Goal: Ask a question

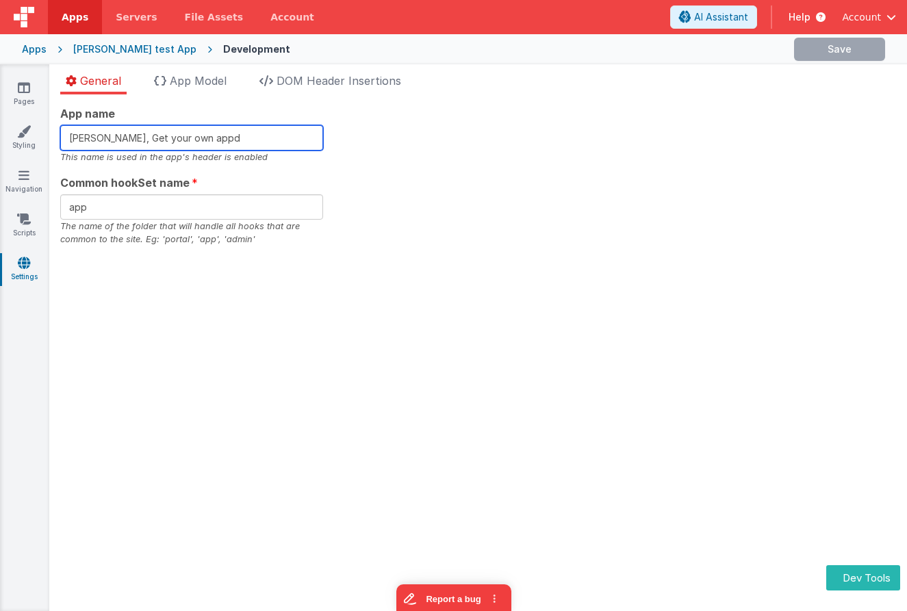
click at [230, 134] on input "Charles GUI, Get your own appd" at bounding box center [191, 137] width 263 height 25
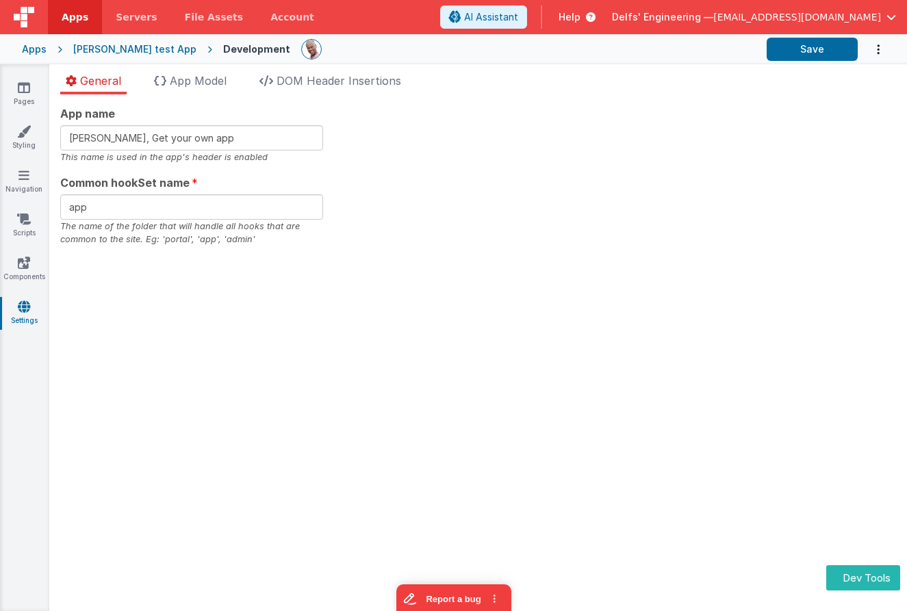
click at [635, 103] on div "App name Charles GUI, Get your own app This name is used in the app's header is…" at bounding box center [478, 352] width 858 height 517
click at [821, 48] on button "Save" at bounding box center [812, 49] width 91 height 23
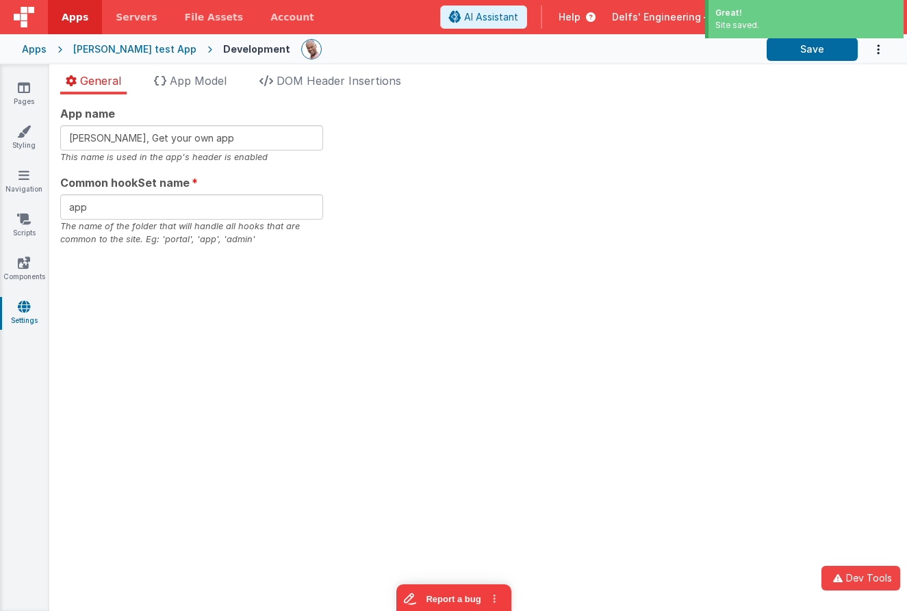
type input "Charles GUI, Get your own appd"
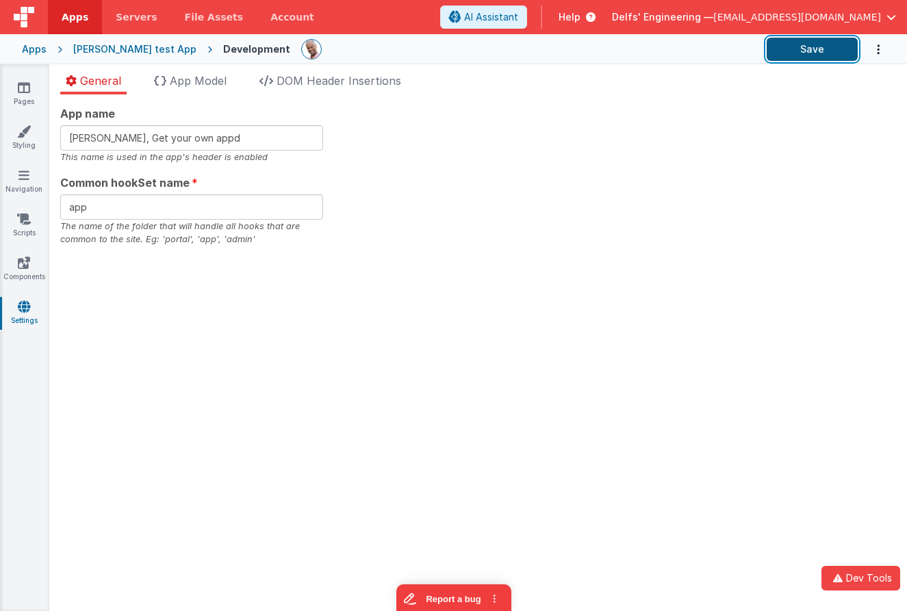
click at [806, 47] on button "Save" at bounding box center [812, 49] width 91 height 23
drag, startPoint x: 731, startPoint y: 68, endPoint x: 745, endPoint y: 62, distance: 15.6
click at [731, 68] on div "General App Model DOM Header Insertions App name Charles GUI, Get your own appd…" at bounding box center [478, 337] width 858 height 547
click at [793, 51] on button "Save" at bounding box center [812, 49] width 91 height 23
click at [442, 120] on div "App name Charles GUI, Get your own appd This name is used in the app's header i…" at bounding box center [478, 175] width 836 height 141
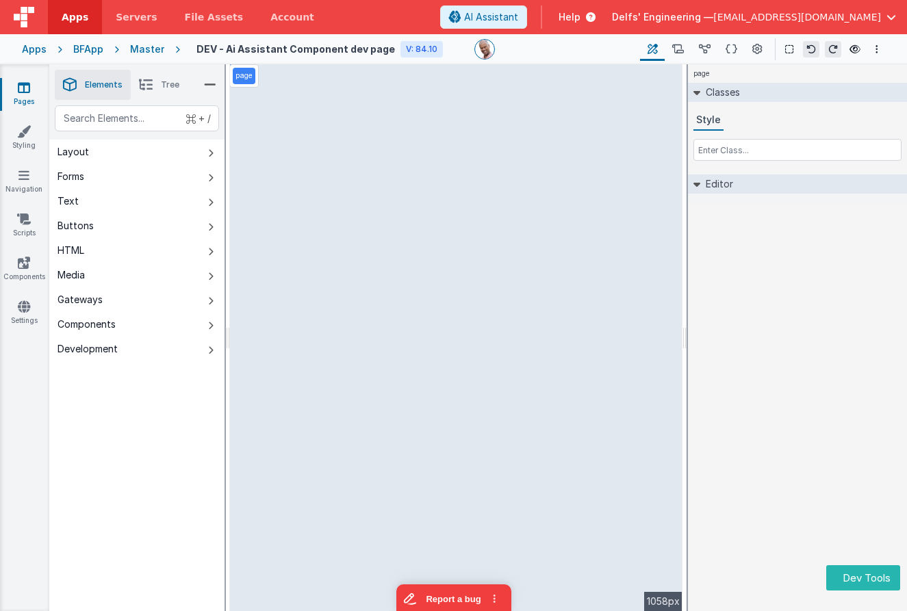
click at [29, 88] on link "Pages" at bounding box center [23, 94] width 49 height 27
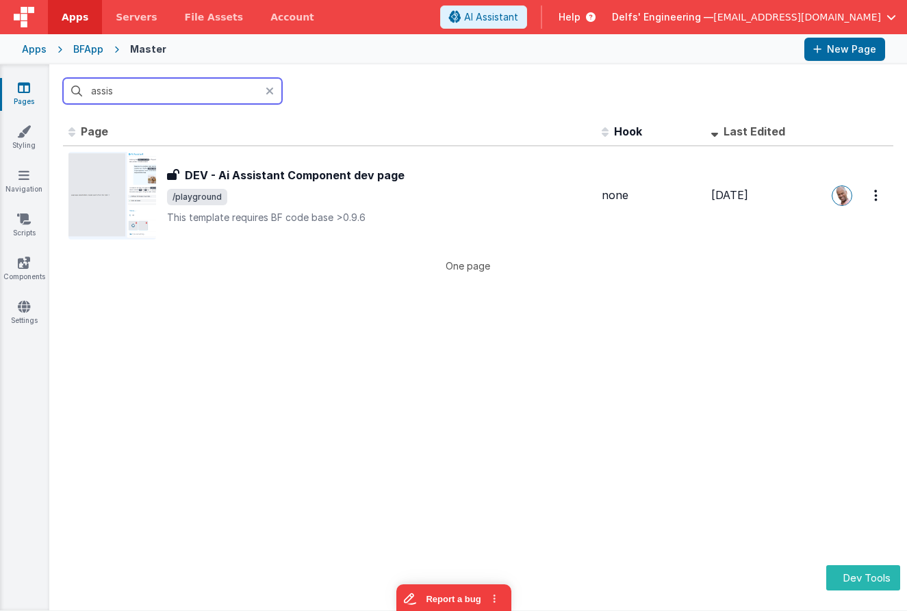
drag, startPoint x: 139, startPoint y: 88, endPoint x: 18, endPoint y: 88, distance: 121.2
click at [18, 88] on section "Pages Styling Navigation Scripts Components Settings assis Id Page Description …" at bounding box center [453, 337] width 907 height 546
click at [18, 88] on icon at bounding box center [24, 88] width 12 height 14
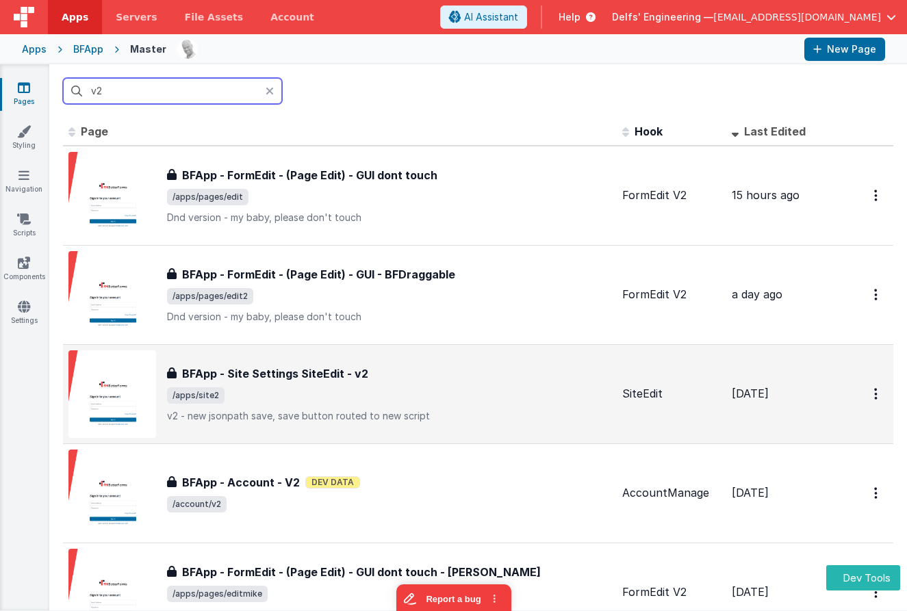
type input "v2"
click at [392, 364] on div "BFApp - Site Settings SiteEdit - v2 BFApp - Site Settings SiteEdit - v2 /apps/s…" at bounding box center [339, 394] width 543 height 88
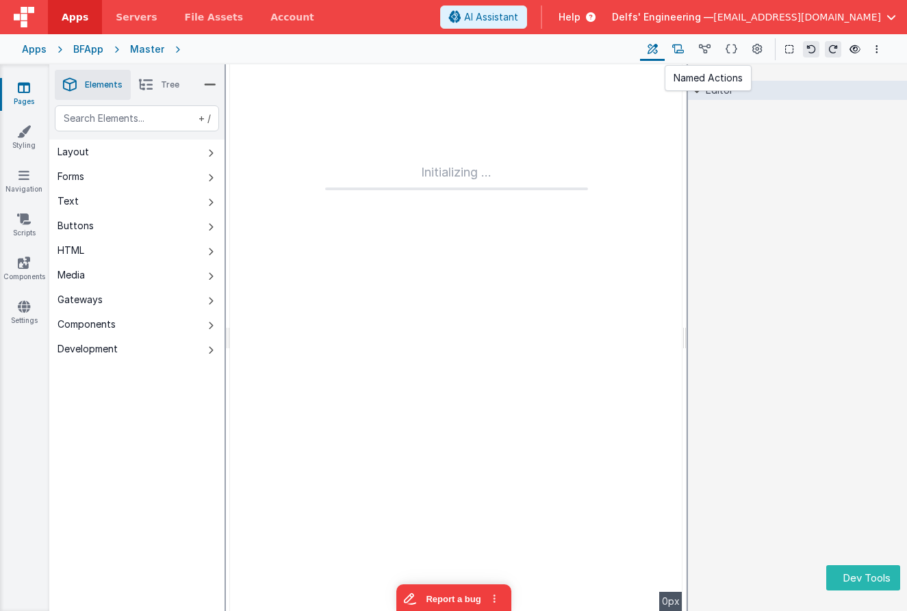
click at [681, 40] on button at bounding box center [678, 49] width 27 height 23
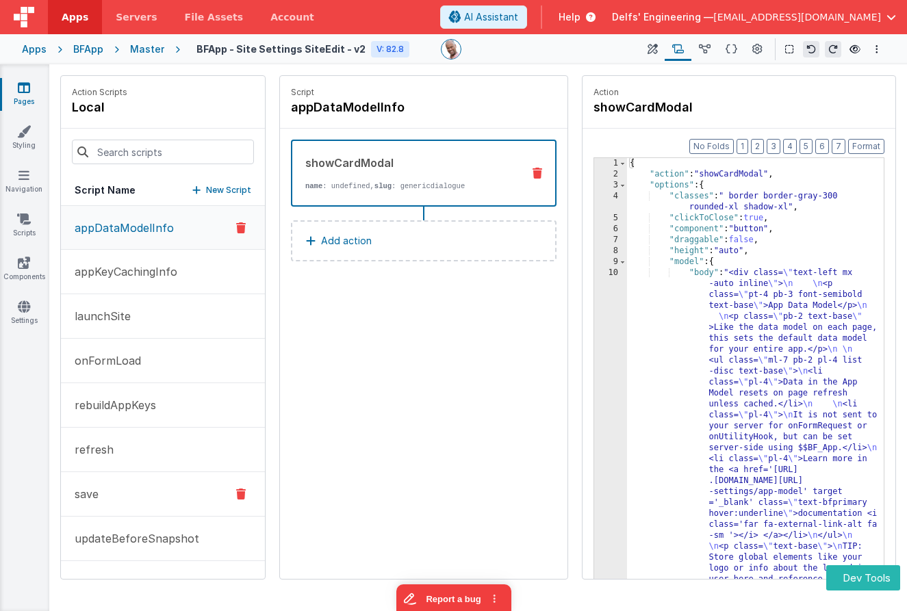
click at [112, 502] on button "save" at bounding box center [163, 494] width 204 height 44
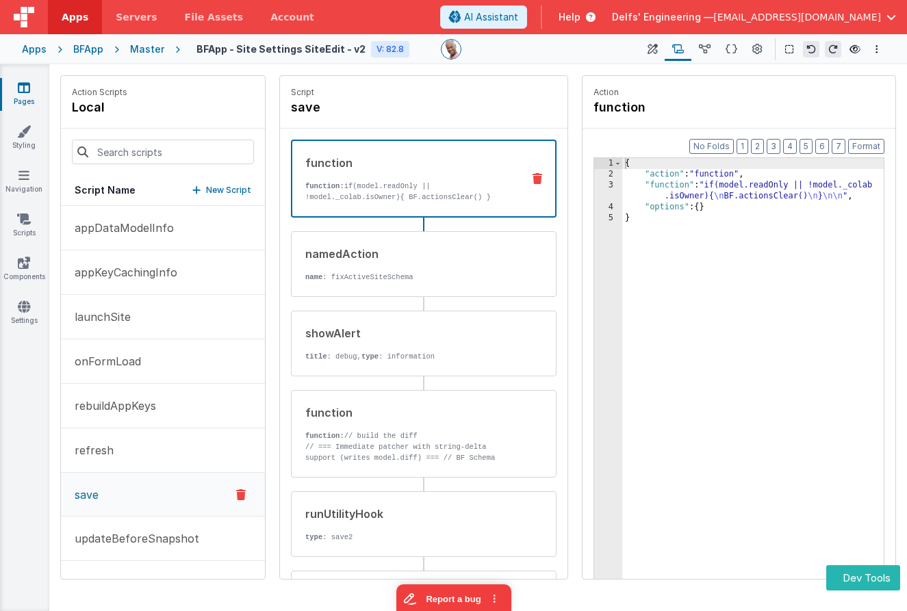
drag, startPoint x: 407, startPoint y: 188, endPoint x: 491, endPoint y: 174, distance: 85.4
click at [406, 188] on p "function: if(model.readOnly || !model._colab.isOwner){ BF.actionsClear() }" at bounding box center [408, 192] width 206 height 22
click at [605, 188] on div "3" at bounding box center [608, 191] width 28 height 22
click at [609, 185] on div "3" at bounding box center [608, 191] width 28 height 22
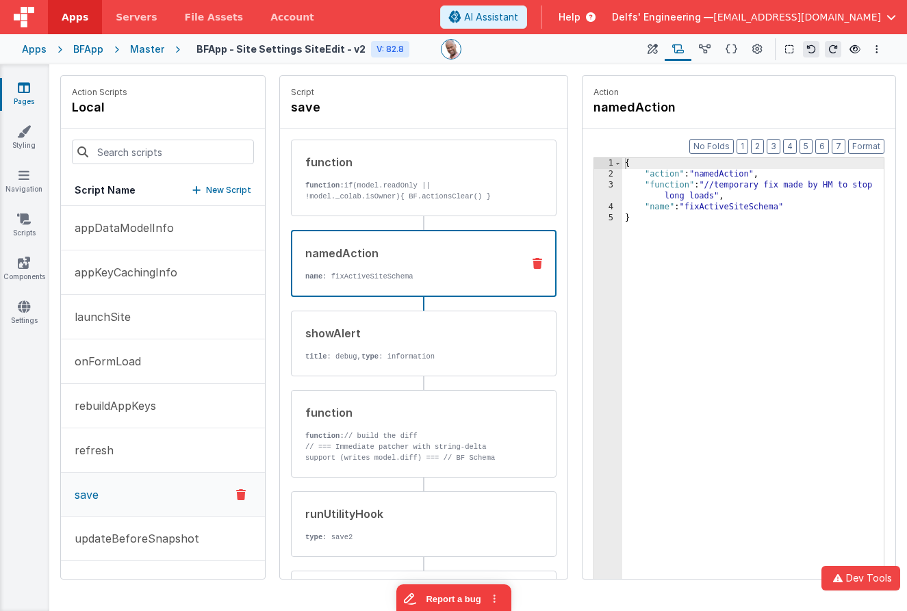
click at [406, 277] on p "name : fixActiveSiteSchema" at bounding box center [408, 276] width 206 height 11
drag, startPoint x: 657, startPoint y: 185, endPoint x: 612, endPoint y: 188, distance: 45.2
click at [656, 185] on div "{ "action" : "namedAction" , "function" : "//temporary fix made by HM to stop l…" at bounding box center [752, 400] width 261 height 485
click at [605, 184] on div "3" at bounding box center [608, 191] width 28 height 22
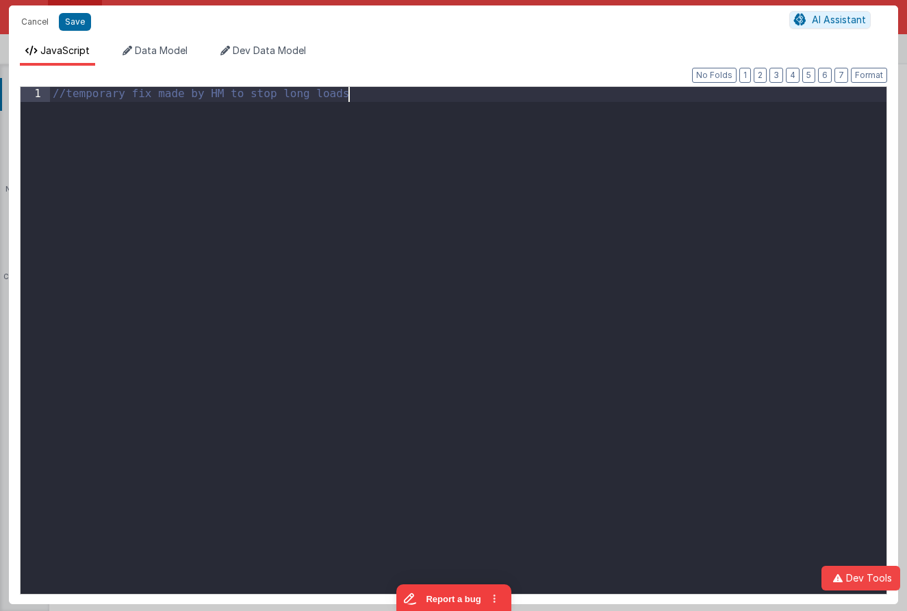
click at [605, 184] on div "//temporary fix made by HM to stop long loads" at bounding box center [468, 355] width 836 height 537
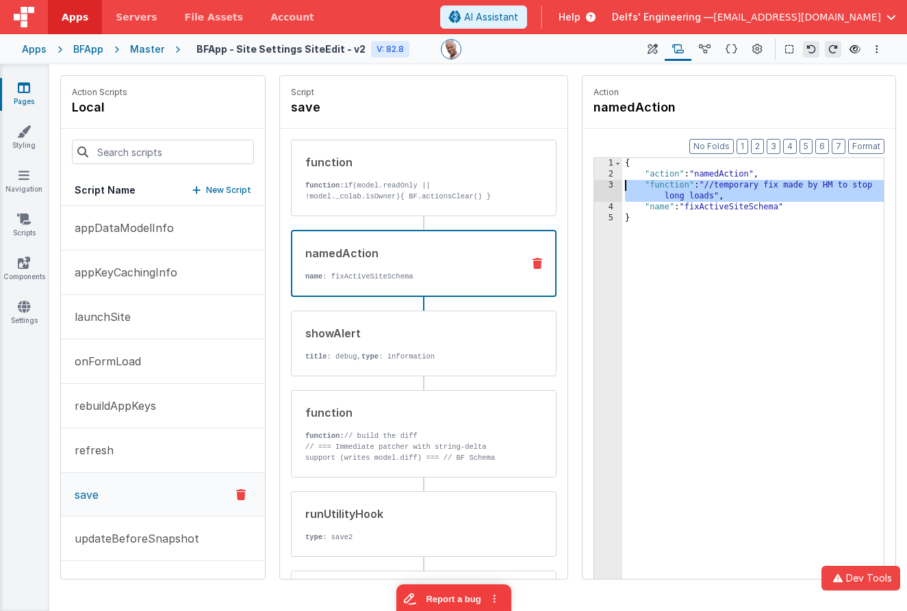
click at [612, 181] on div "3" at bounding box center [608, 191] width 28 height 22
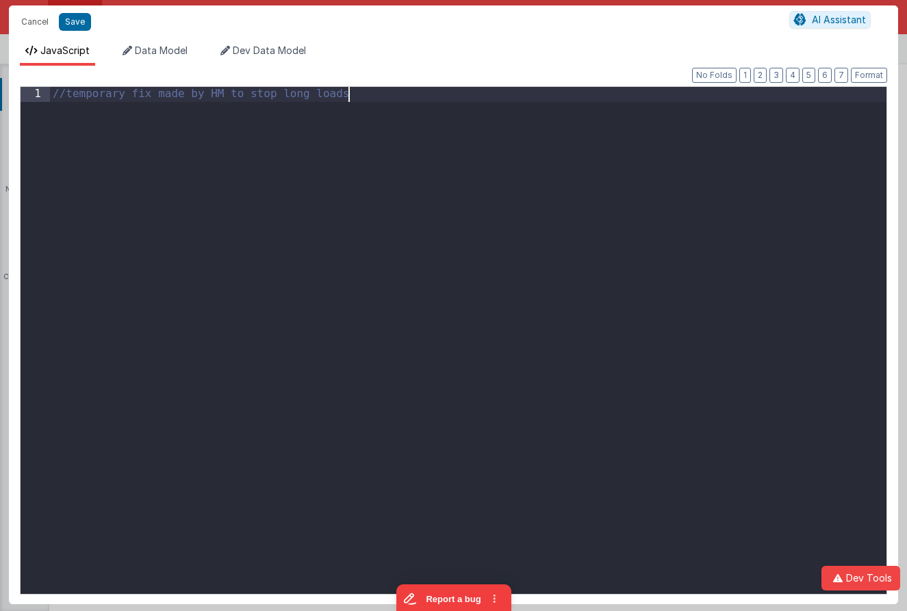
click at [567, 183] on div "//temporary fix made by HM to stop long loads" at bounding box center [468, 355] width 836 height 537
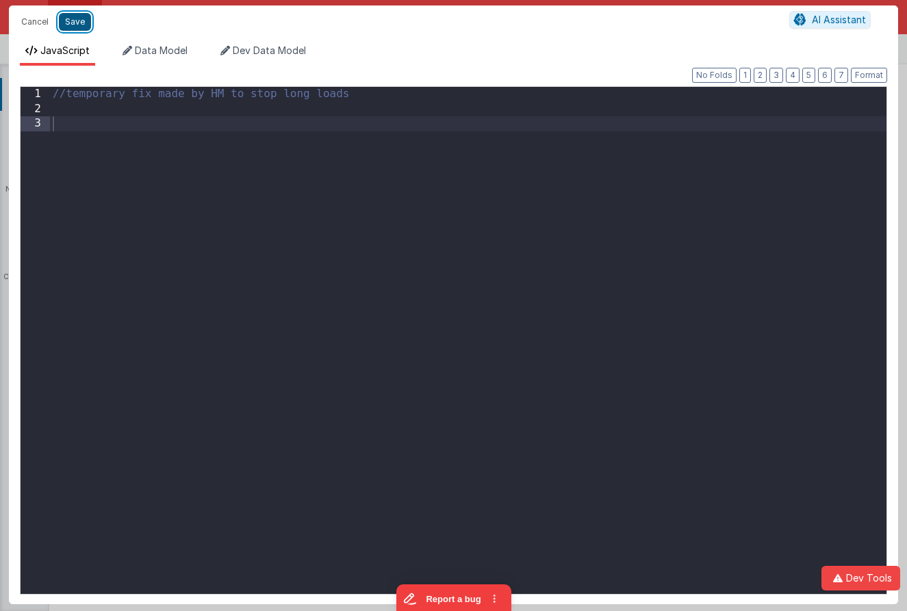
click at [73, 25] on button "Save" at bounding box center [75, 22] width 32 height 18
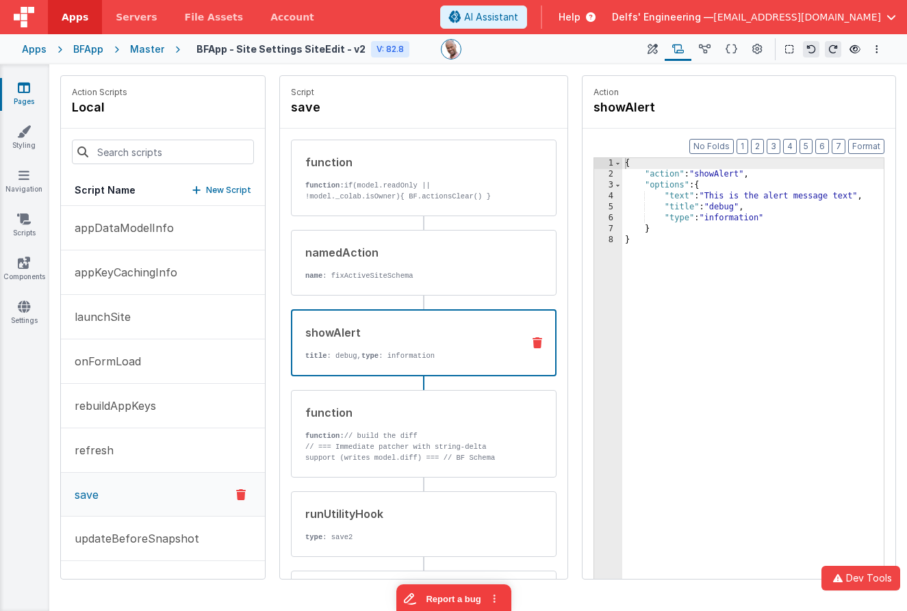
click at [483, 346] on div "showAlert title : debug, type : information" at bounding box center [401, 342] width 219 height 37
click at [420, 326] on div "showAlert" at bounding box center [408, 332] width 206 height 16
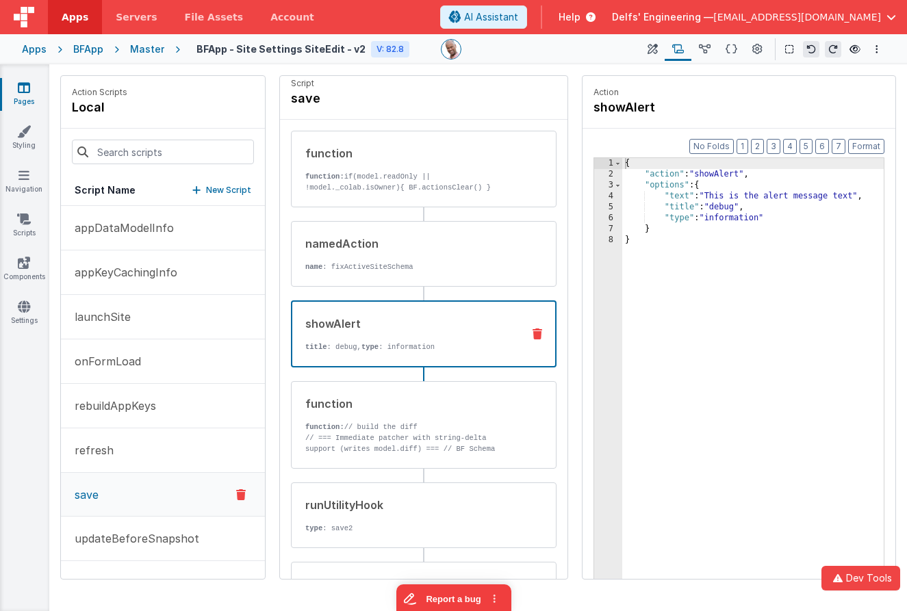
click at [538, 332] on icon at bounding box center [538, 334] width 10 height 11
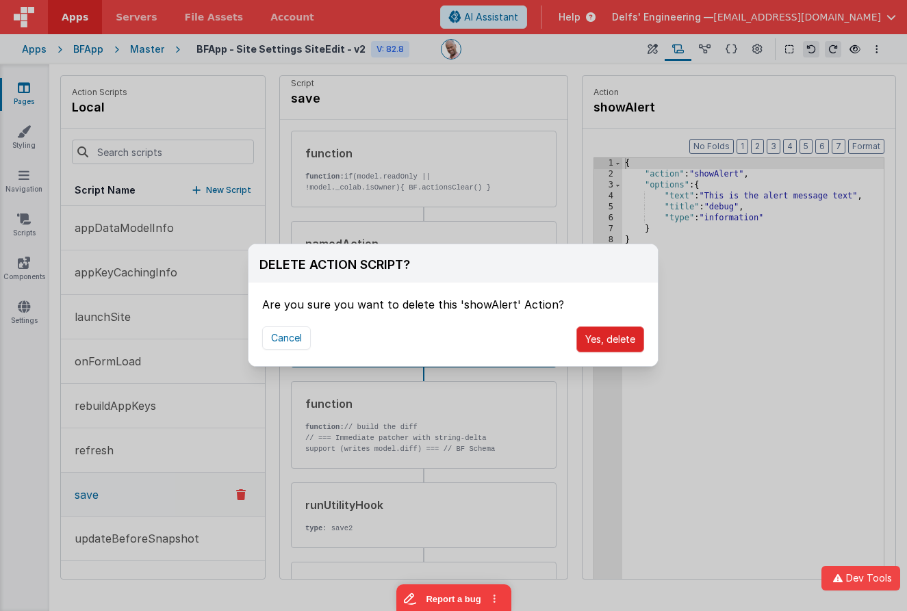
click at [615, 344] on button "Yes, delete" at bounding box center [610, 339] width 68 height 26
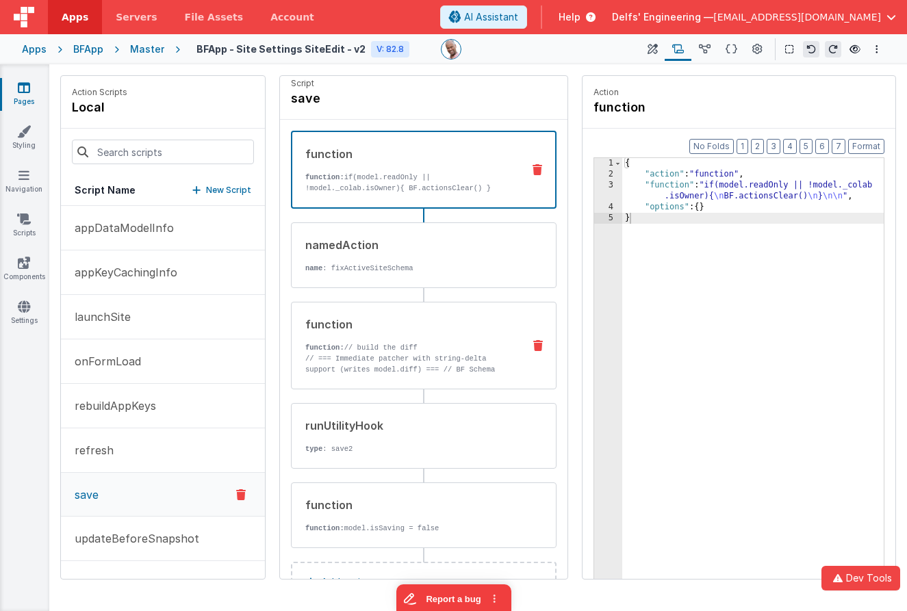
click at [379, 361] on p "// === Immediate patcher with string-delta support (writes model.diff) === // B…" at bounding box center [408, 413] width 207 height 120
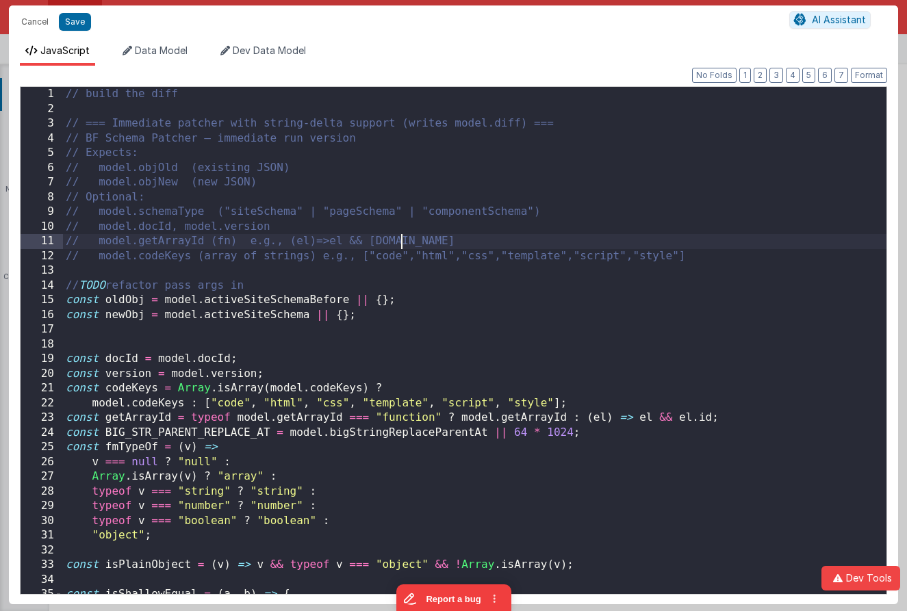
scroll to position [0, 0]
click at [600, 242] on div "// build the diff // === Immediate patcher with string-delta support (writes mo…" at bounding box center [474, 355] width 823 height 537
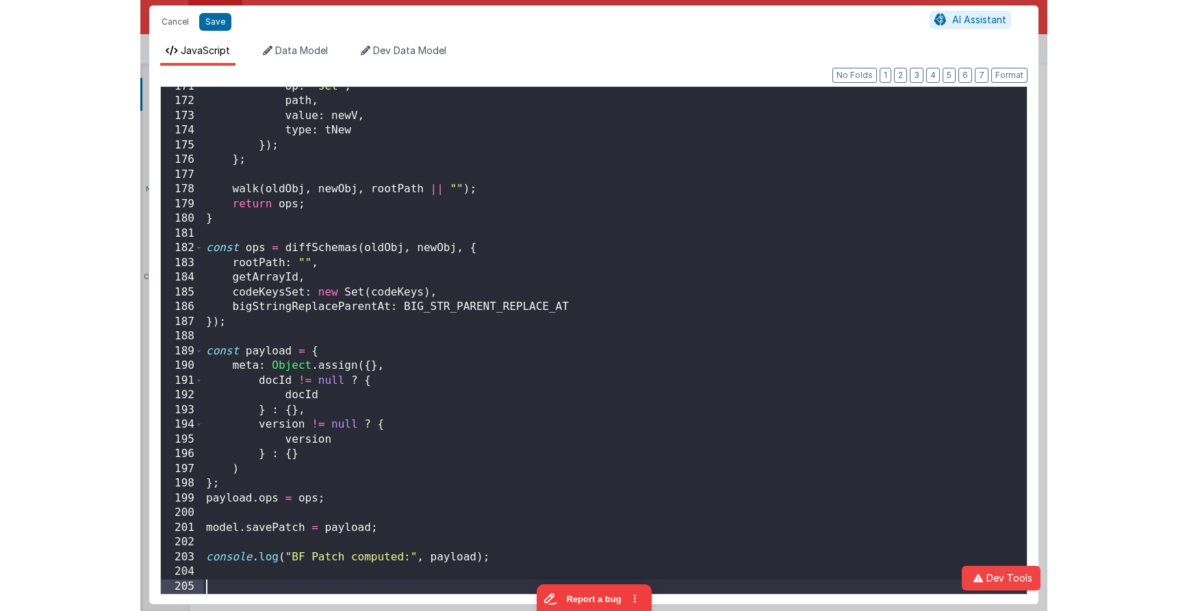
scroll to position [2509, 0]
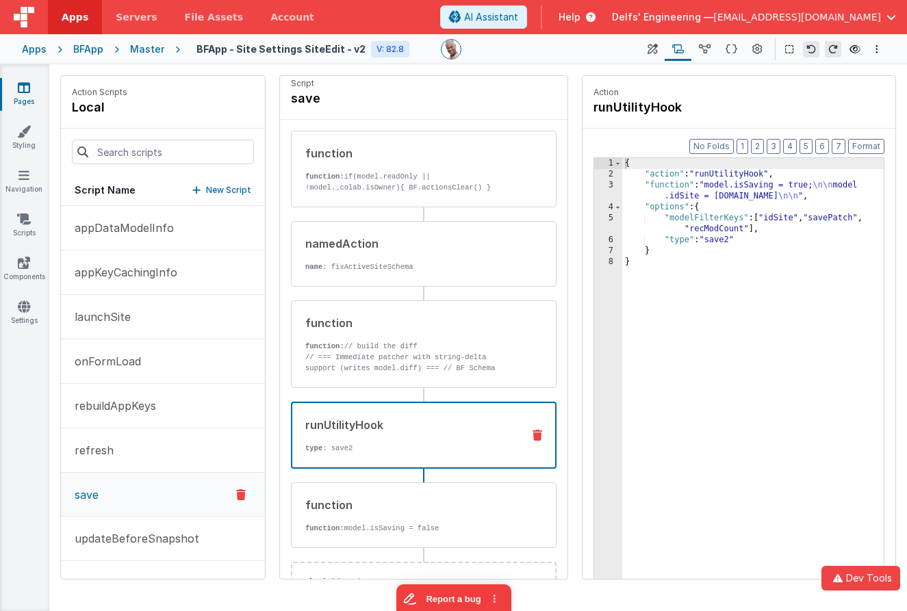
drag, startPoint x: 434, startPoint y: 441, endPoint x: 430, endPoint y: 457, distance: 16.9
click at [434, 441] on div "runUtilityHook type : save2" at bounding box center [401, 435] width 219 height 37
click at [430, 522] on div "function function: model.isSaving = false" at bounding box center [402, 515] width 220 height 37
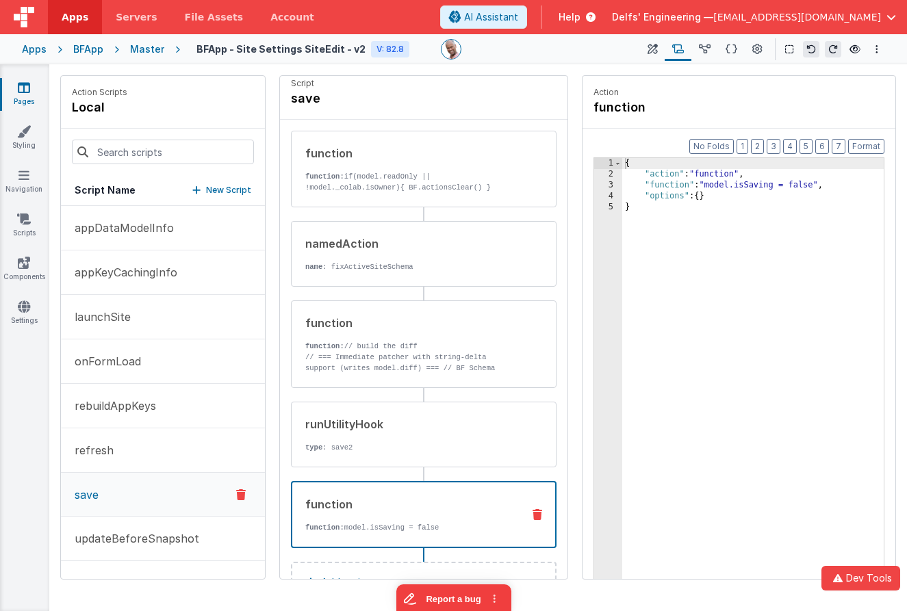
drag, startPoint x: 740, startPoint y: 184, endPoint x: 707, endPoint y: 187, distance: 33.0
click at [740, 184] on div "{ "action" : "function" , "function" : "model.isSaving = false" , "options" : {…" at bounding box center [752, 400] width 261 height 485
click at [612, 183] on div "3" at bounding box center [608, 185] width 28 height 11
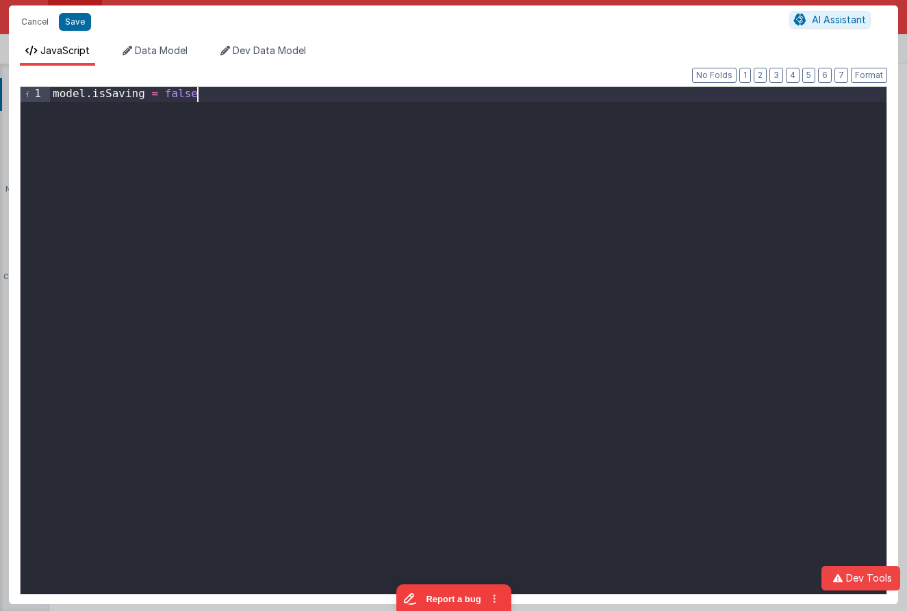
click at [611, 183] on div "model . isSaving = false" at bounding box center [468, 355] width 836 height 537
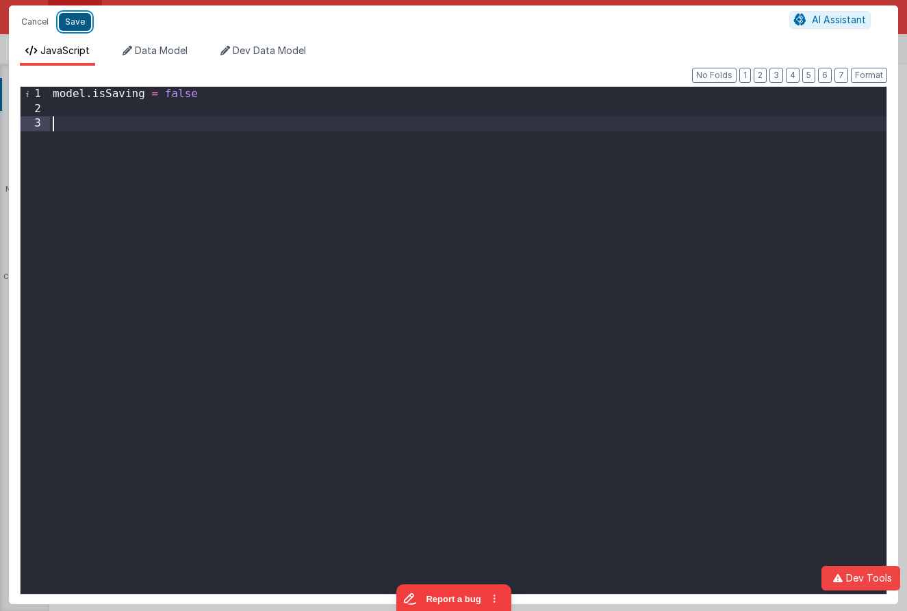
click at [76, 18] on button "Save" at bounding box center [75, 22] width 32 height 18
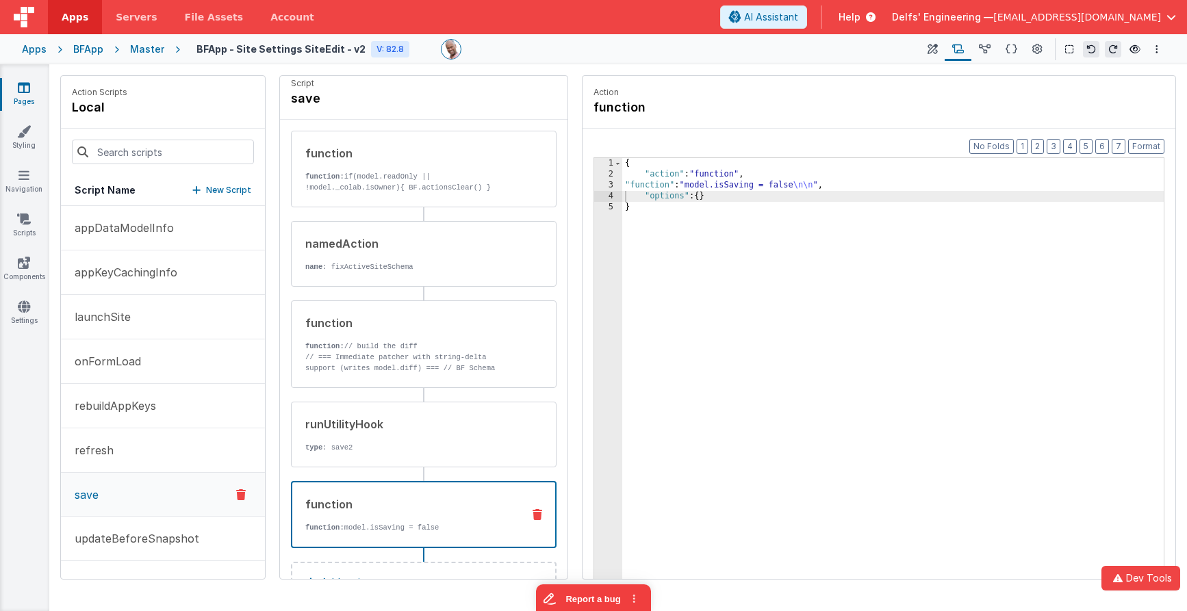
click at [14, 94] on link "Pages" at bounding box center [23, 94] width 49 height 27
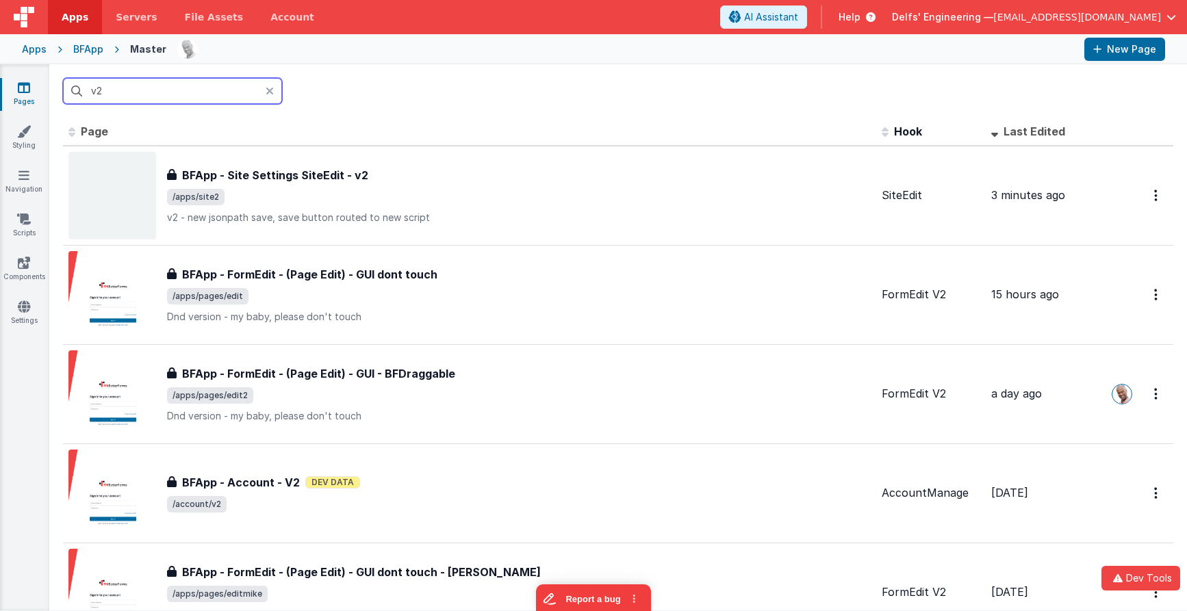
drag, startPoint x: 174, startPoint y: 90, endPoint x: 81, endPoint y: 82, distance: 92.8
click at [82, 82] on input "v2" at bounding box center [172, 91] width 219 height 26
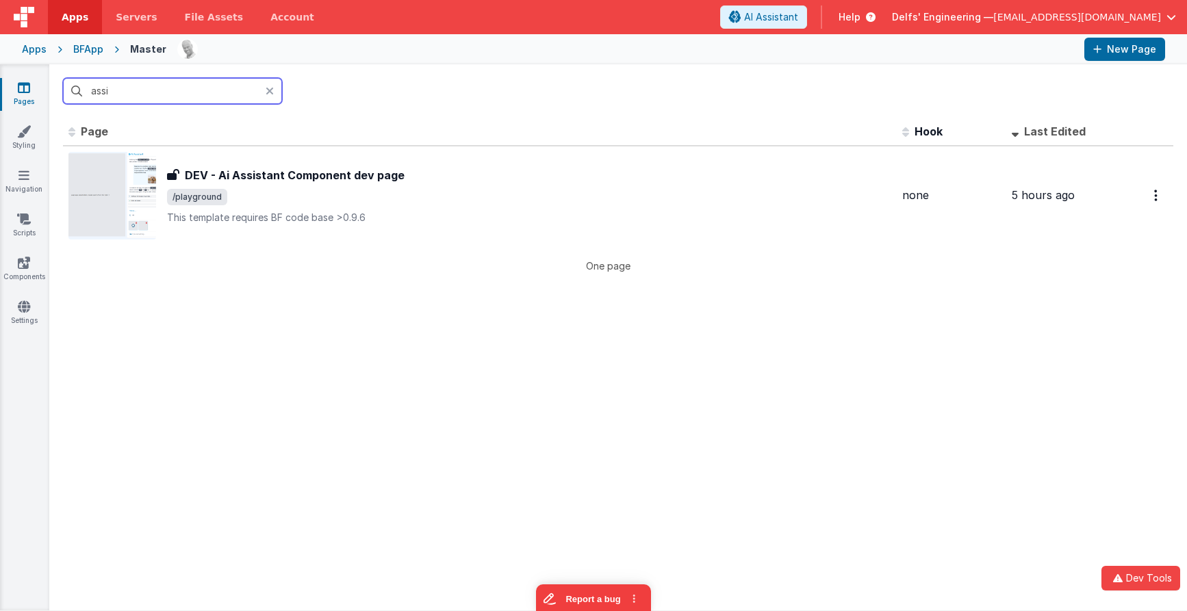
type input "assis"
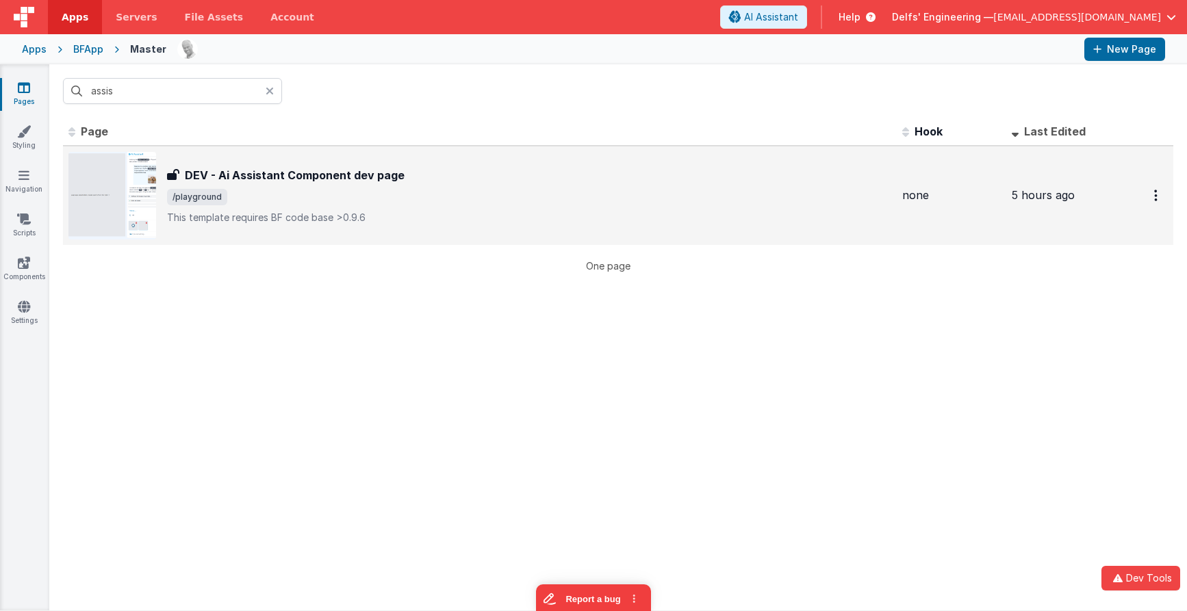
click at [326, 214] on p "This template requires BF code base >0.9.6" at bounding box center [529, 218] width 724 height 14
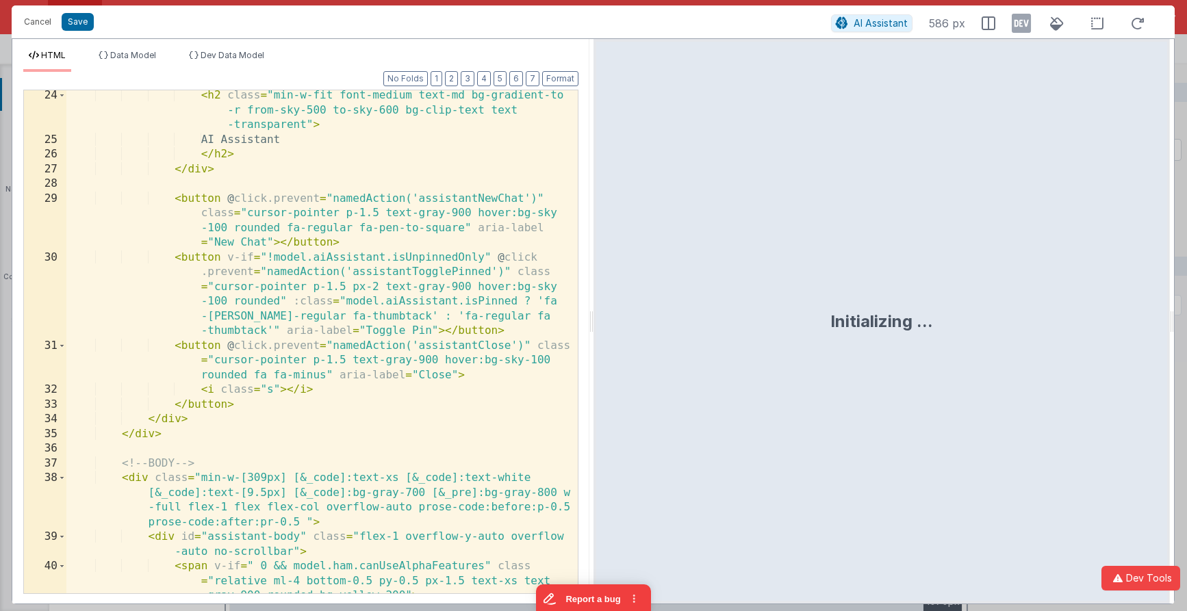
scroll to position [561, 0]
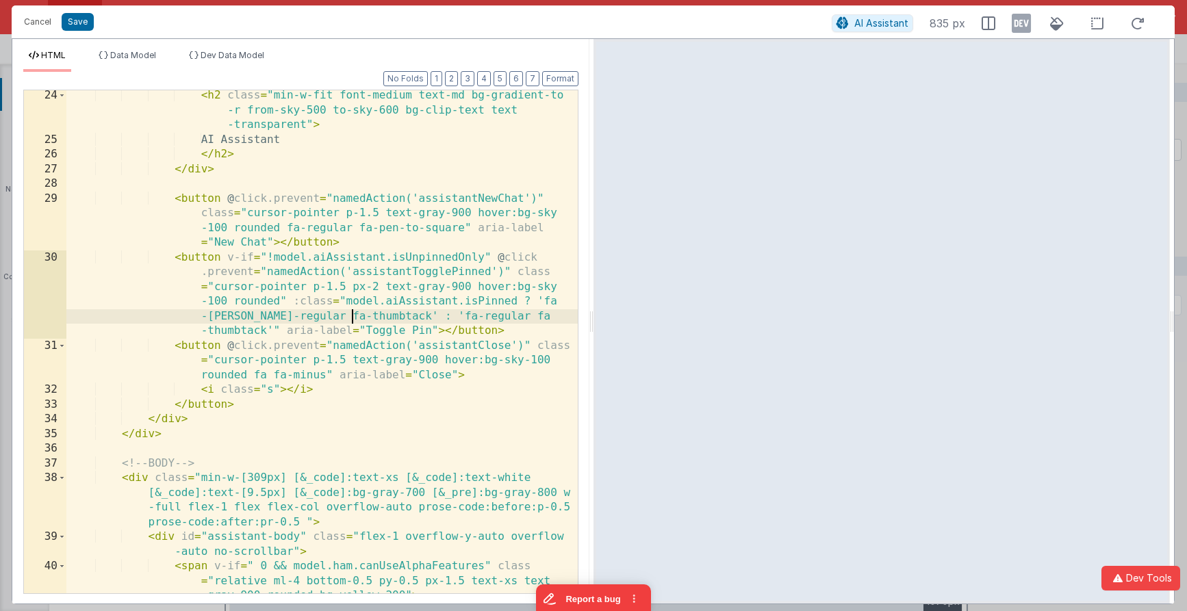
click at [352, 311] on div "< h2 class = "min-w-fit font-medium text-md bg-gradient-to -r from-sky-500 to-s…" at bounding box center [321, 369] width 511 height 562
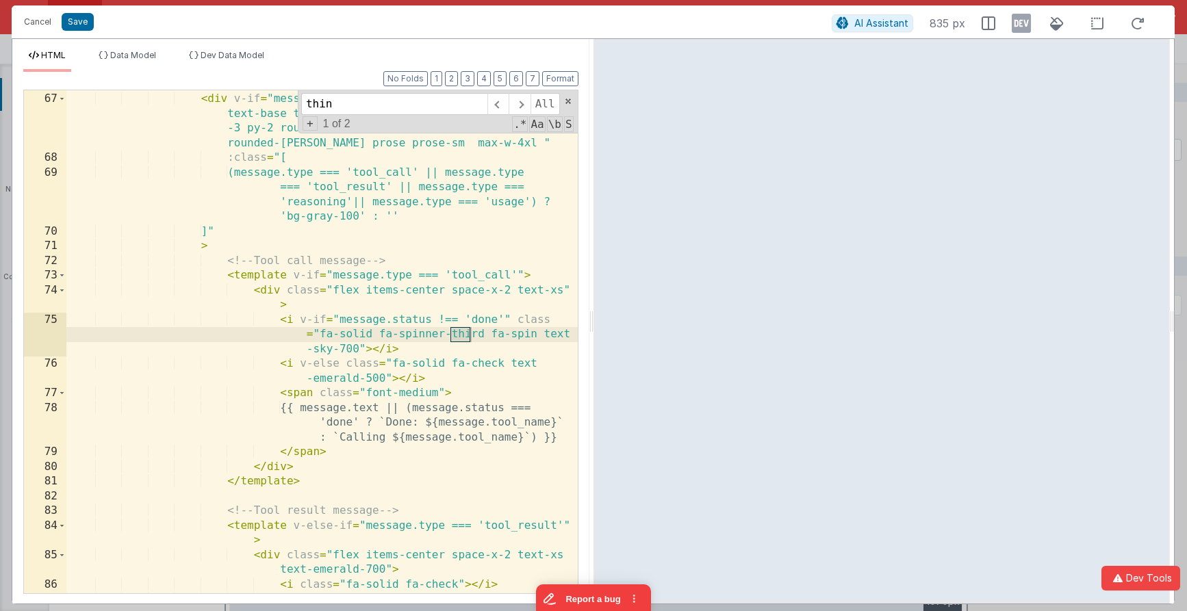
scroll to position [3162, 0]
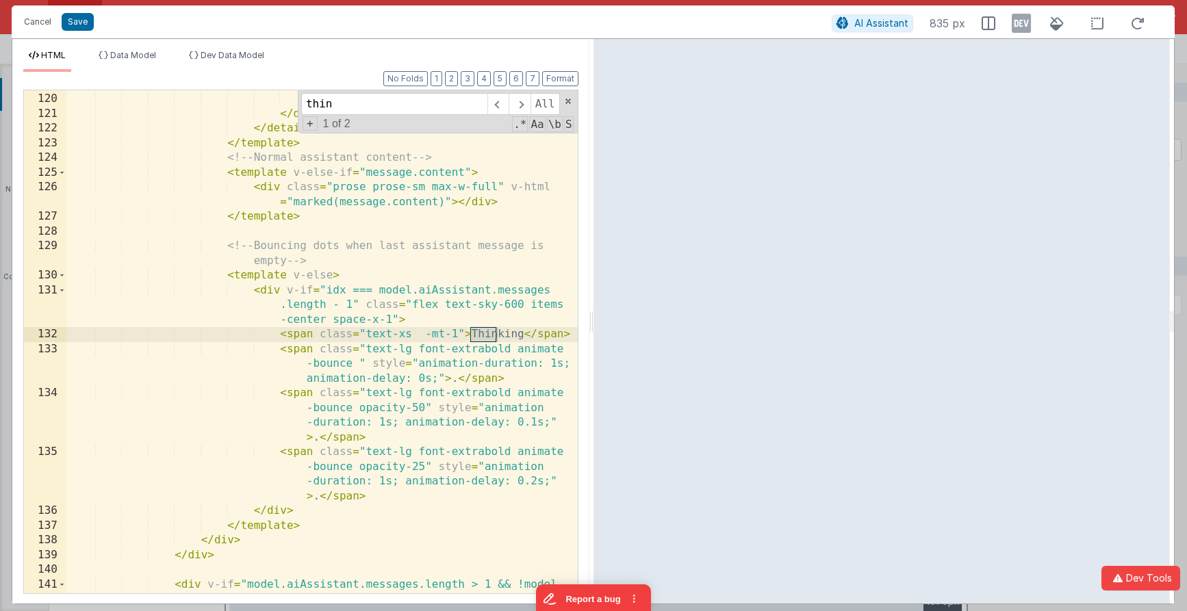
type input "thin"
click at [504, 335] on div "</ template > </ div > </ div > </ details > </ template > <!-- Normal assistan…" at bounding box center [321, 365] width 511 height 577
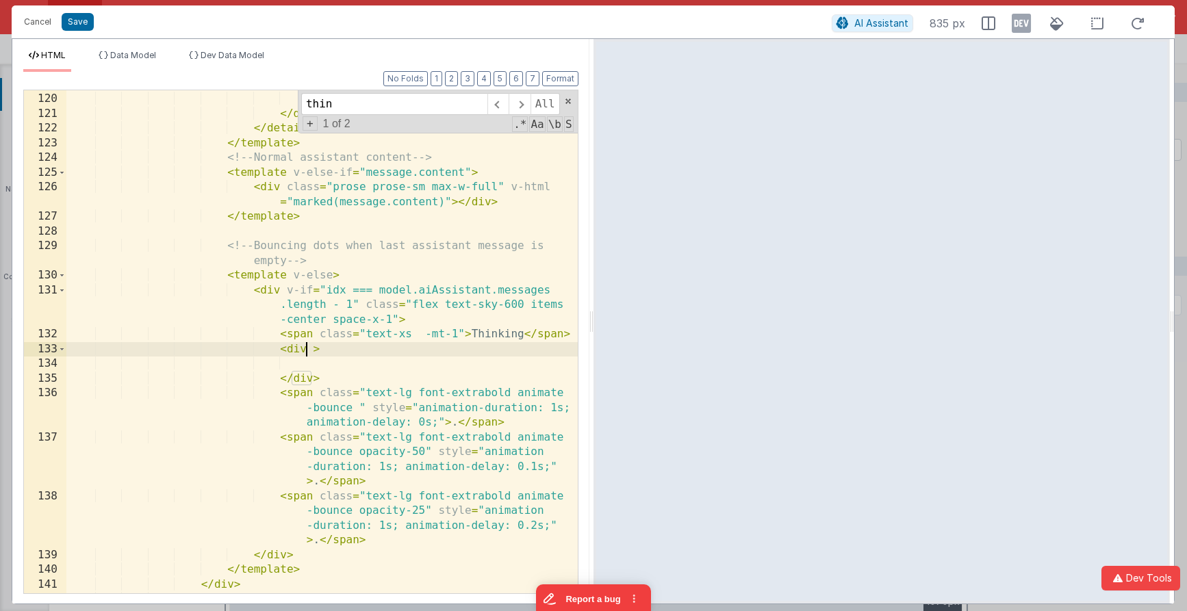
paste textarea
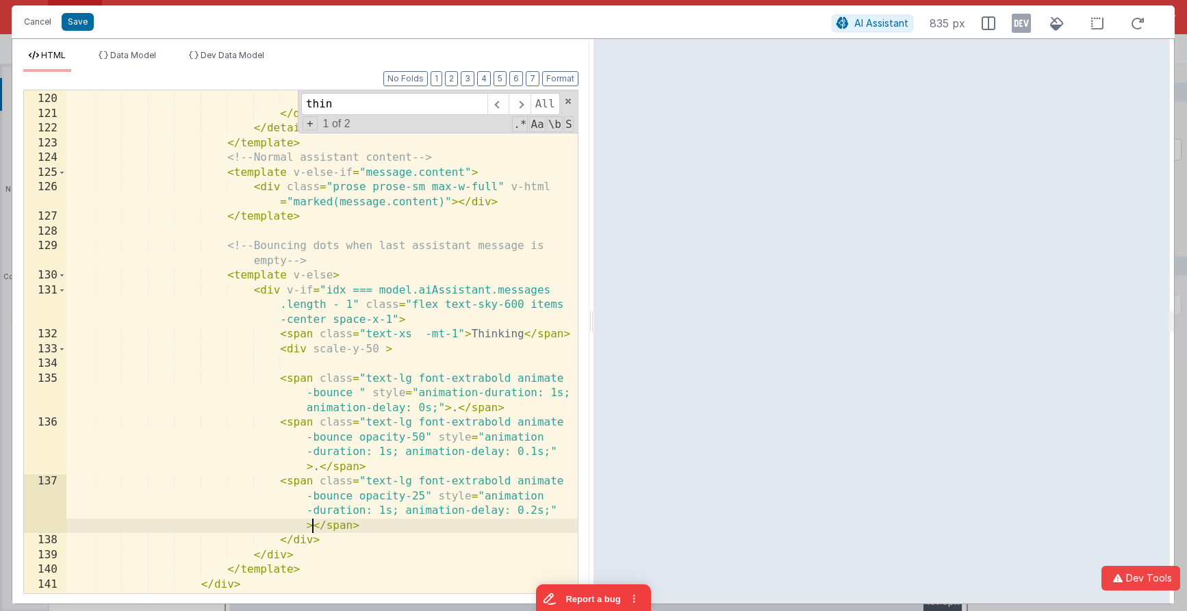
click at [407, 368] on div "</ template > </ div > </ div > </ details > </ template > <!-- Normal assistan…" at bounding box center [321, 343] width 511 height 533
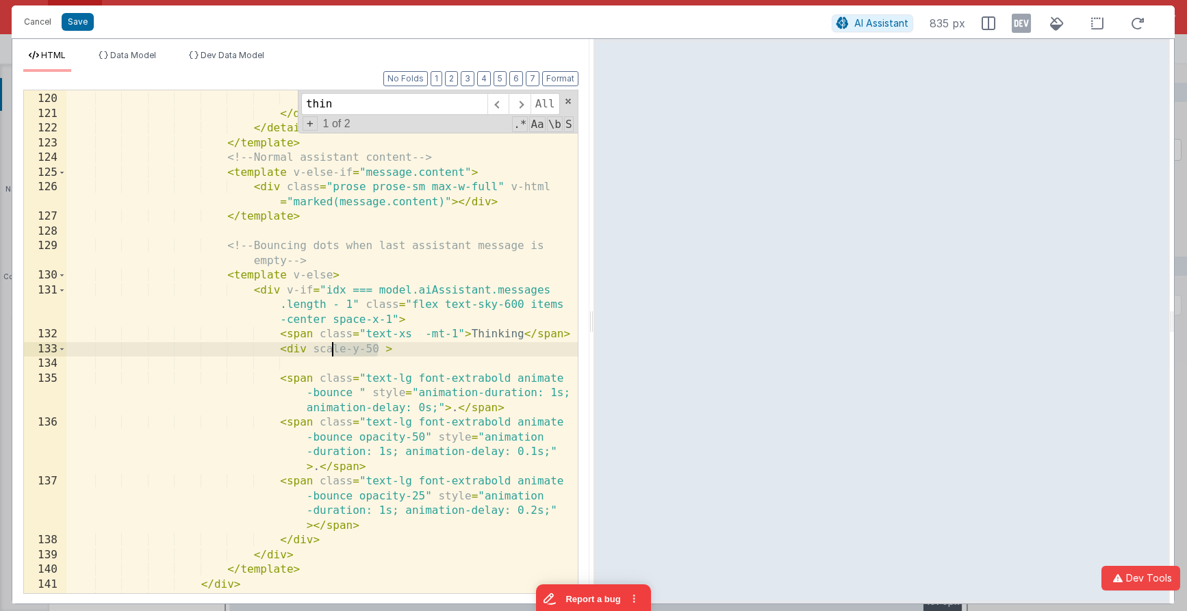
drag, startPoint x: 376, startPoint y: 348, endPoint x: 333, endPoint y: 349, distance: 43.1
click at [333, 349] on div "</ template > </ div > </ div > </ details > </ template > <!-- Normal assistan…" at bounding box center [321, 343] width 511 height 533
click at [313, 349] on div "</ template > </ div > </ div > </ details > </ template > <!-- Normal assistan…" at bounding box center [321, 343] width 511 height 533
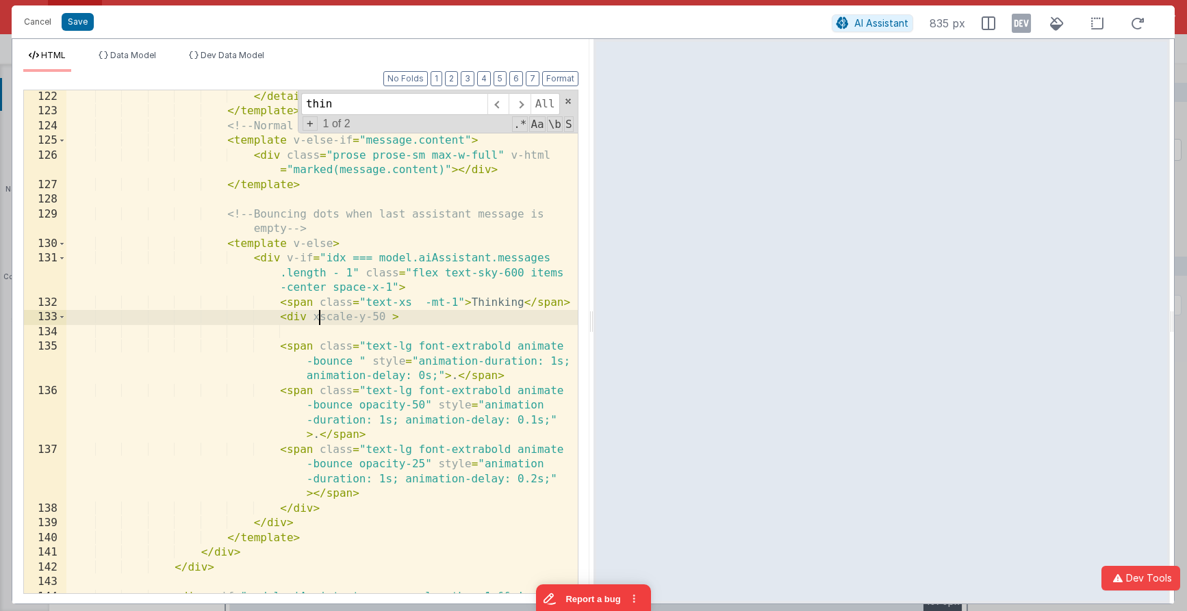
scroll to position [3194, 0]
click at [906, 27] on icon at bounding box center [1097, 23] width 29 height 17
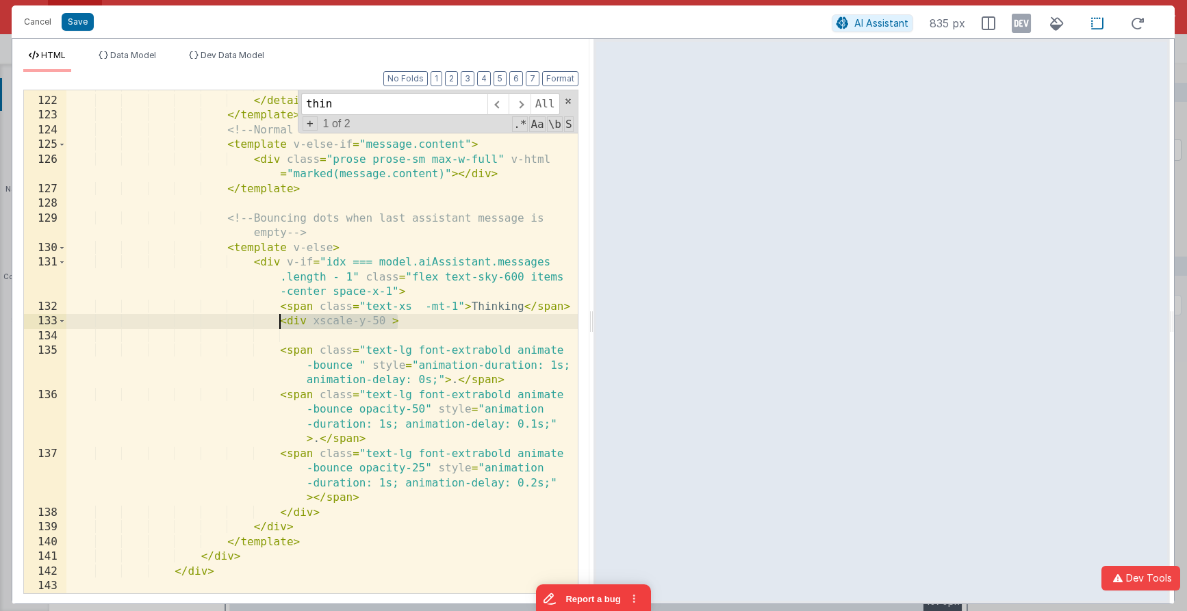
drag, startPoint x: 408, startPoint y: 324, endPoint x: 279, endPoint y: 320, distance: 129.5
click at [279, 320] on div "</ div > </ details > </ template > <!-- Normal assistant content --> < templat…" at bounding box center [321, 367] width 511 height 577
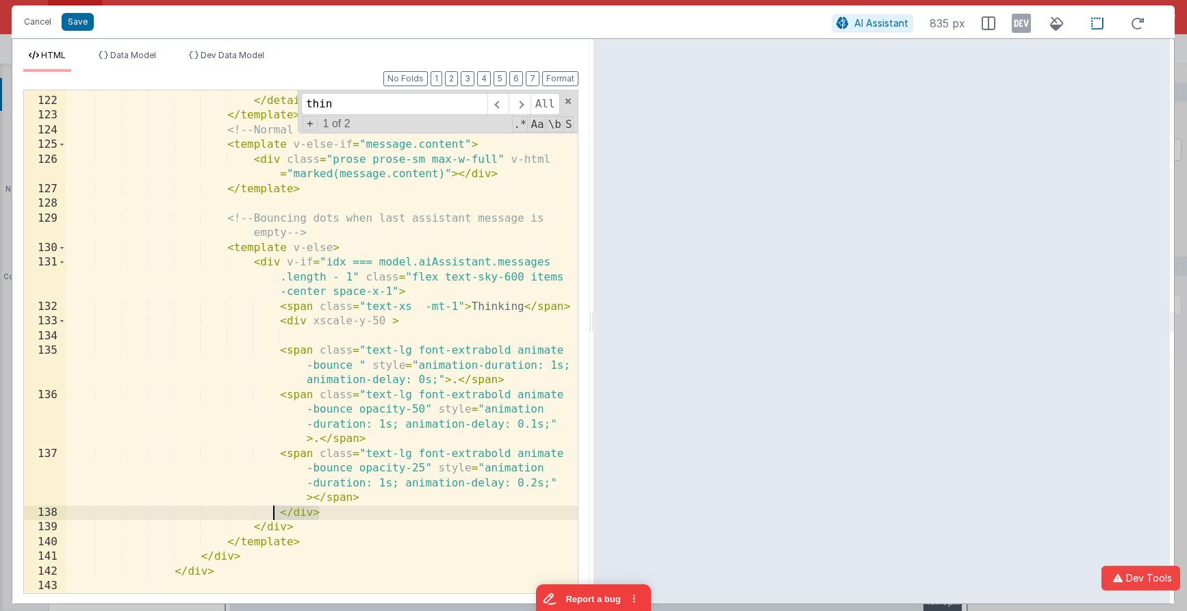
drag, startPoint x: 331, startPoint y: 515, endPoint x: 275, endPoint y: 515, distance: 55.4
click at [275, 515] on div "</ div > </ details > </ template > <!-- Normal assistant content --> < templat…" at bounding box center [321, 367] width 511 height 577
click at [322, 322] on div "</ div > </ details > </ template > <!-- Normal assistant content --> < templat…" at bounding box center [321, 367] width 511 height 577
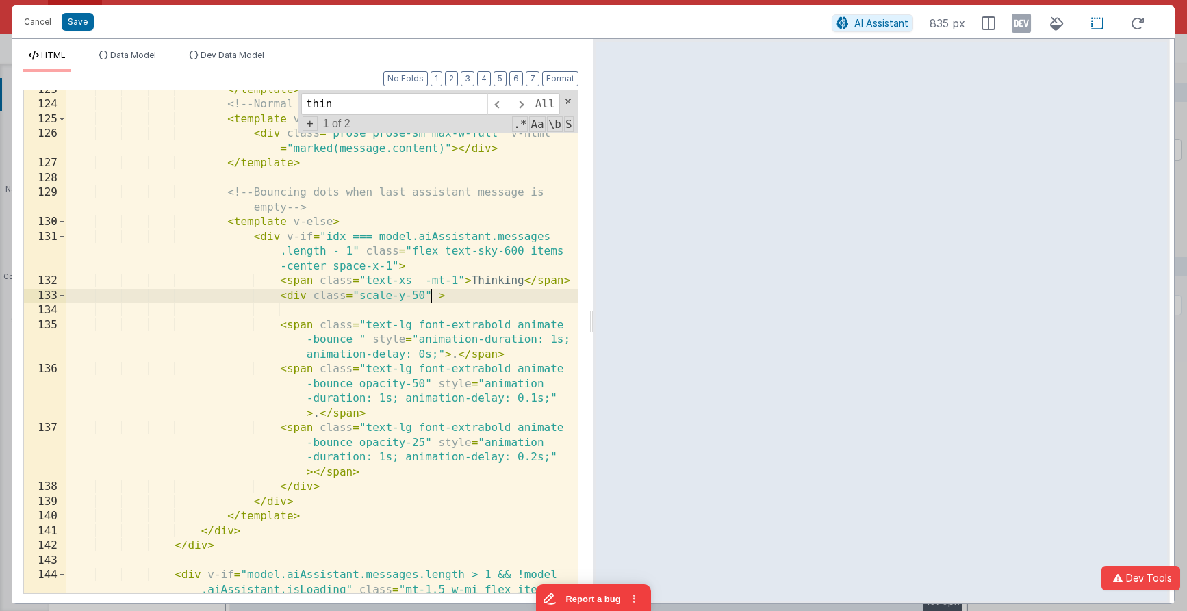
scroll to position [3216, 0]
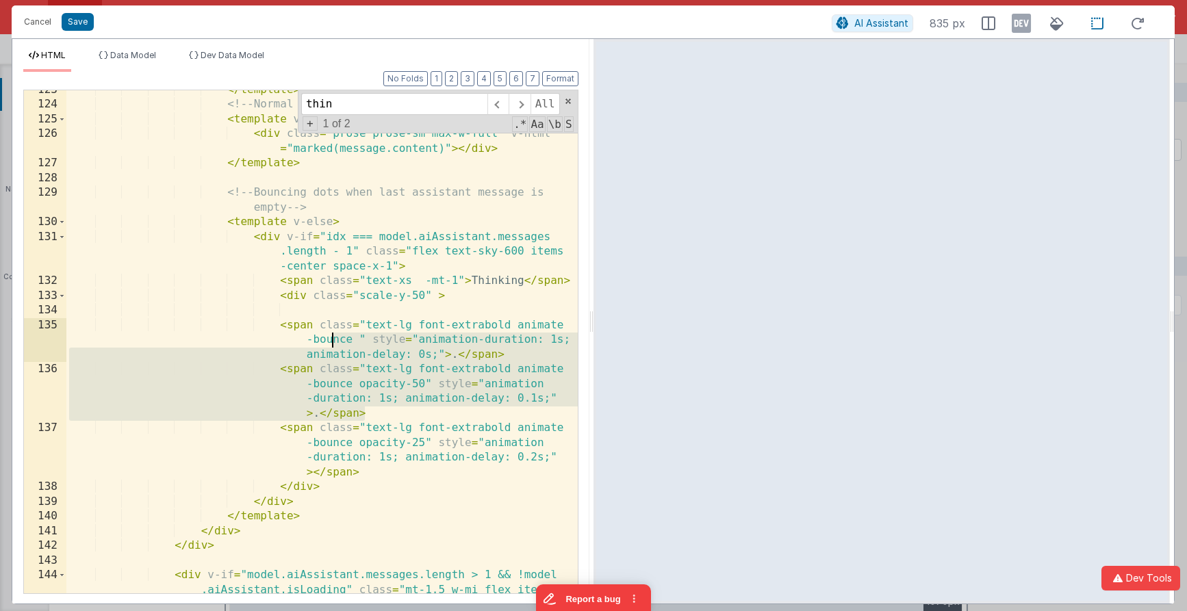
drag, startPoint x: 389, startPoint y: 406, endPoint x: 331, endPoint y: 345, distance: 84.2
click at [331, 345] on div "</ template > <!-- Normal assistant content --> < template v-else-if = "message…" at bounding box center [321, 371] width 511 height 577
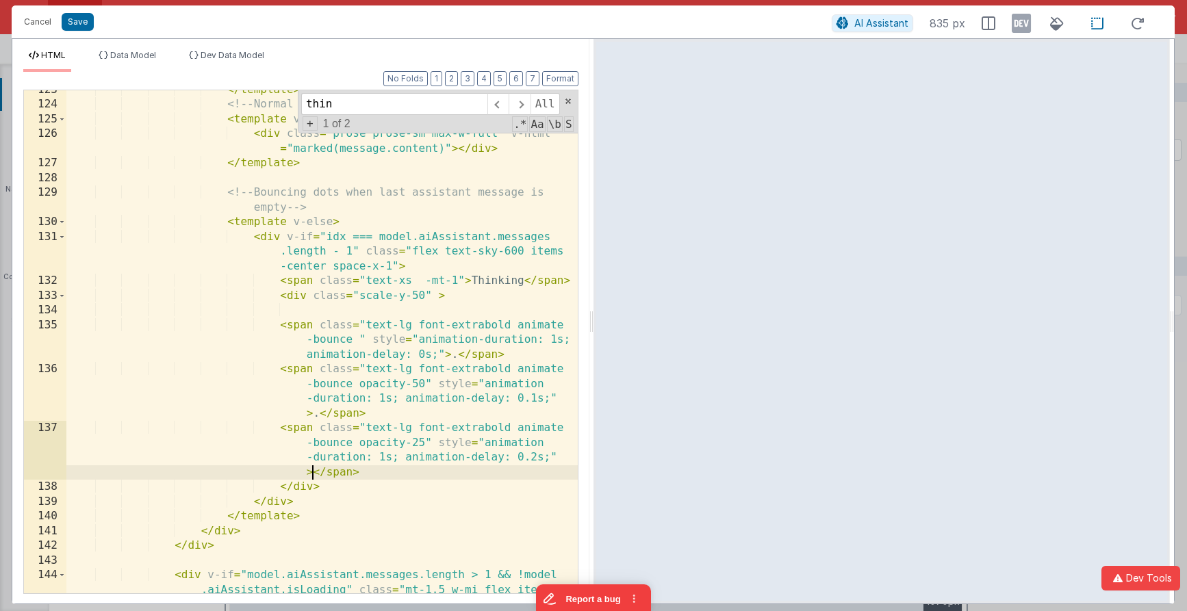
drag, startPoint x: 310, startPoint y: 472, endPoint x: 330, endPoint y: 474, distance: 20.0
click at [310, 472] on div "</ template > <!-- Normal assistant content --> < template v-else-if = "message…" at bounding box center [321, 371] width 511 height 577
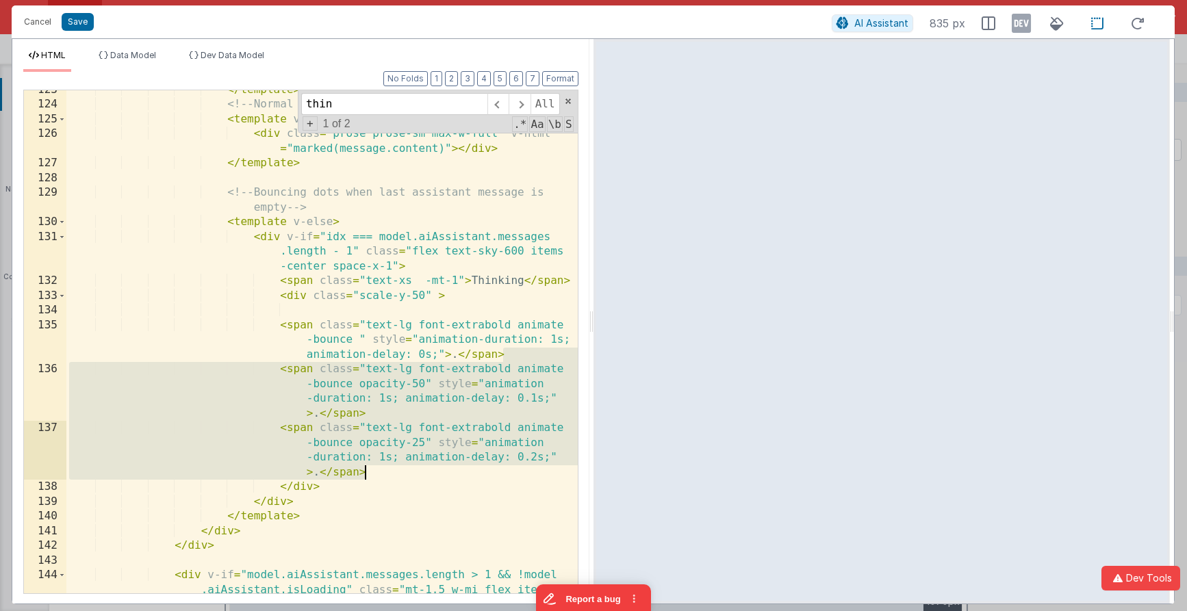
drag, startPoint x: 522, startPoint y: 358, endPoint x: 510, endPoint y: 465, distance: 108.1
click at [510, 465] on div "</ template > <!-- Normal assistant content --> < template v-else-if = "message…" at bounding box center [321, 371] width 511 height 577
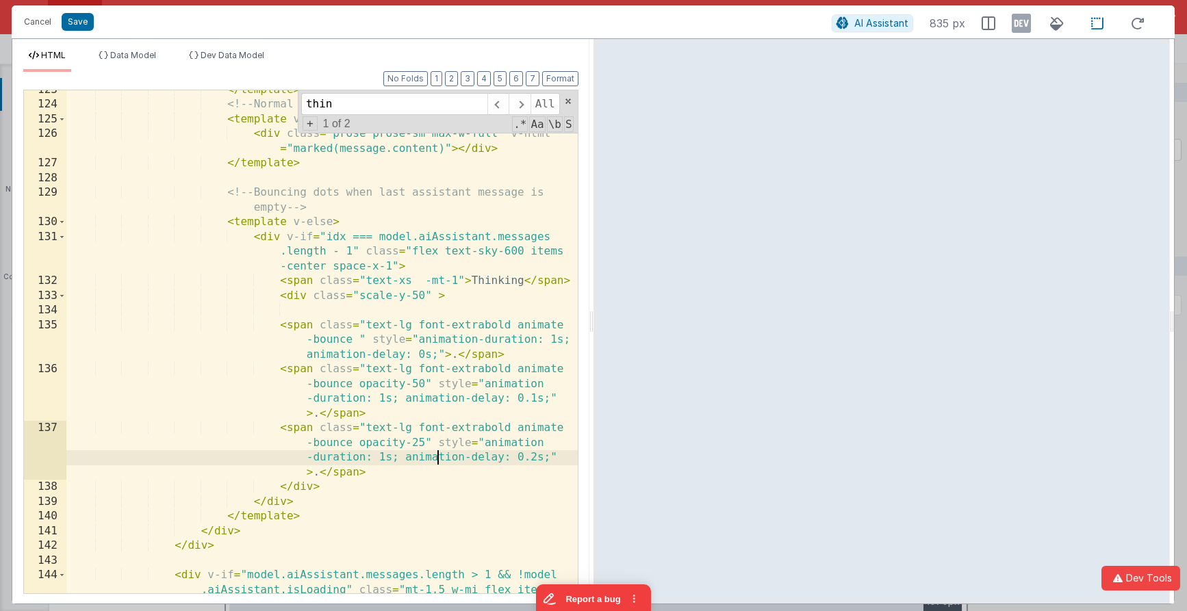
click at [439, 452] on div "</ template > <!-- Normal assistant content --> < template v-else-if = "message…" at bounding box center [321, 371] width 511 height 577
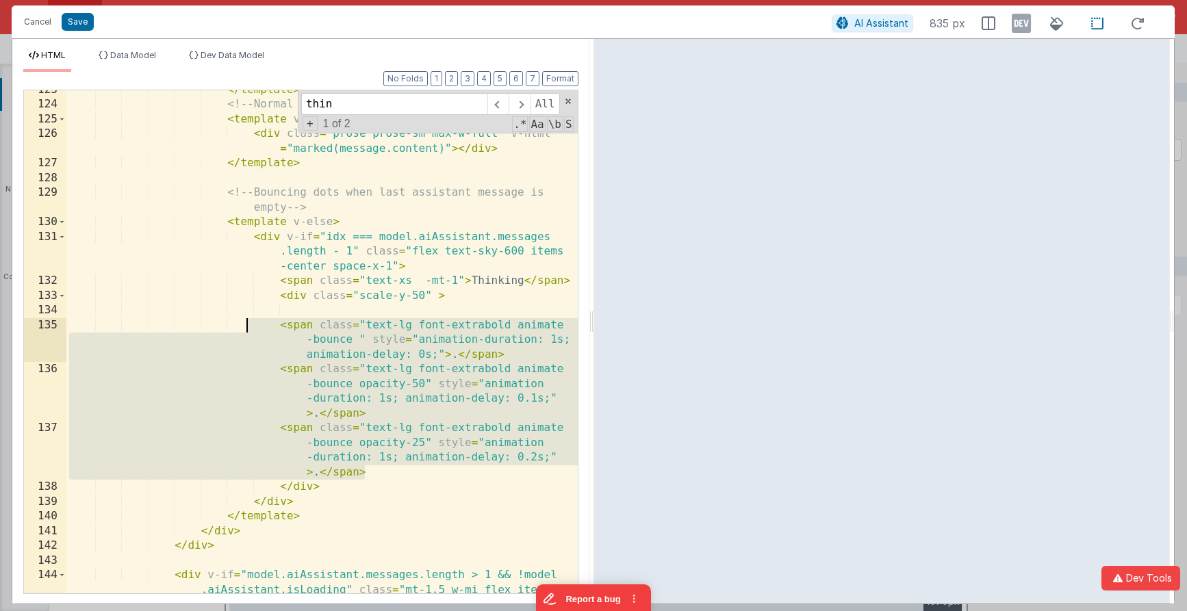
drag, startPoint x: 389, startPoint y: 471, endPoint x: 250, endPoint y: 321, distance: 204.4
click at [250, 321] on div "</ template > <!-- Normal assistant content --> < template v-else-if = "message…" at bounding box center [321, 371] width 511 height 577
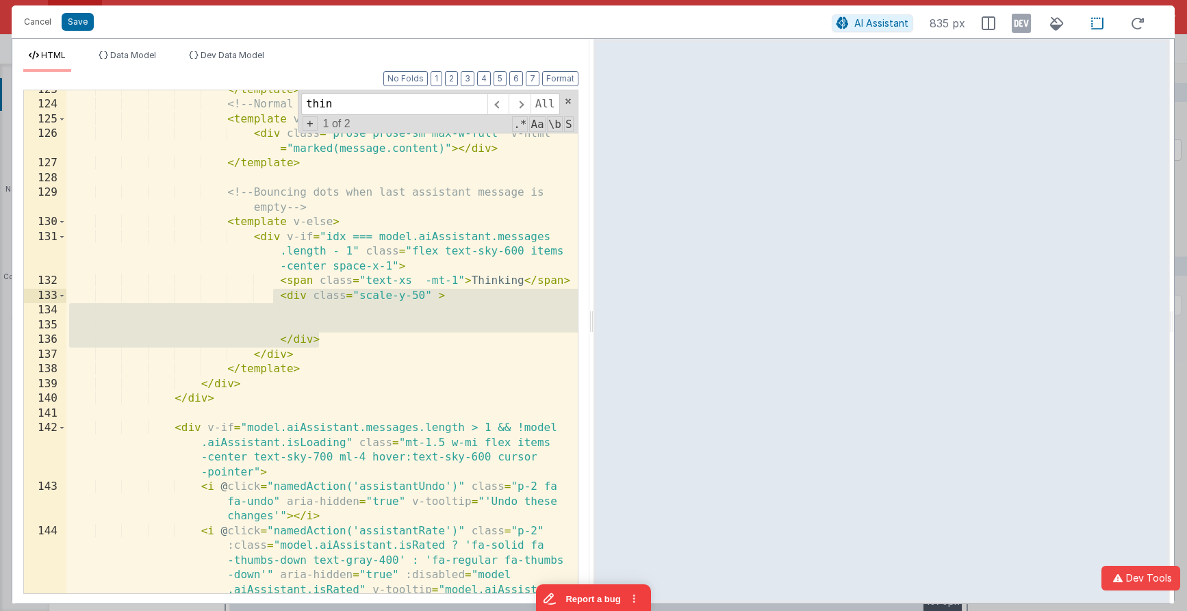
drag, startPoint x: 320, startPoint y: 339, endPoint x: 270, endPoint y: 298, distance: 65.2
click at [270, 298] on div "</ template > <!-- Normal assistant content --> < template v-else-if = "message…" at bounding box center [321, 401] width 511 height 636
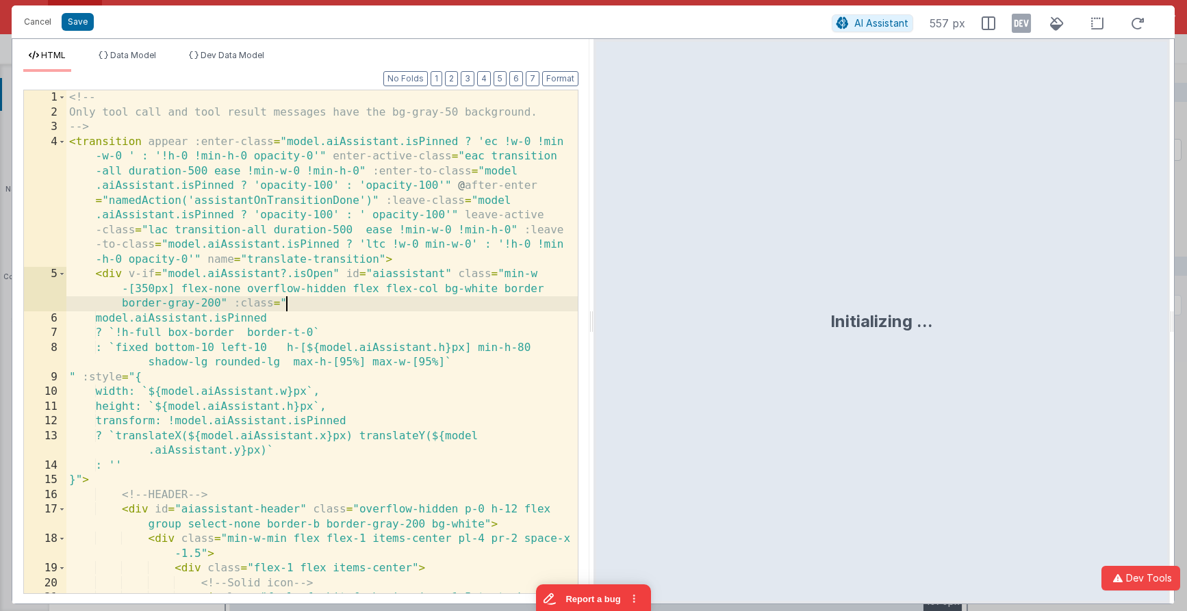
click at [491, 305] on div "<!-- Only tool call and tool result messages have the bg-gray-50 background. --…" at bounding box center [321, 364] width 511 height 548
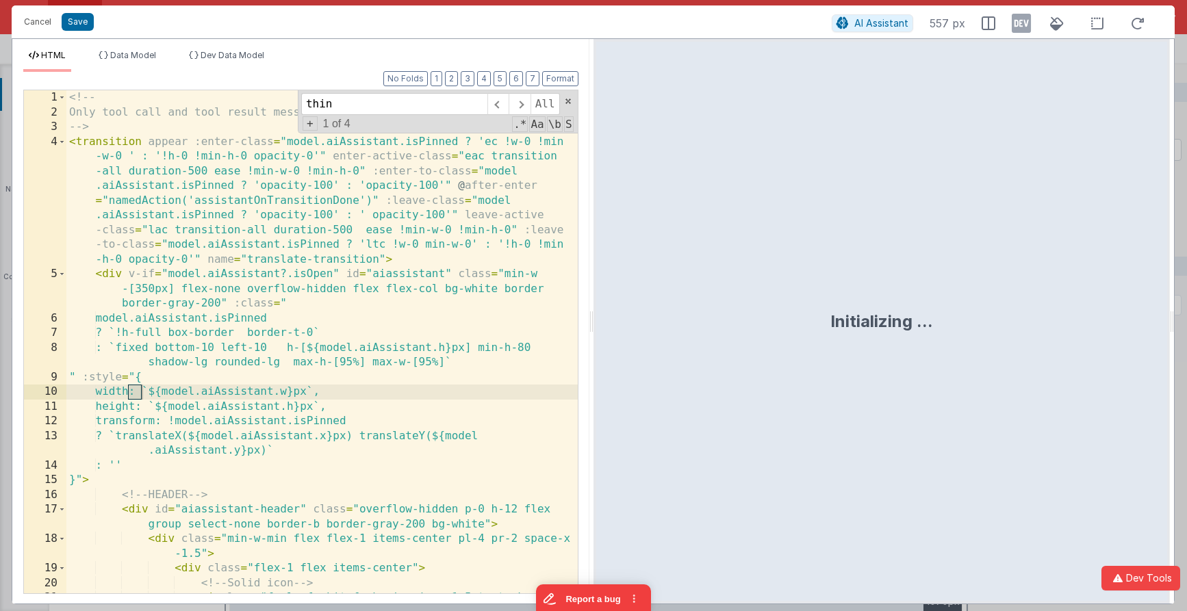
scroll to position [3162, 0]
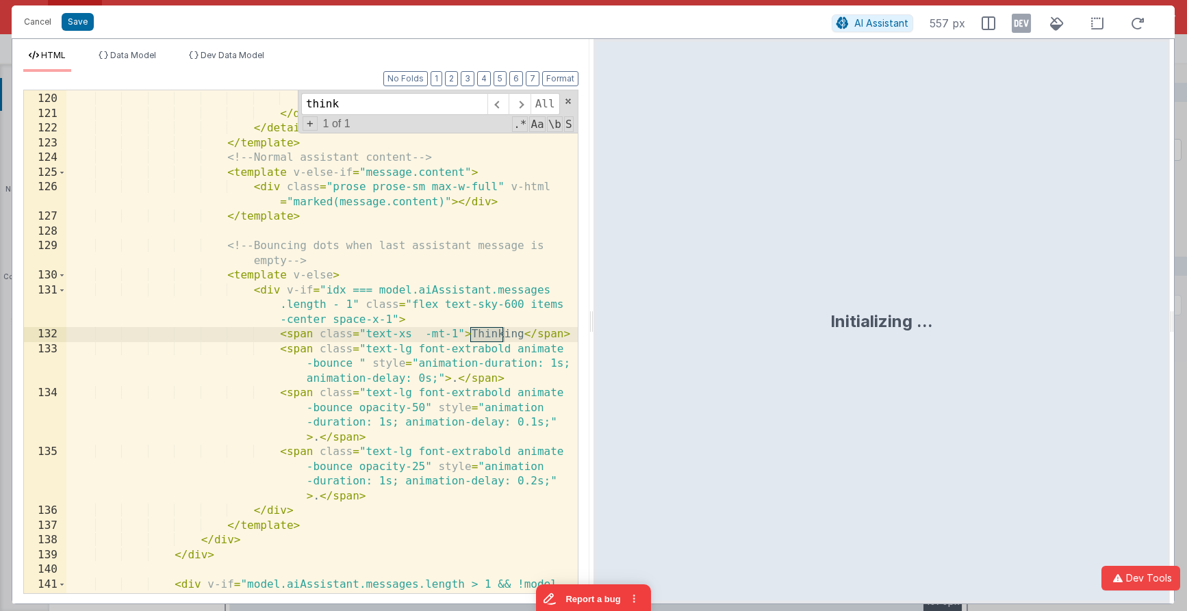
type input "think"
click at [424, 502] on div "</ template > </ div > </ div > </ details > </ template > <!-- Normal assistan…" at bounding box center [321, 365] width 511 height 577
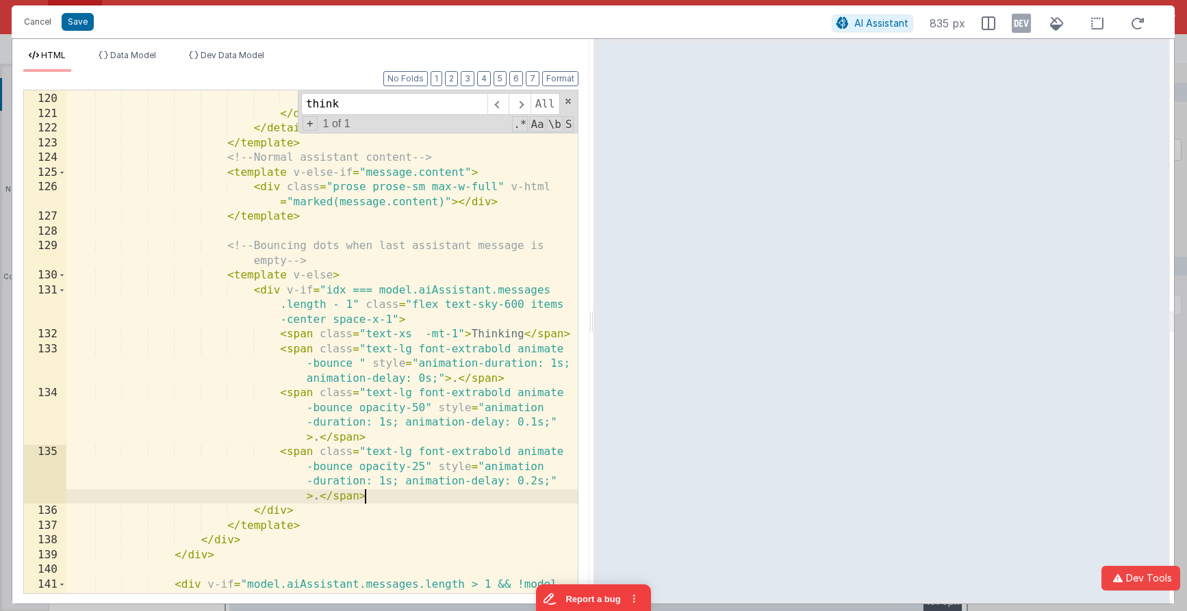
click at [555, 363] on div "</ template > </ div > </ div > </ details > </ template > <!-- Normal assistan…" at bounding box center [321, 365] width 511 height 577
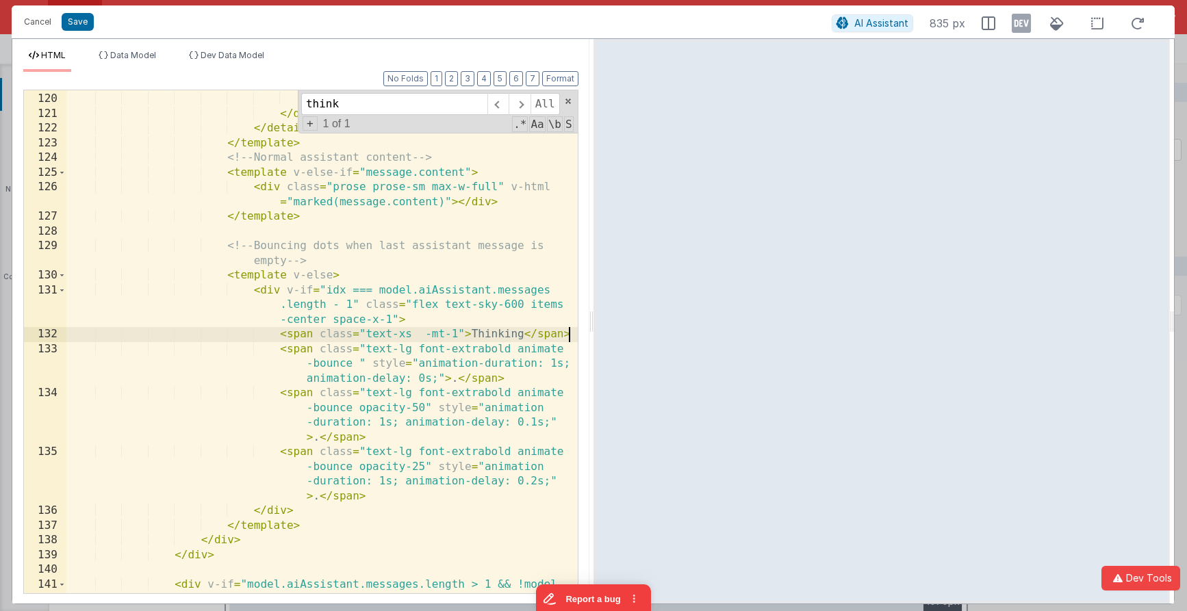
click at [324, 320] on div "</ template > </ div > </ div > </ details > </ template > <!-- Normal assistan…" at bounding box center [321, 365] width 511 height 577
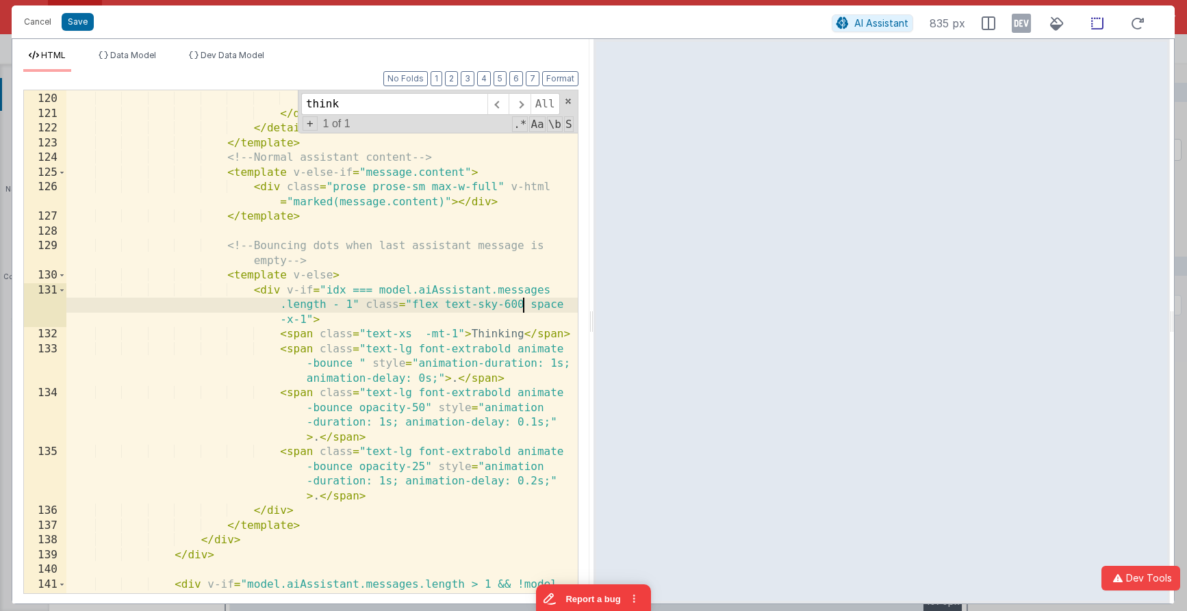
click at [906, 24] on icon at bounding box center [1097, 23] width 29 height 17
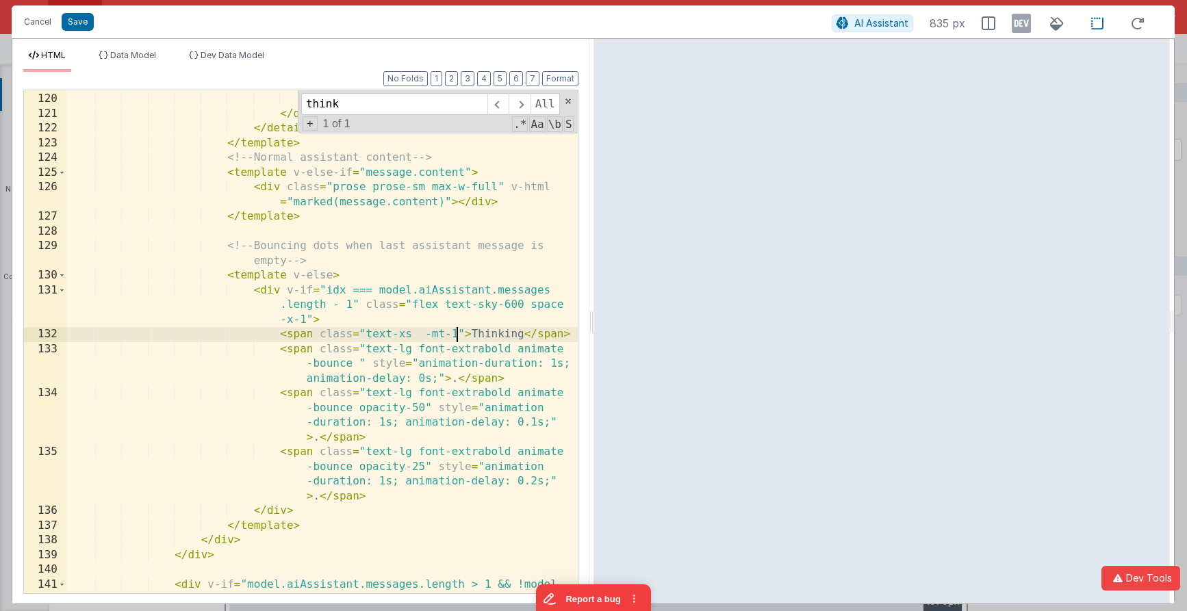
click at [457, 336] on div "</ template > </ div > </ div > </ details > </ template > <!-- Normal assistan…" at bounding box center [321, 365] width 511 height 577
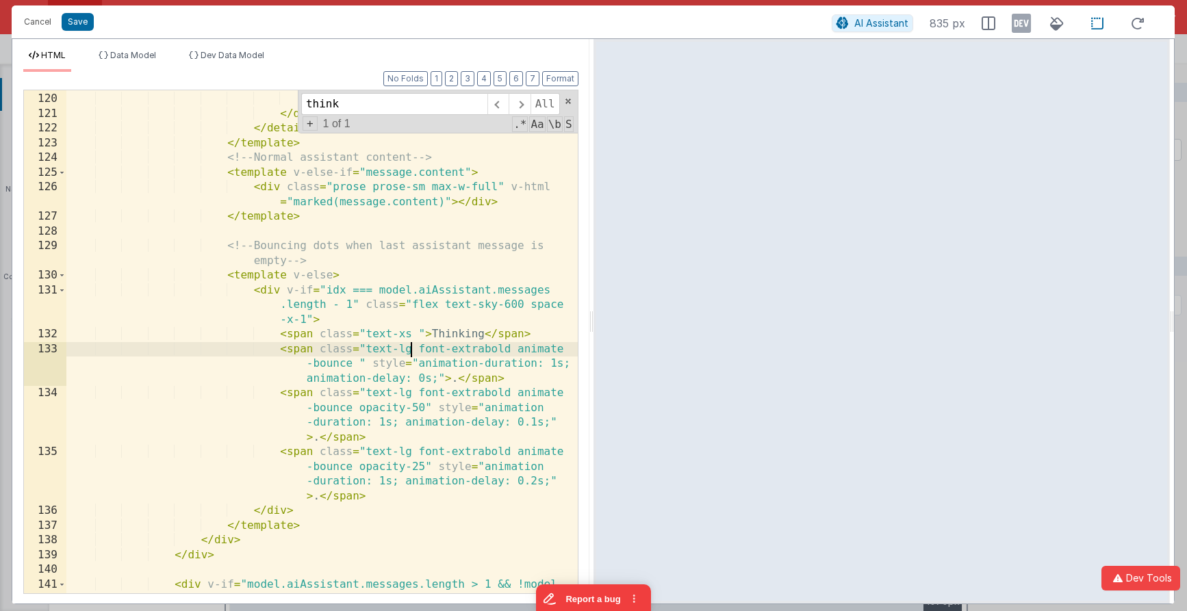
click at [413, 350] on div "</ template > </ div > </ div > </ details > </ template > <!-- Normal assistan…" at bounding box center [321, 365] width 511 height 577
click at [428, 357] on div "</ template > </ div > </ div > </ details > </ template > <!-- Normal assistan…" at bounding box center [321, 365] width 511 height 577
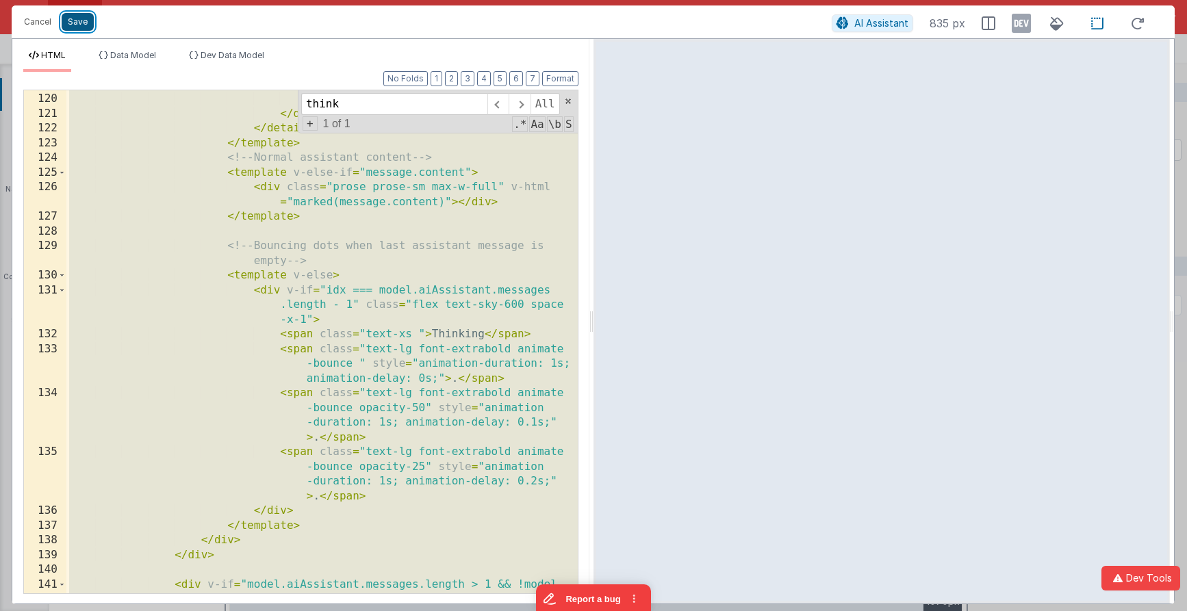
click at [64, 20] on button "Save" at bounding box center [78, 22] width 32 height 18
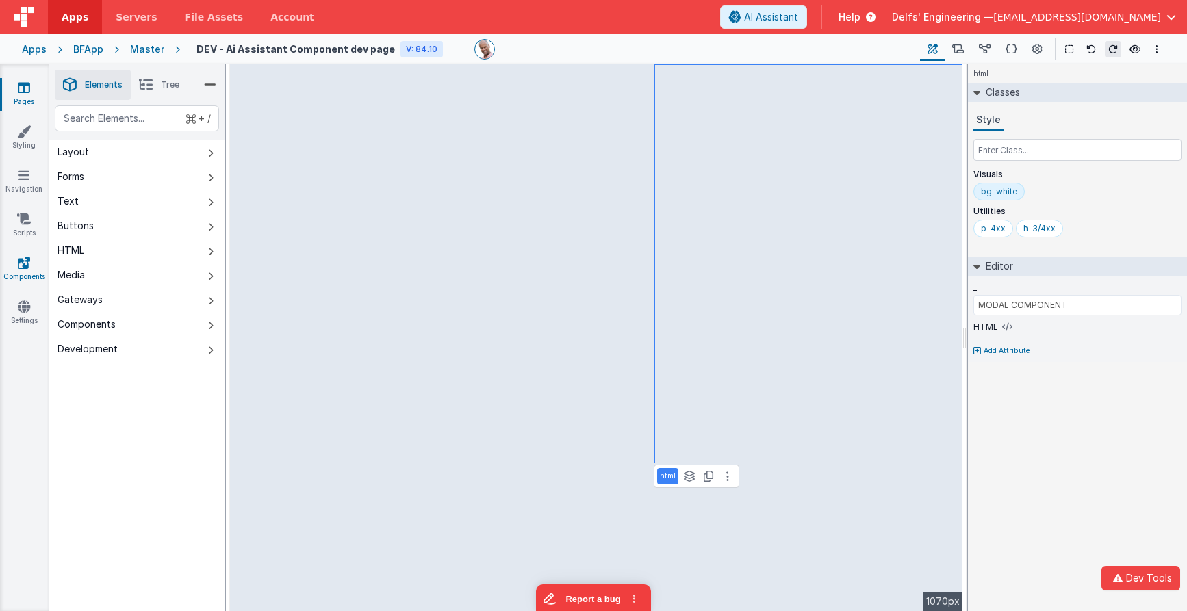
drag, startPoint x: 23, startPoint y: 284, endPoint x: 27, endPoint y: 272, distance: 12.3
click at [23, 284] on div "Pages Styling Navigation Scripts Components Settings" at bounding box center [24, 337] width 49 height 547
click at [27, 270] on link "Components" at bounding box center [23, 269] width 49 height 27
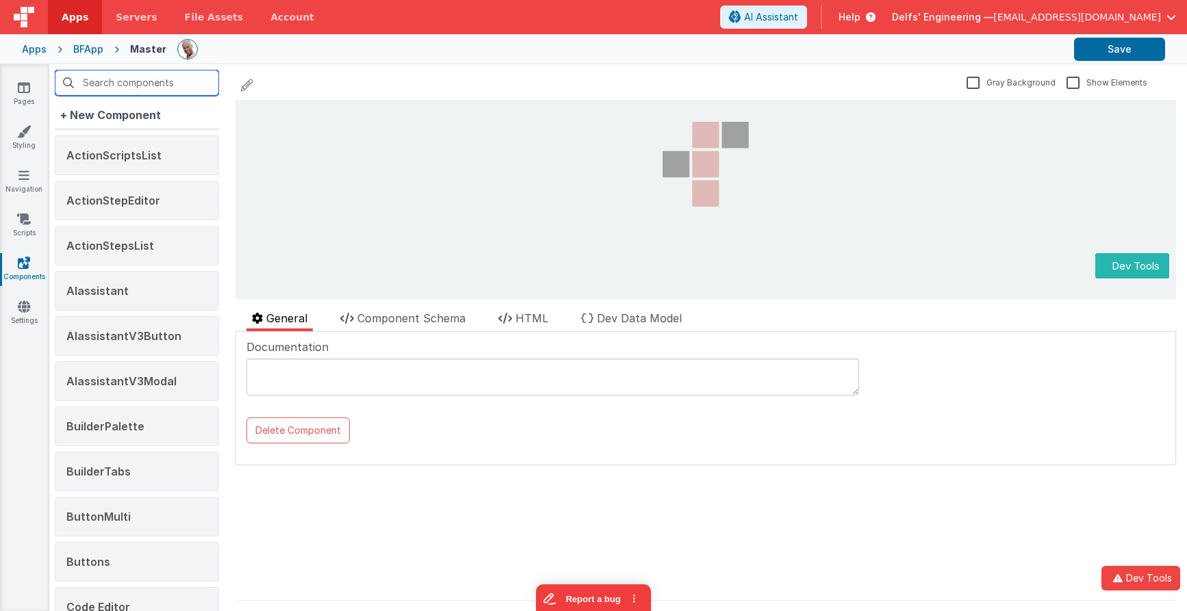
click at [120, 85] on input "text" at bounding box center [137, 83] width 164 height 26
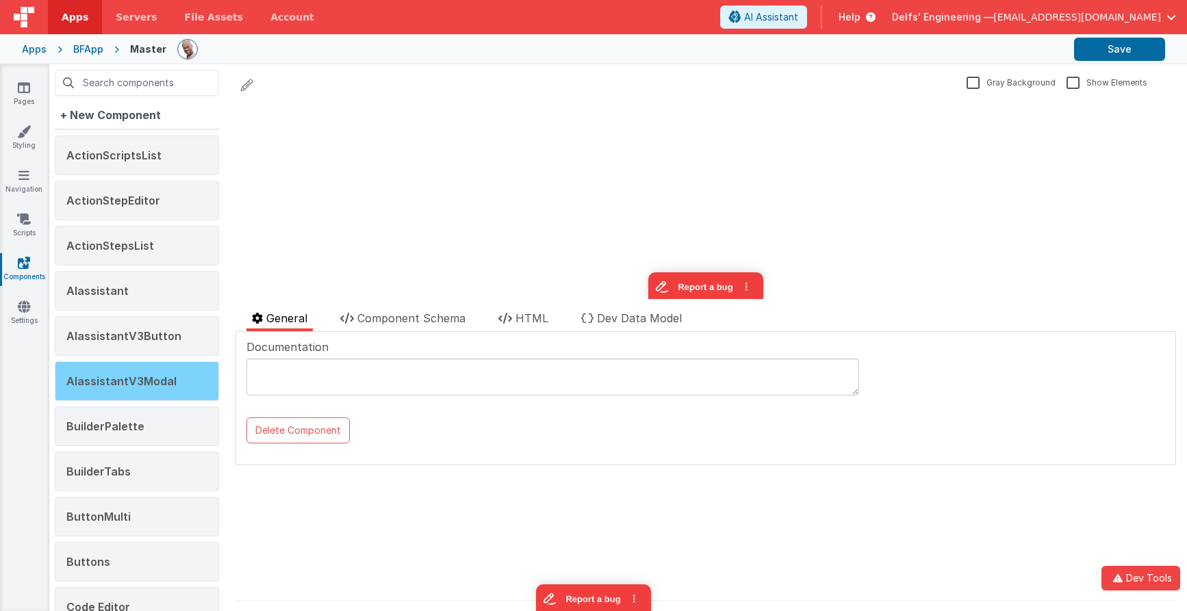
click at [147, 379] on span "AIassistantV3Modal" at bounding box center [121, 381] width 110 height 14
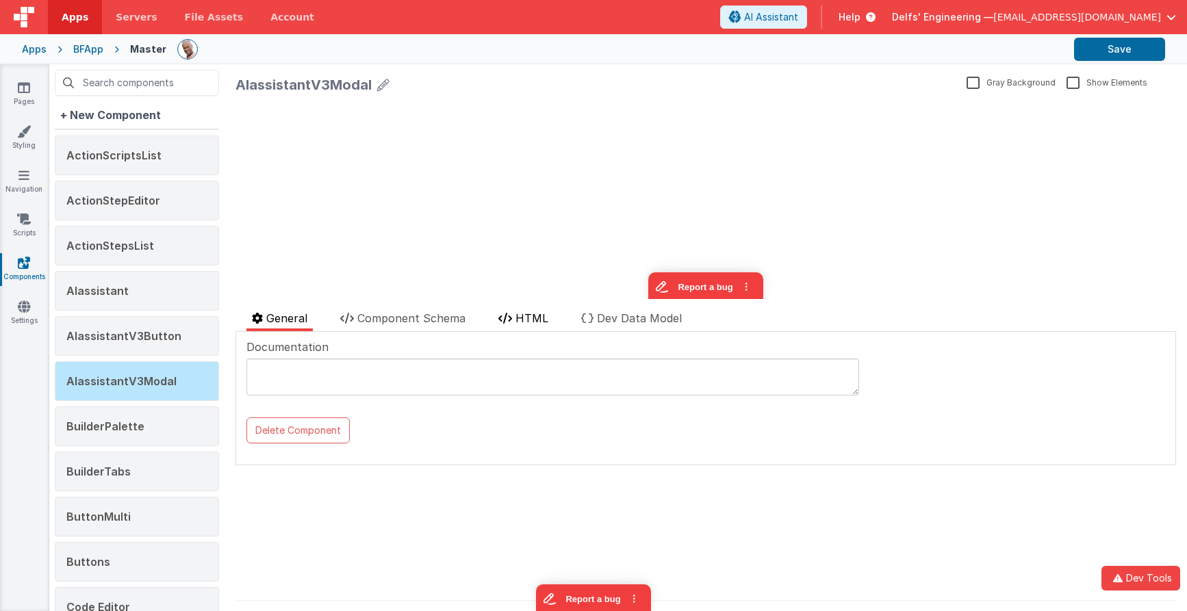
click at [514, 324] on li "HTML" at bounding box center [523, 320] width 61 height 21
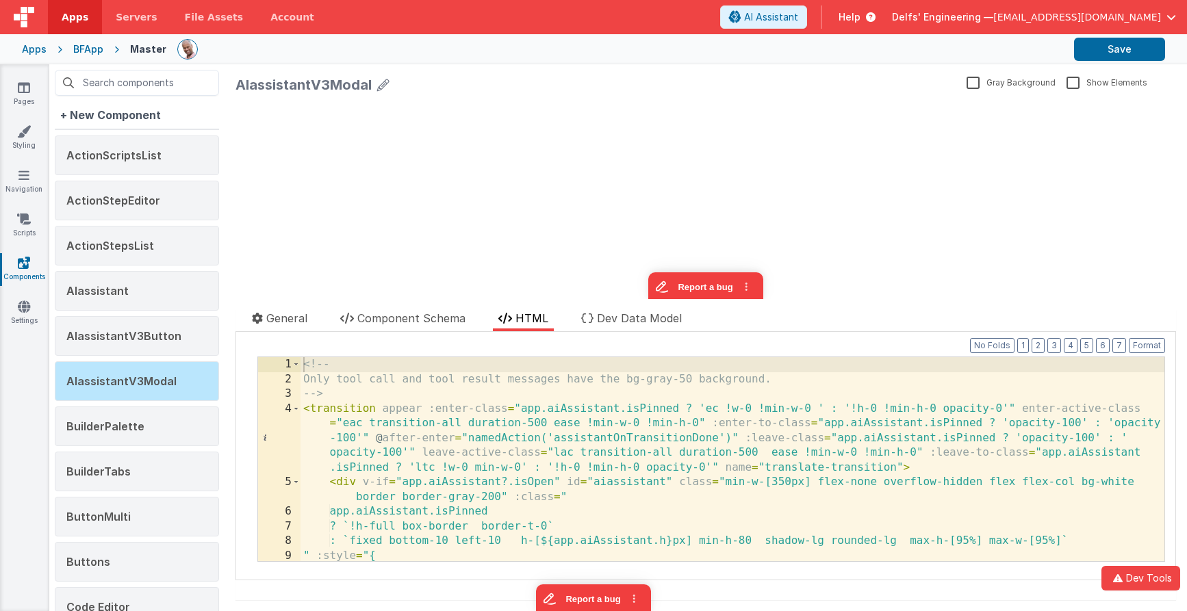
click at [512, 385] on div "<!-- Only tool call and tool result messages have the bg-gray-50 background. --…" at bounding box center [732, 473] width 864 height 233
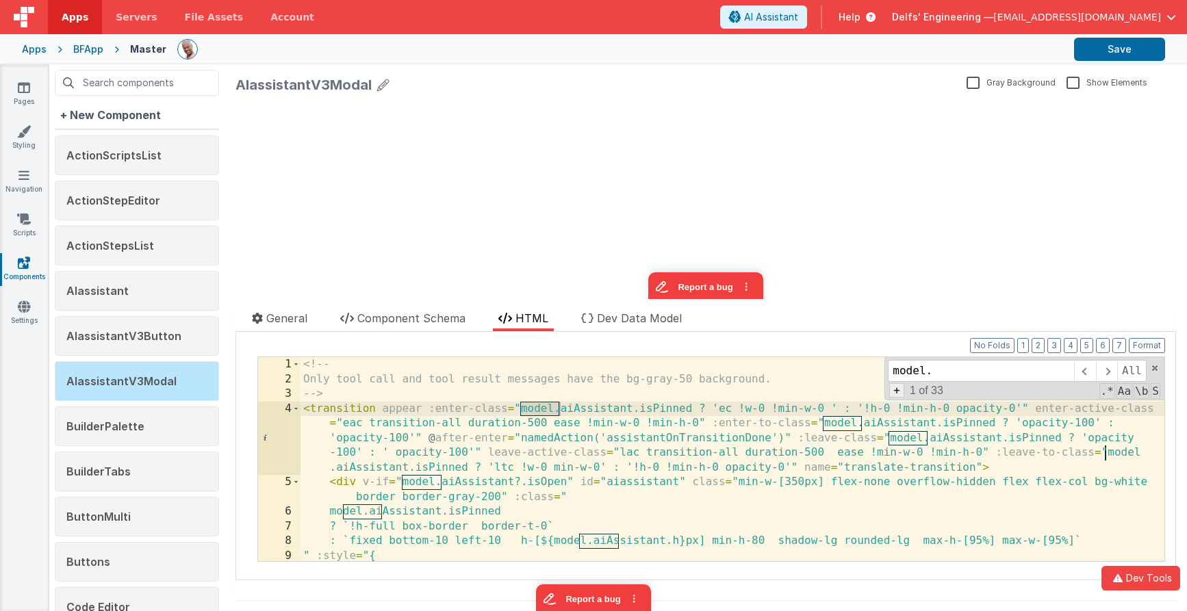
type input "model."
click at [896, 391] on span "+" at bounding box center [896, 390] width 15 height 14
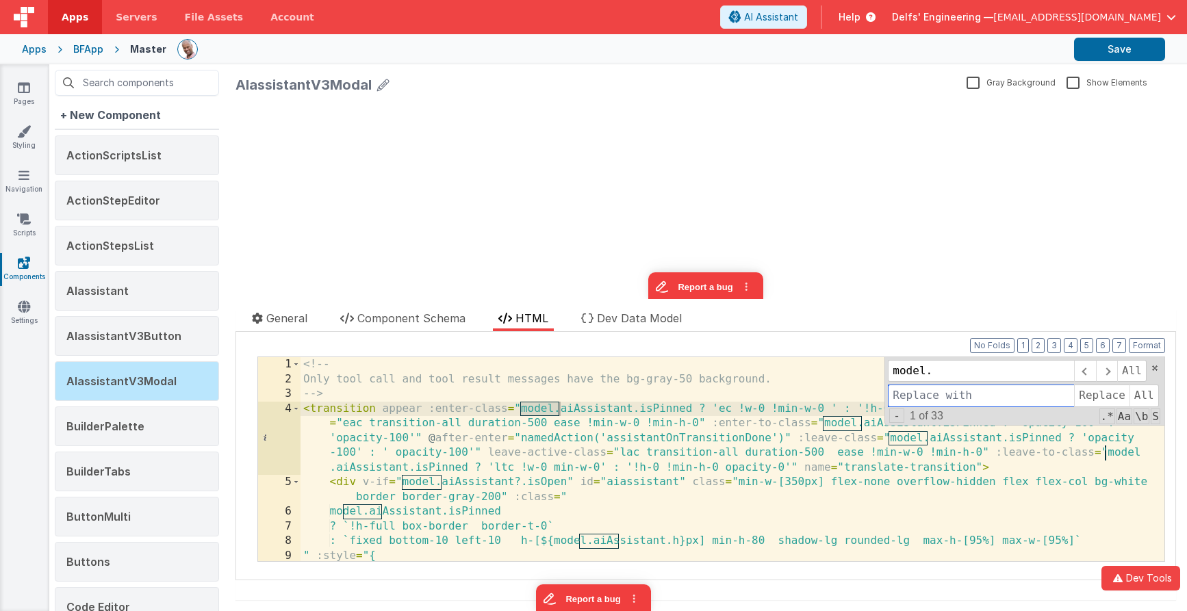
click at [896, 391] on input at bounding box center [981, 396] width 186 height 22
type input "app."
click at [906, 397] on span "All" at bounding box center [1143, 396] width 29 height 22
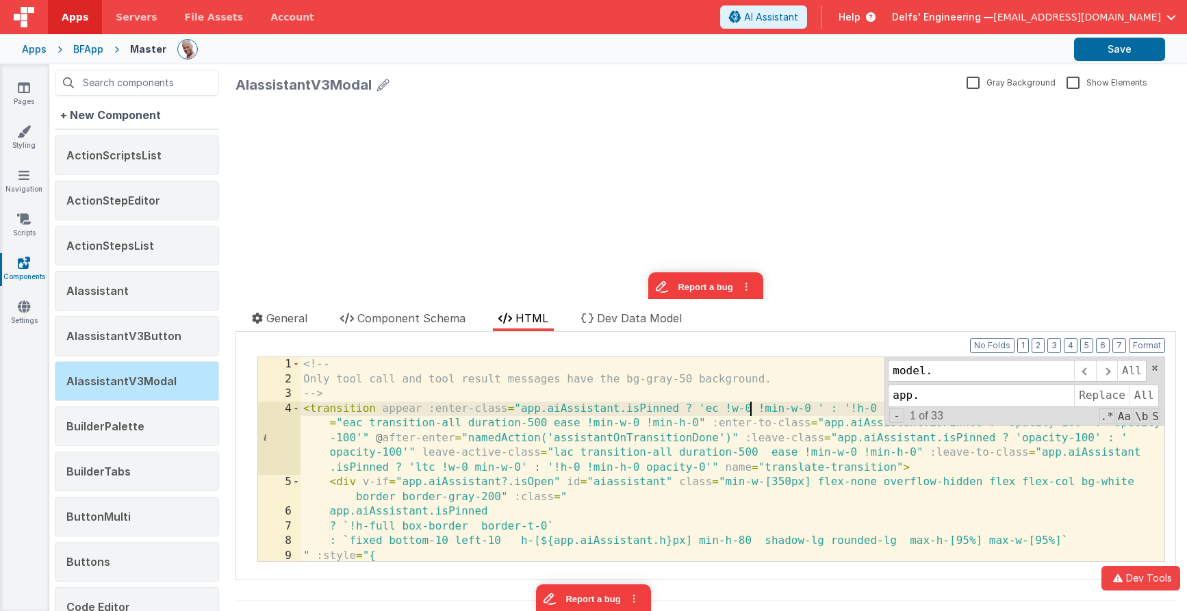
click at [751, 410] on div "<!-- Only tool call and tool result messages have the bg-gray-50 background. --…" at bounding box center [732, 473] width 864 height 233
click at [684, 88] on div "AIassistantV3Modal" at bounding box center [598, 84] width 726 height 19
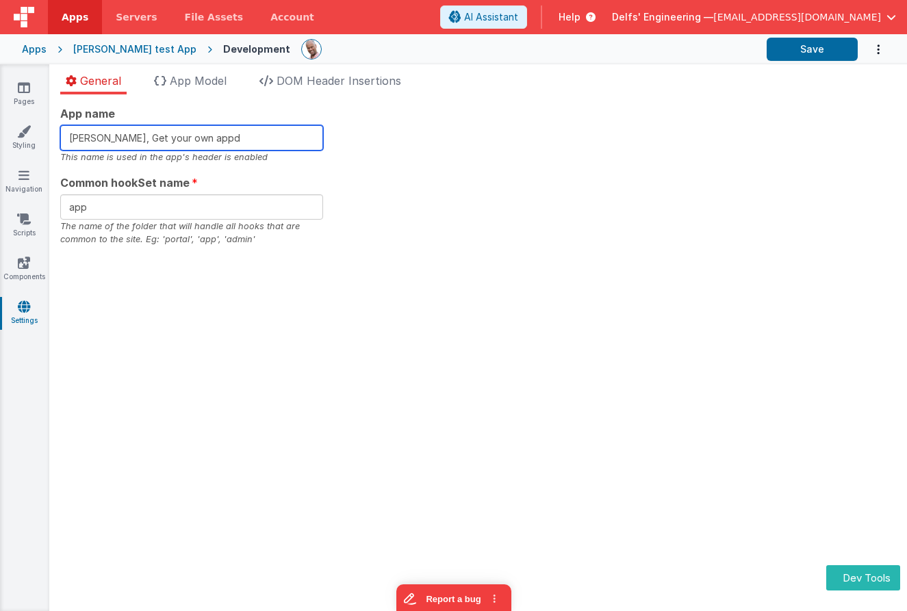
click at [251, 130] on input "Charles GUI, Get your own appd" at bounding box center [191, 137] width 263 height 25
click at [244, 136] on input "Charles GUI, Get your own appd" at bounding box center [191, 137] width 263 height 25
drag, startPoint x: 385, startPoint y: 131, endPoint x: 449, endPoint y: 111, distance: 66.7
click at [386, 130] on div "App name Charles GUI, Get your own app This name is used in the app's header is…" at bounding box center [478, 175] width 836 height 141
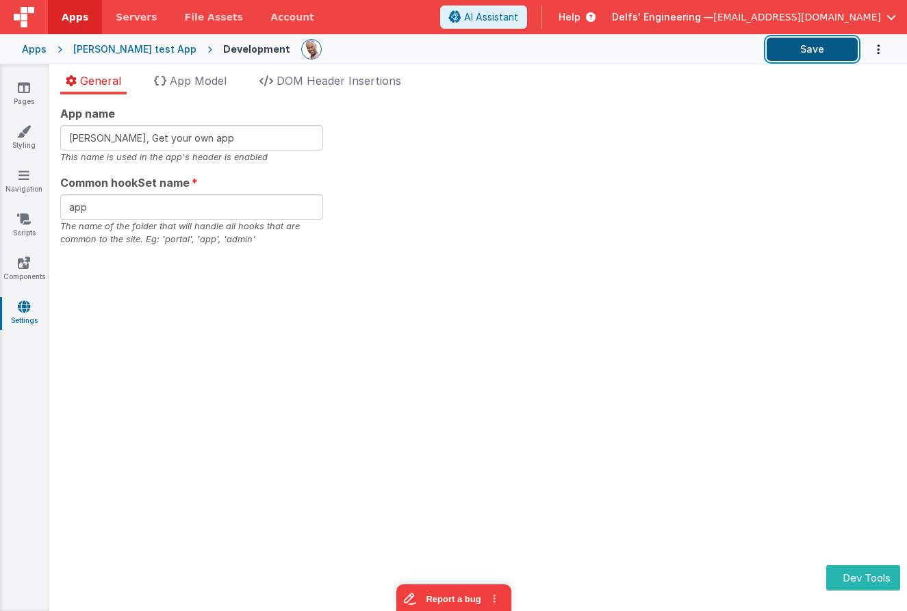
click at [816, 56] on button "Save" at bounding box center [812, 49] width 91 height 23
type input "Charles GUI, Get your own appd"
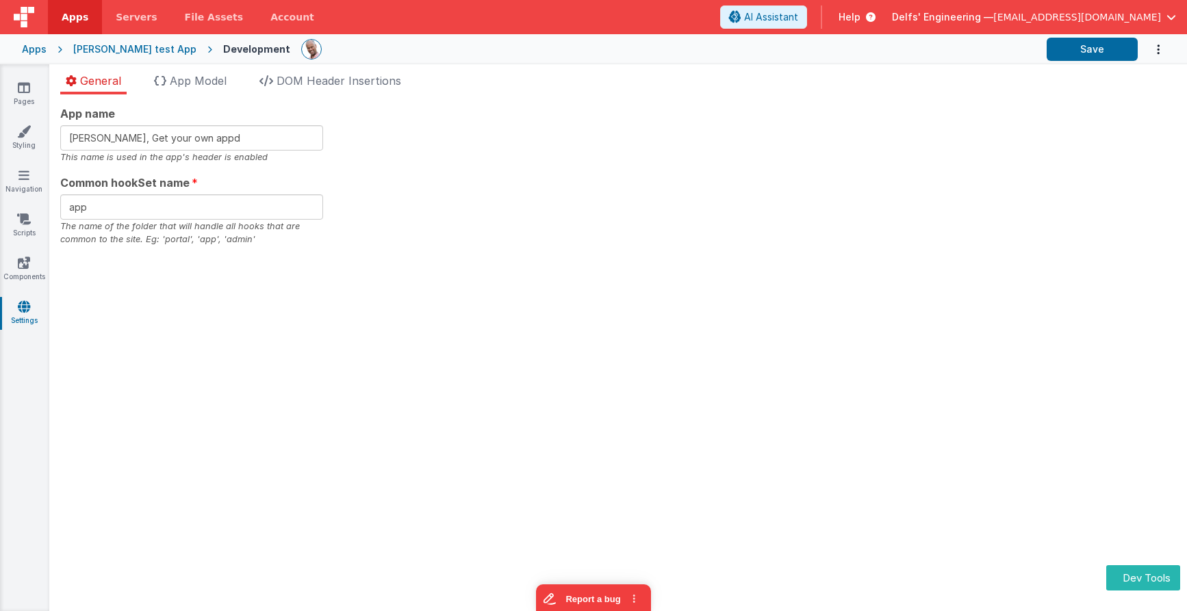
click at [123, 51] on div "Charles GUI test App" at bounding box center [134, 49] width 123 height 14
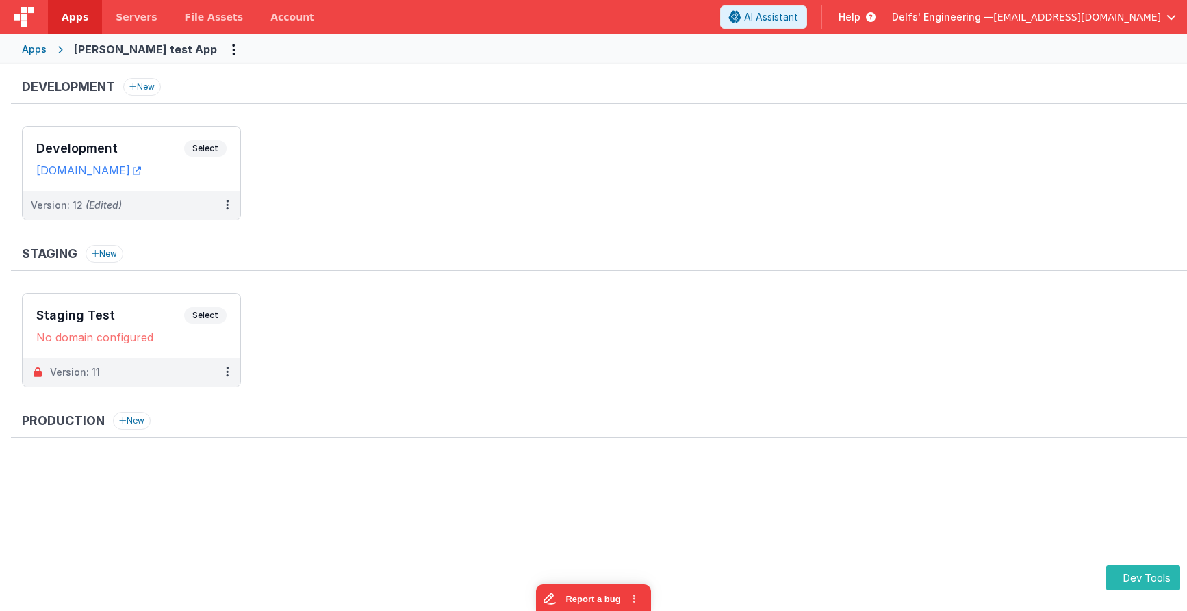
click at [683, 225] on ul "Development Select URLs [DOMAIN_NAME] Version: 12 (Edited)" at bounding box center [604, 180] width 1165 height 108
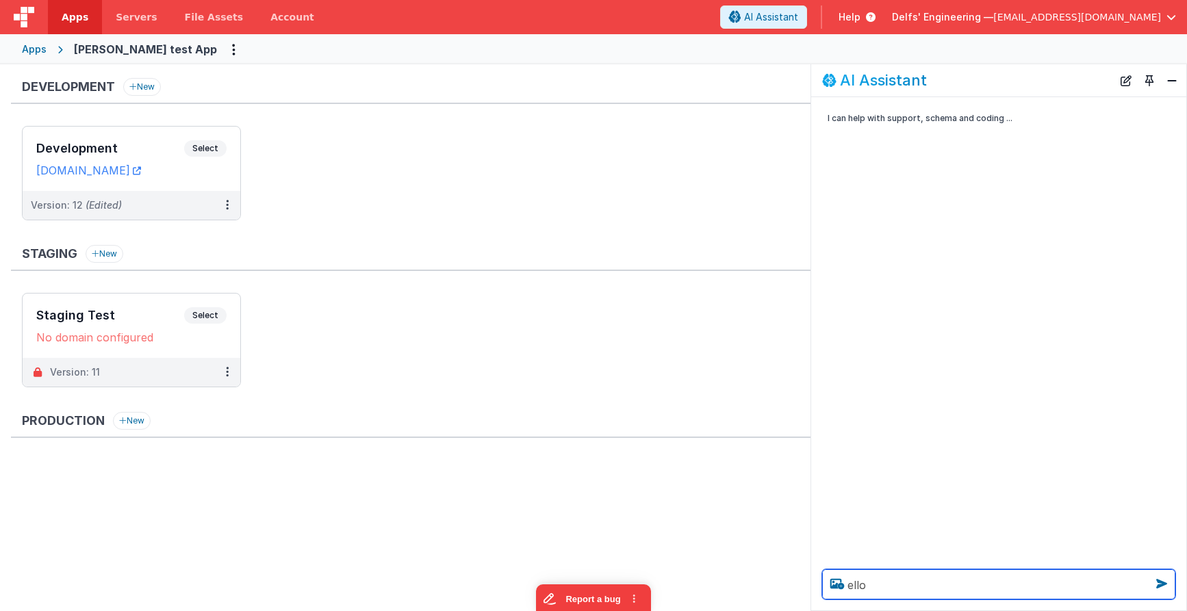
type textarea "ello"
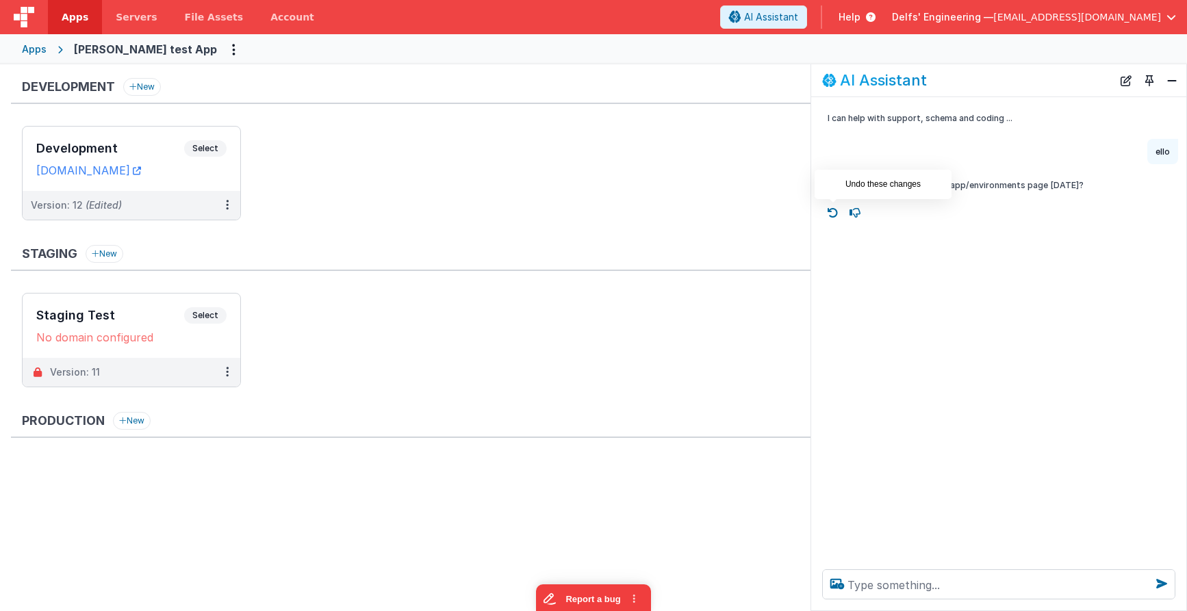
click at [833, 214] on icon at bounding box center [833, 213] width 22 height 22
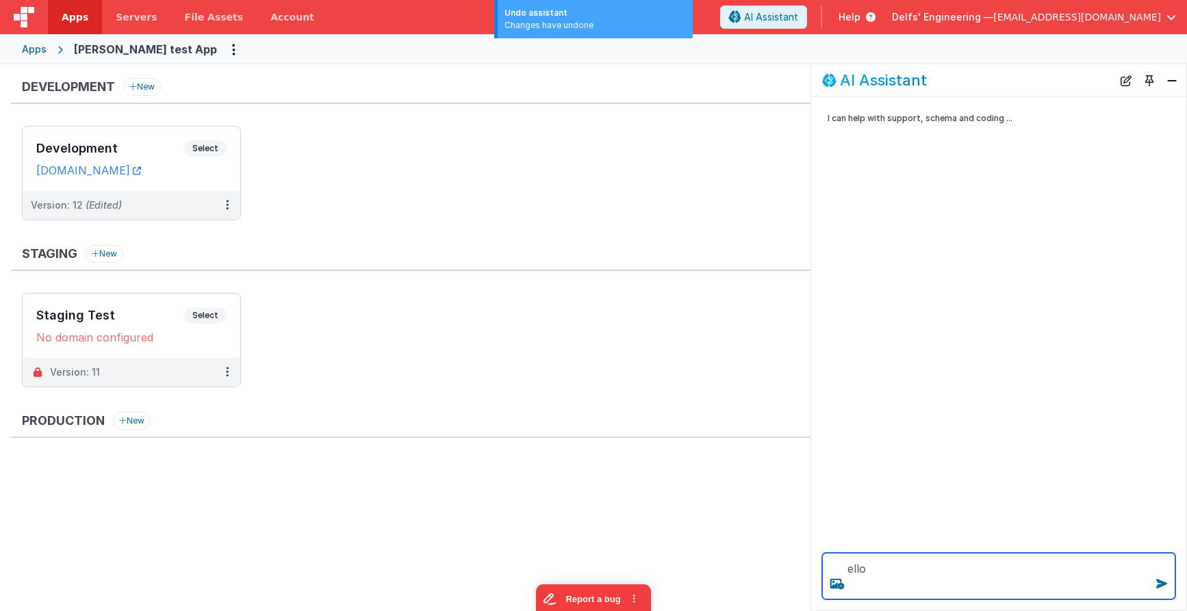
click at [890, 563] on textarea "ello" at bounding box center [998, 576] width 353 height 47
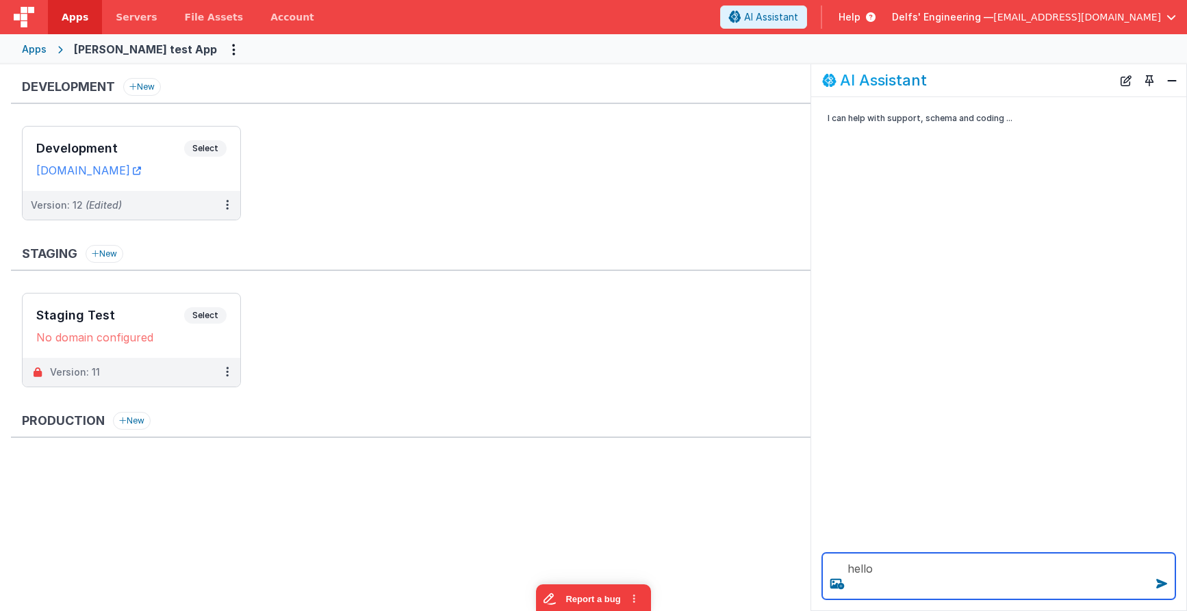
type textarea "h ello"
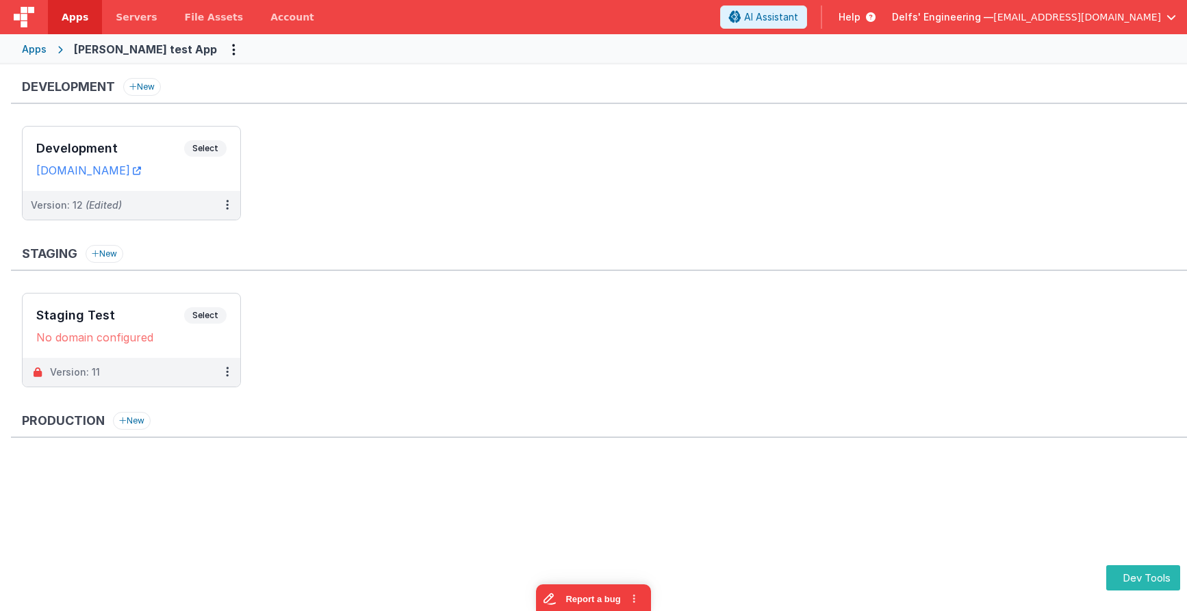
click at [817, 59] on div "Apps [PERSON_NAME] test App" at bounding box center [593, 49] width 1187 height 30
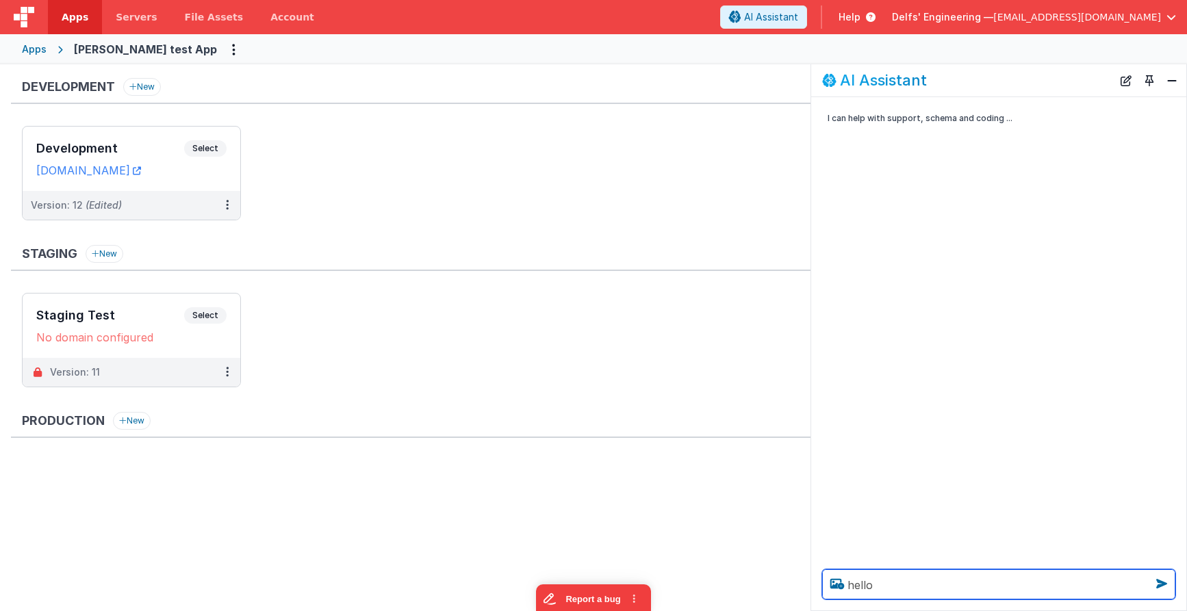
type textarea "hello"
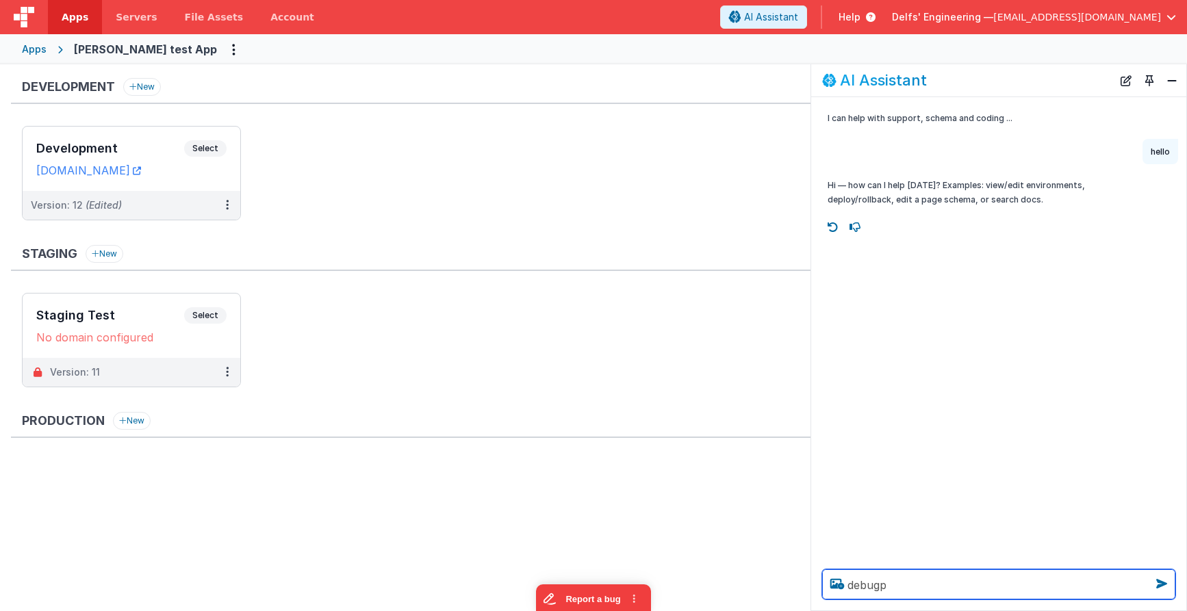
type textarea "debugp"
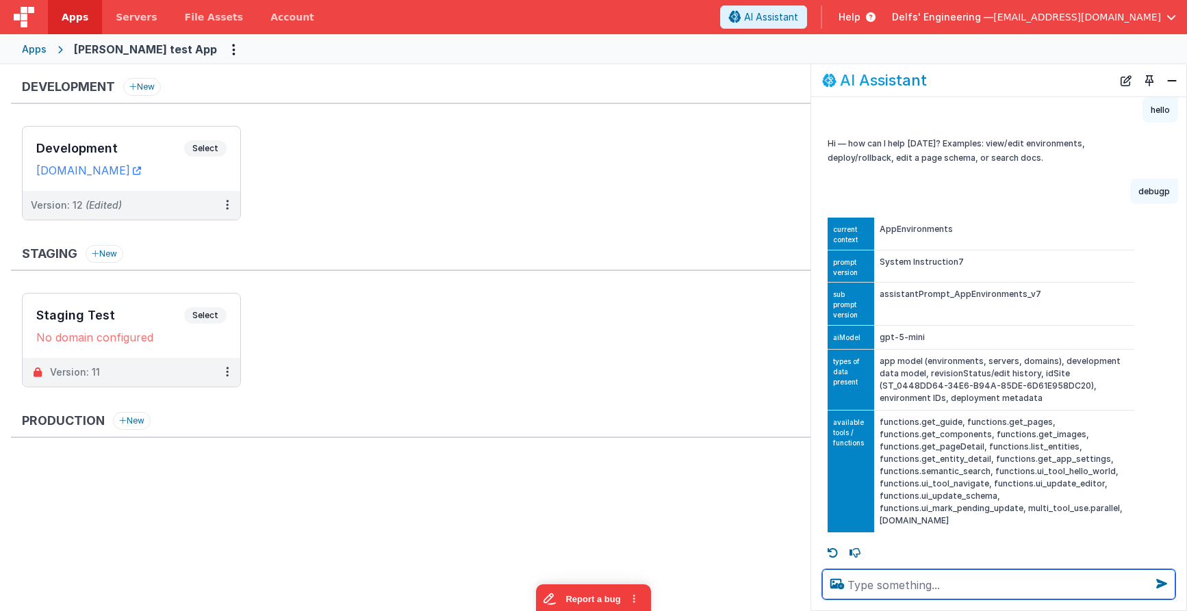
scroll to position [47, 0]
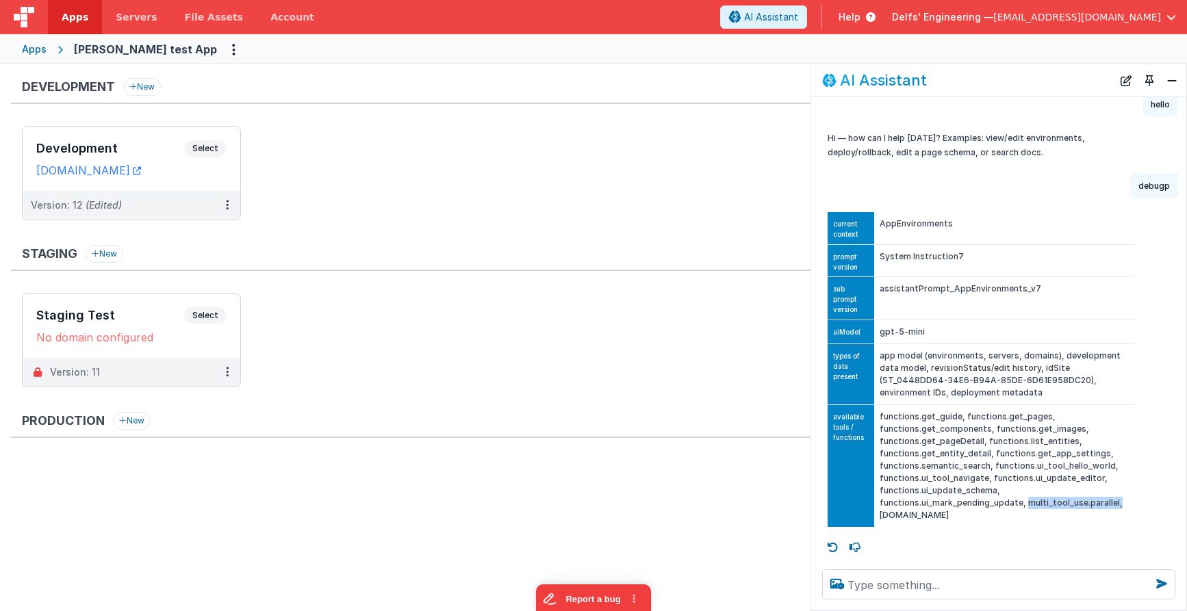
drag, startPoint x: 1023, startPoint y: 503, endPoint x: 1116, endPoint y: 498, distance: 93.2
click at [1116, 498] on td "functions.get_guide, functions.get_pages, functions.get_components, functions.g…" at bounding box center [1004, 466] width 260 height 123
click at [1050, 501] on td "functions.get_guide, functions.get_pages, functions.get_components, functions.g…" at bounding box center [1004, 466] width 260 height 123
drag, startPoint x: 1019, startPoint y: 507, endPoint x: 890, endPoint y: 502, distance: 128.8
click at [890, 502] on td "functions.get_guide, functions.get_pages, functions.get_components, functions.g…" at bounding box center [1004, 466] width 260 height 123
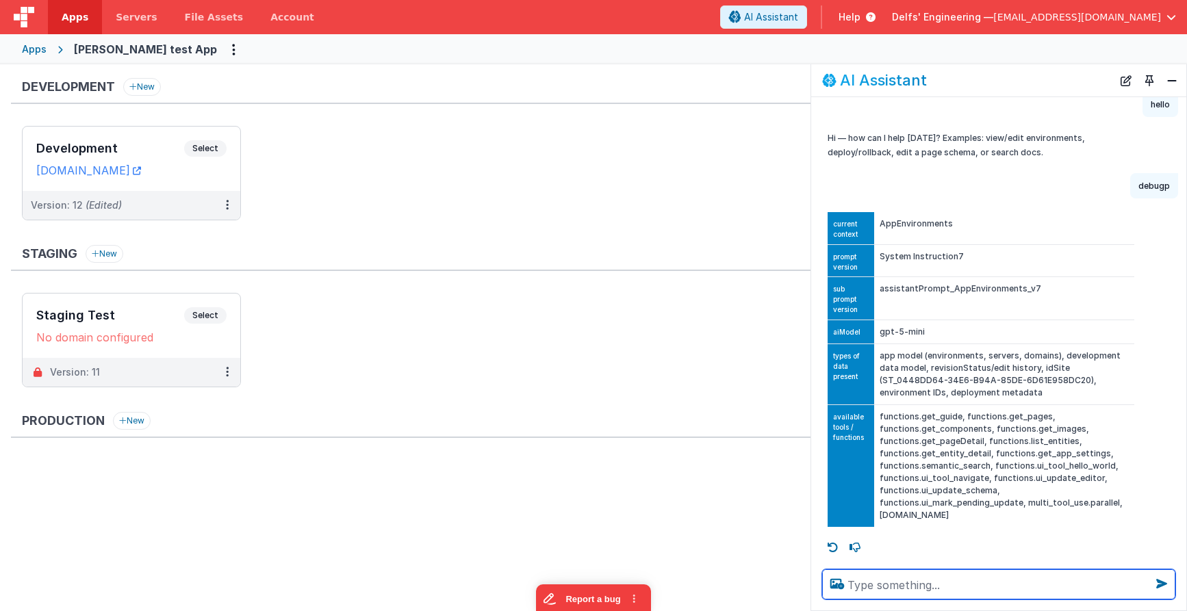
click at [862, 582] on textarea at bounding box center [998, 584] width 353 height 30
type textarea "whats the weather in [GEOGRAPHIC_DATA]"
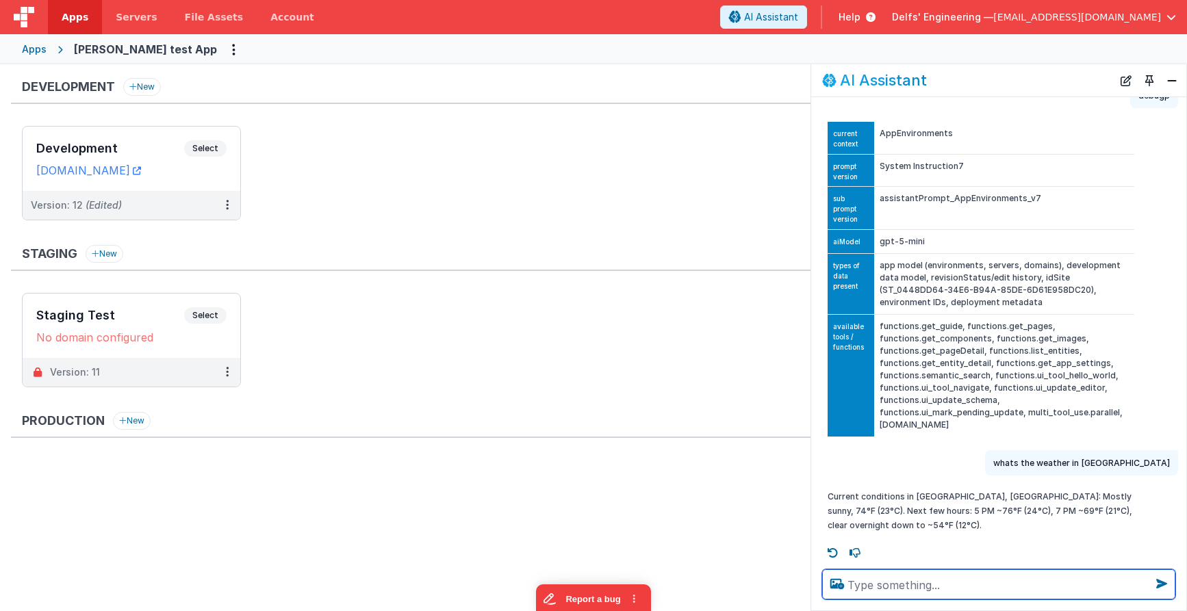
scroll to position [143, 0]
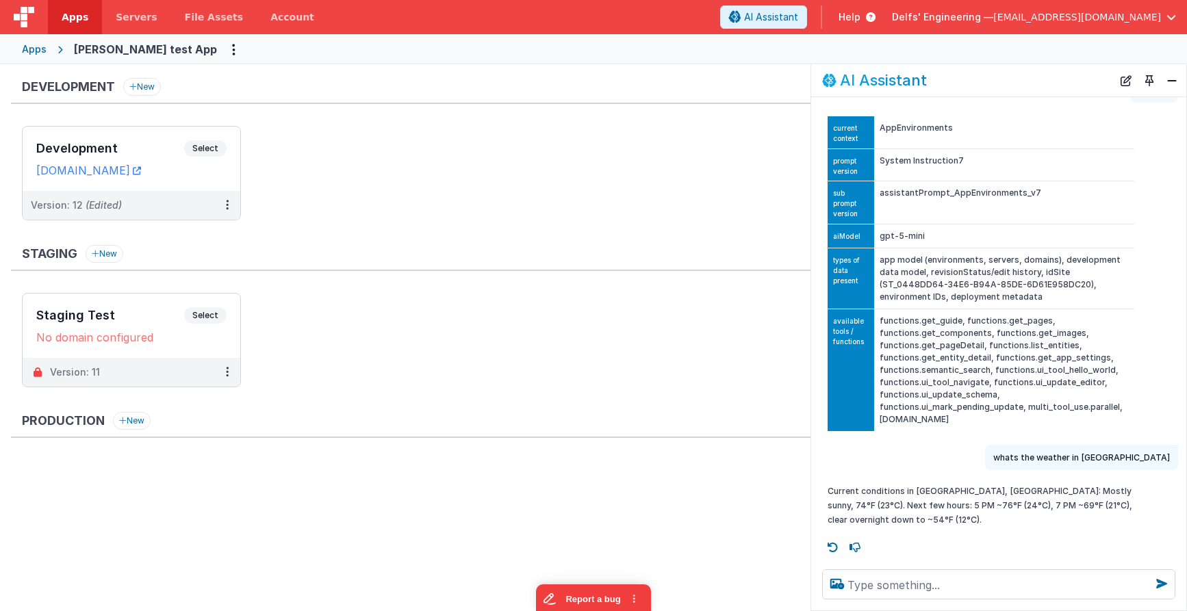
click at [810, 209] on ul "Development Select URLs [DOMAIN_NAME] Version: 12 (Edited)" at bounding box center [416, 180] width 789 height 108
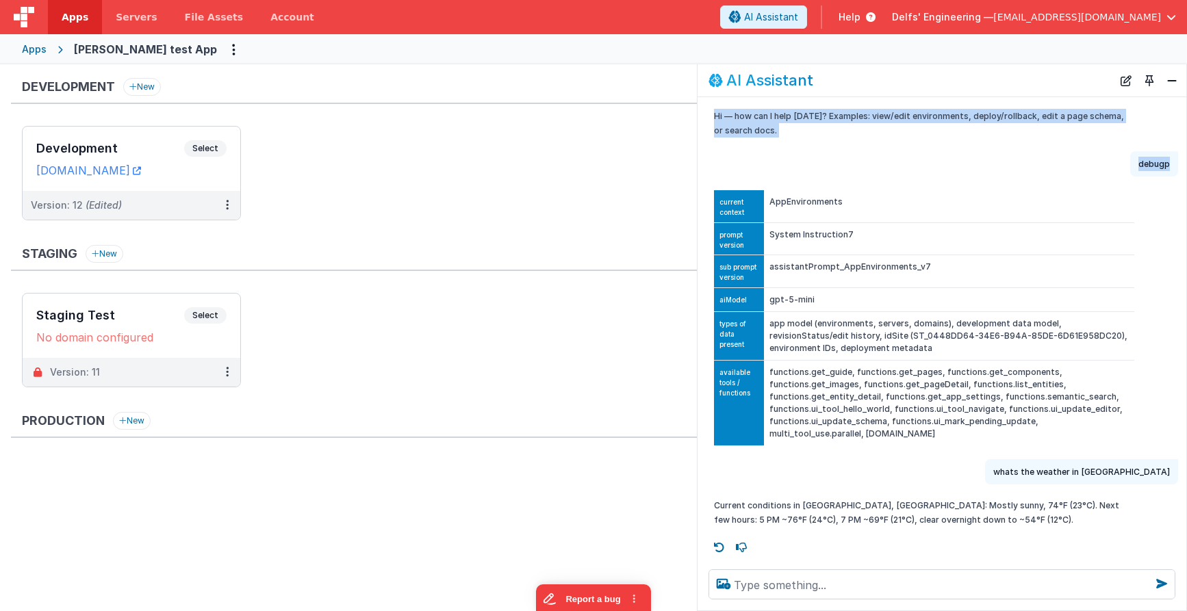
scroll to position [57, 0]
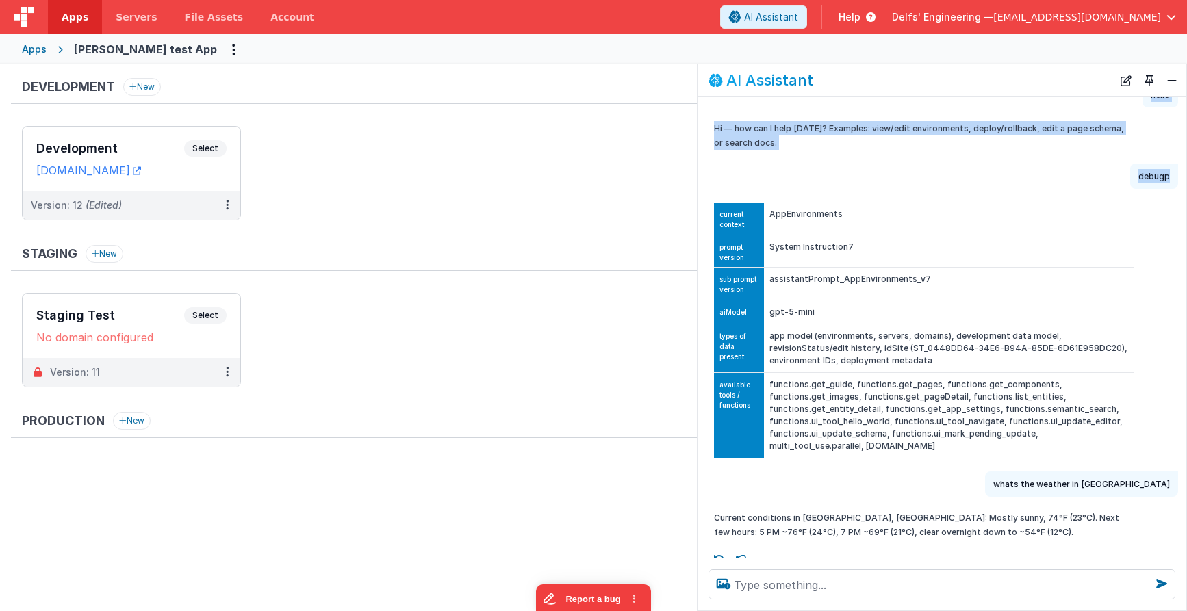
drag, startPoint x: 811, startPoint y: 209, endPoint x: 699, endPoint y: 205, distance: 112.3
click at [697, 206] on div "current context AppEnvironments prompt version System Instruction7 sub prompt v…" at bounding box center [941, 330] width 489 height 266
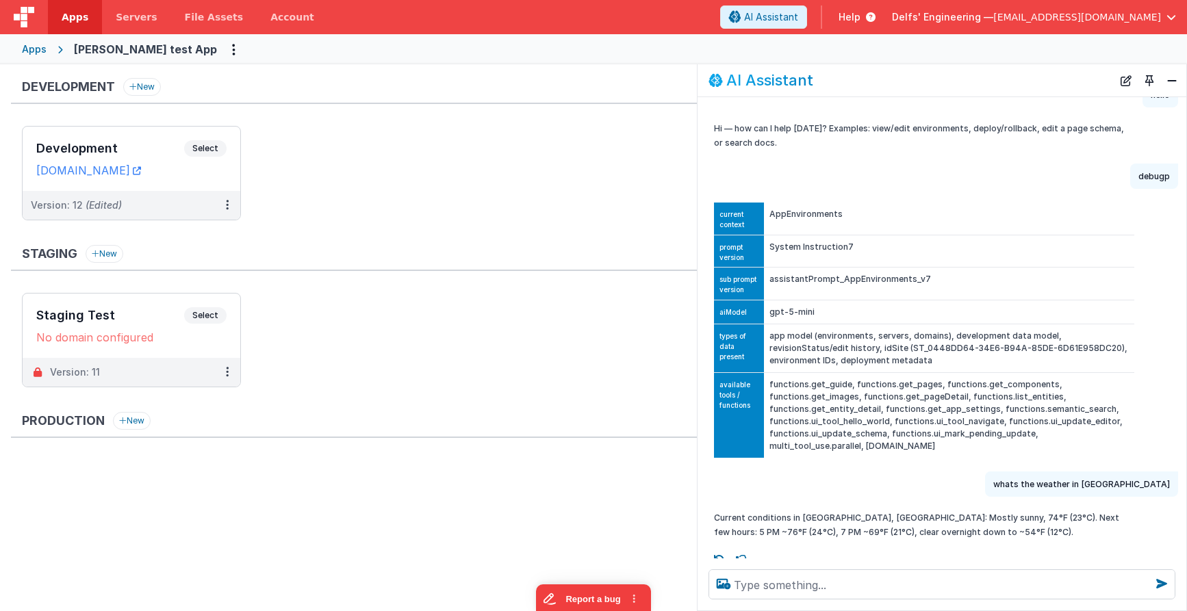
click at [875, 208] on td "AppEnvironments" at bounding box center [949, 219] width 370 height 32
click at [697, 167] on div "debugp" at bounding box center [937, 176] width 480 height 25
click at [1147, 82] on button "Toggle Pin" at bounding box center [1149, 80] width 19 height 19
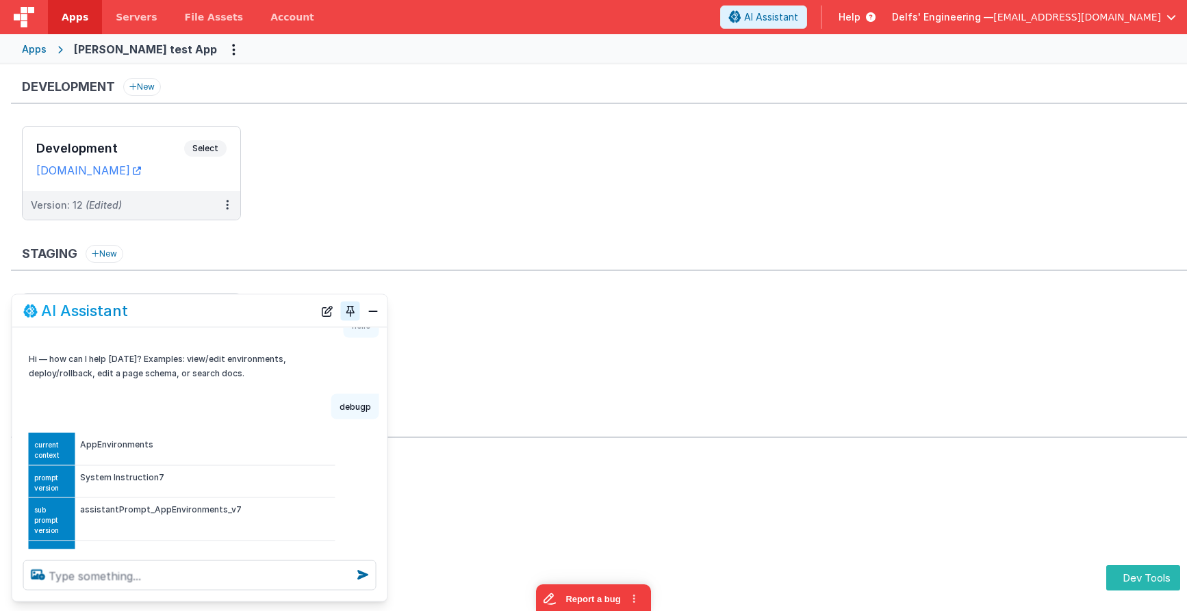
scroll to position [143, 0]
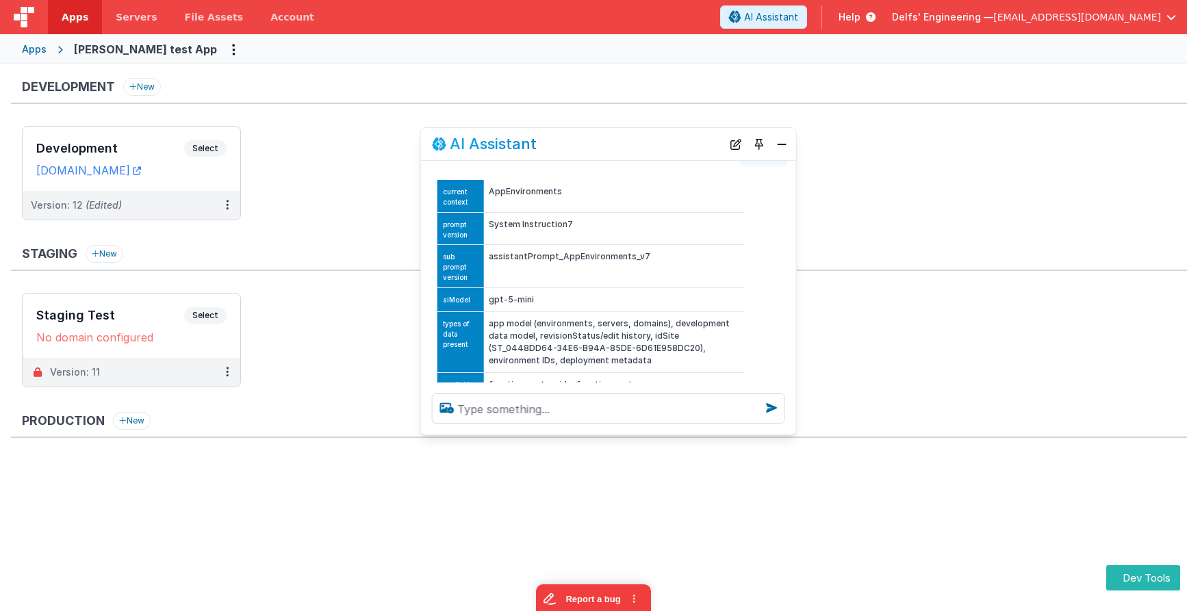
drag, startPoint x: 271, startPoint y: 314, endPoint x: 680, endPoint y: 148, distance: 441.2
click at [680, 148] on div "AI Assistant" at bounding box center [577, 144] width 290 height 16
drag, startPoint x: 595, startPoint y: 133, endPoint x: 626, endPoint y: 116, distance: 35.6
click at [626, 127] on div "AI Assistant" at bounding box center [609, 143] width 375 height 32
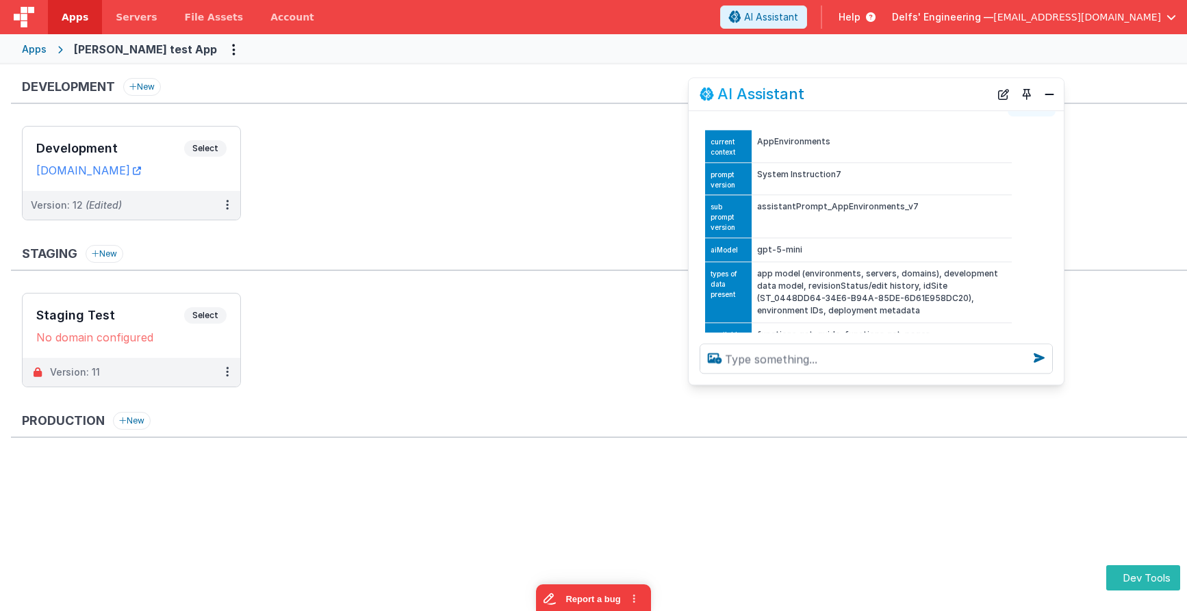
drag, startPoint x: 697, startPoint y: 122, endPoint x: 902, endPoint y: 100, distance: 206.5
click at [902, 100] on div "AI Assistant" at bounding box center [845, 94] width 290 height 16
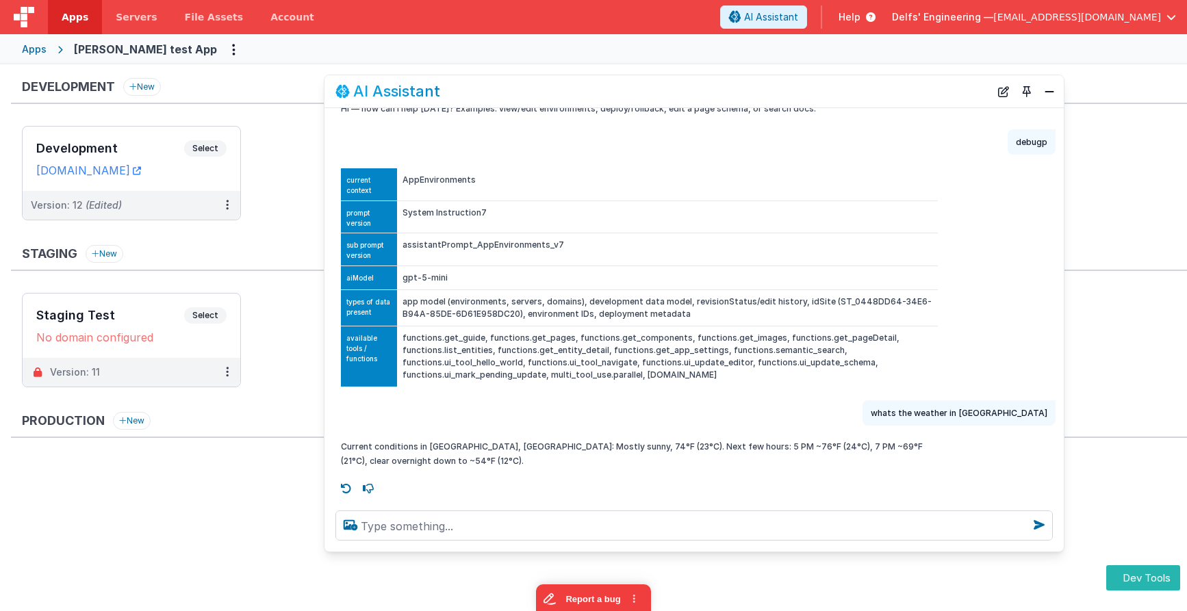
scroll to position [88, 0]
drag, startPoint x: 692, startPoint y: 384, endPoint x: 483, endPoint y: 429, distance: 214.3
click at [328, 554] on section "Development New Development Select URLs charlesguidev.fmbetterforms.com Version…" at bounding box center [593, 337] width 1187 height 547
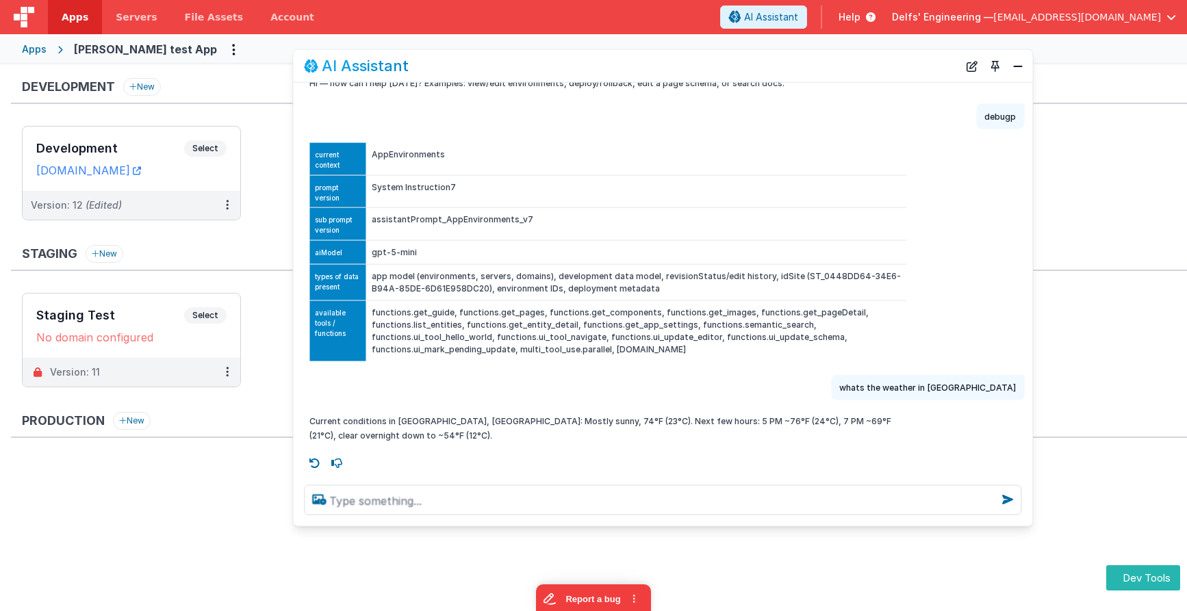
drag, startPoint x: 760, startPoint y: 81, endPoint x: 727, endPoint y: 57, distance: 40.7
click at [727, 57] on div "AI Assistant" at bounding box center [662, 66] width 739 height 32
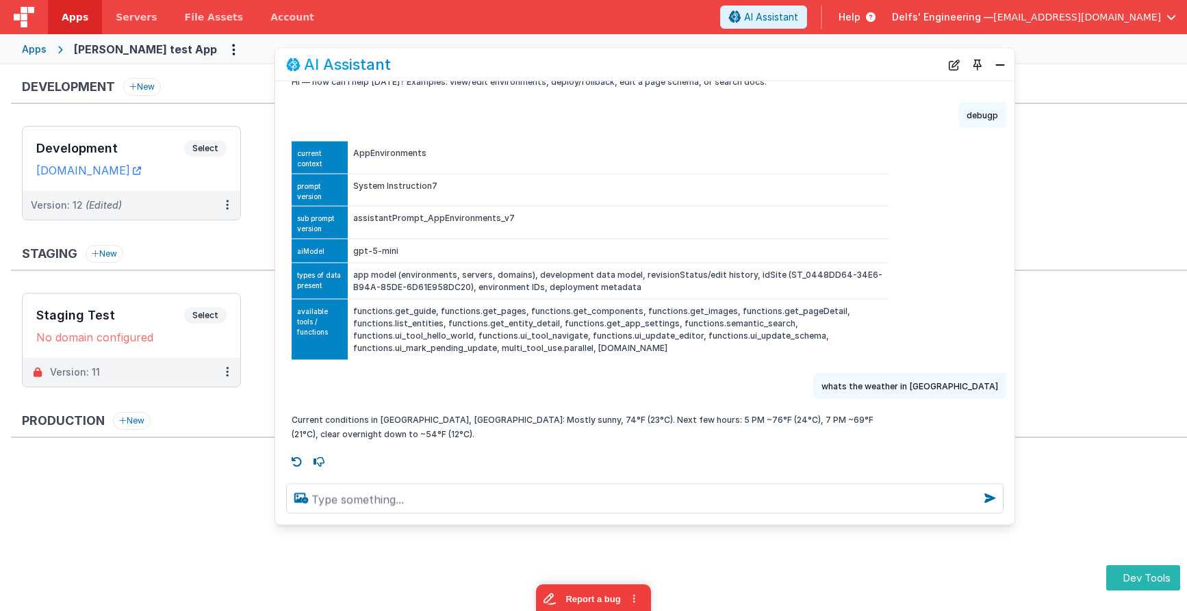
drag, startPoint x: 917, startPoint y: 67, endPoint x: 901, endPoint y: 65, distance: 15.9
click at [901, 65] on div "AI Assistant" at bounding box center [613, 64] width 654 height 16
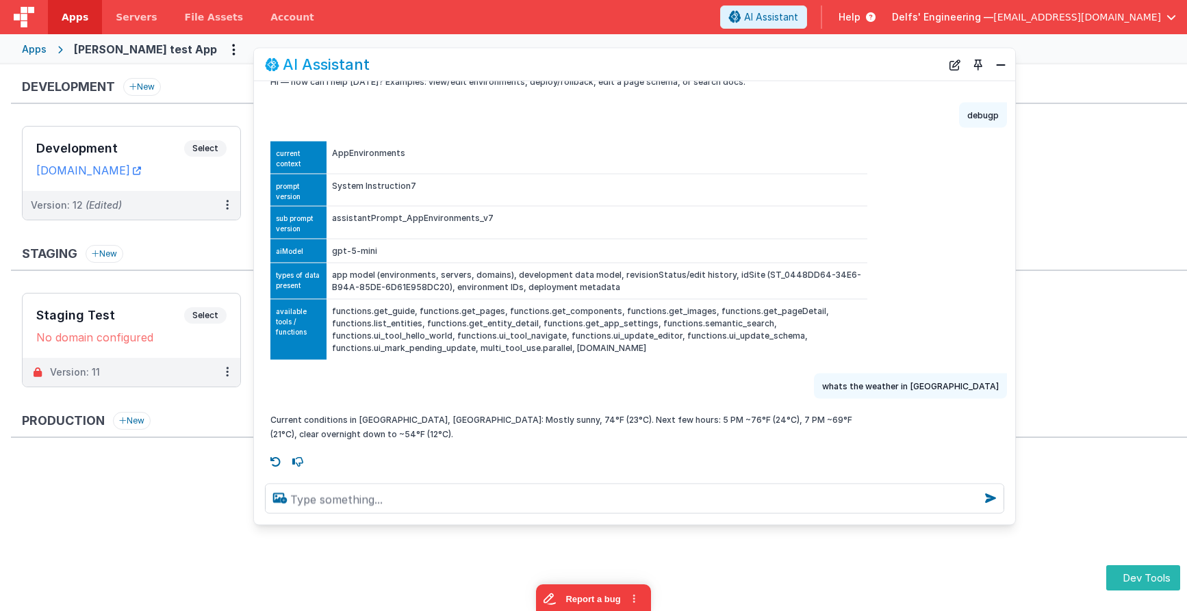
drag, startPoint x: 270, startPoint y: 51, endPoint x: 254, endPoint y: 52, distance: 15.8
click at [254, 52] on div "AI Assistant" at bounding box center [634, 65] width 761 height 32
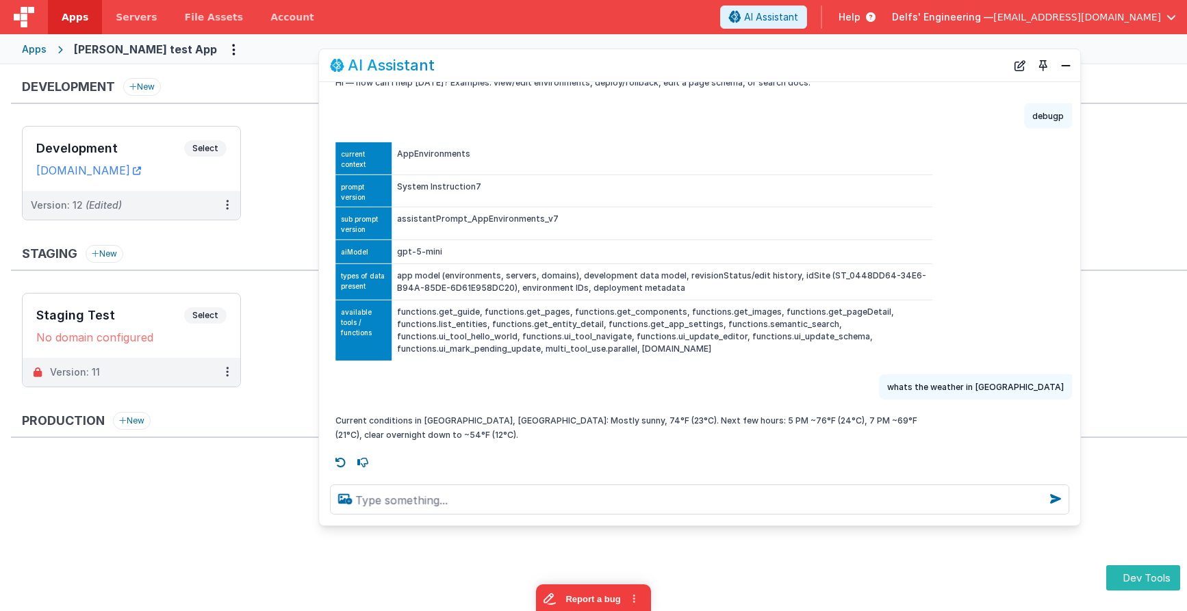
drag, startPoint x: 475, startPoint y: 60, endPoint x: 540, endPoint y: 60, distance: 65.0
click at [540, 60] on div "AI Assistant" at bounding box center [668, 65] width 676 height 16
click at [1041, 68] on button "Toggle Pin" at bounding box center [1043, 64] width 19 height 19
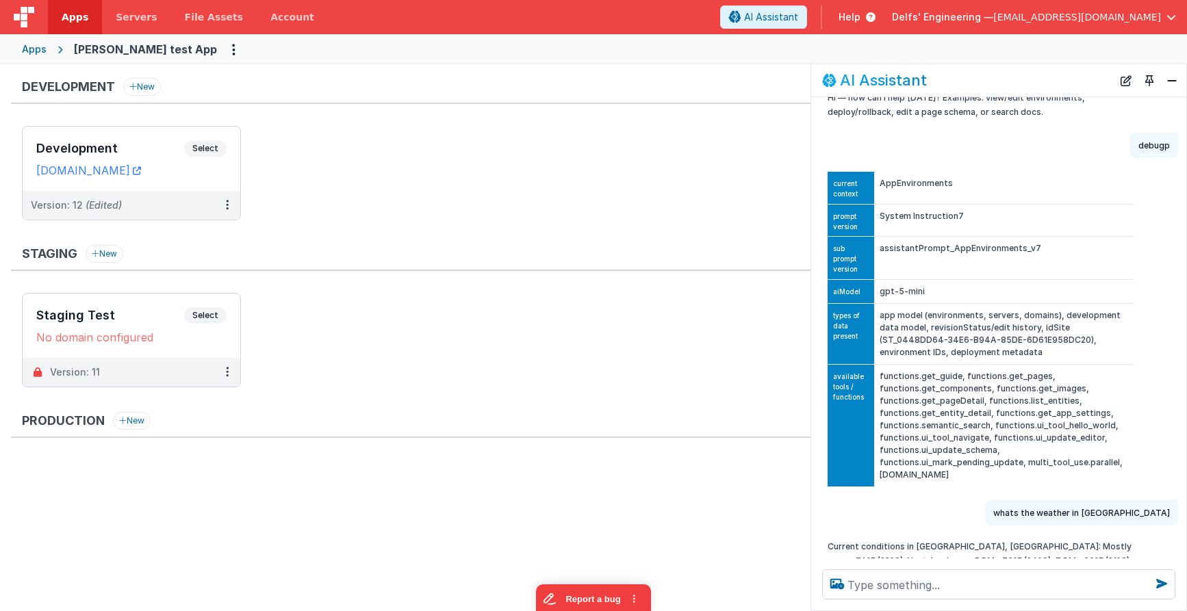
scroll to position [143, 0]
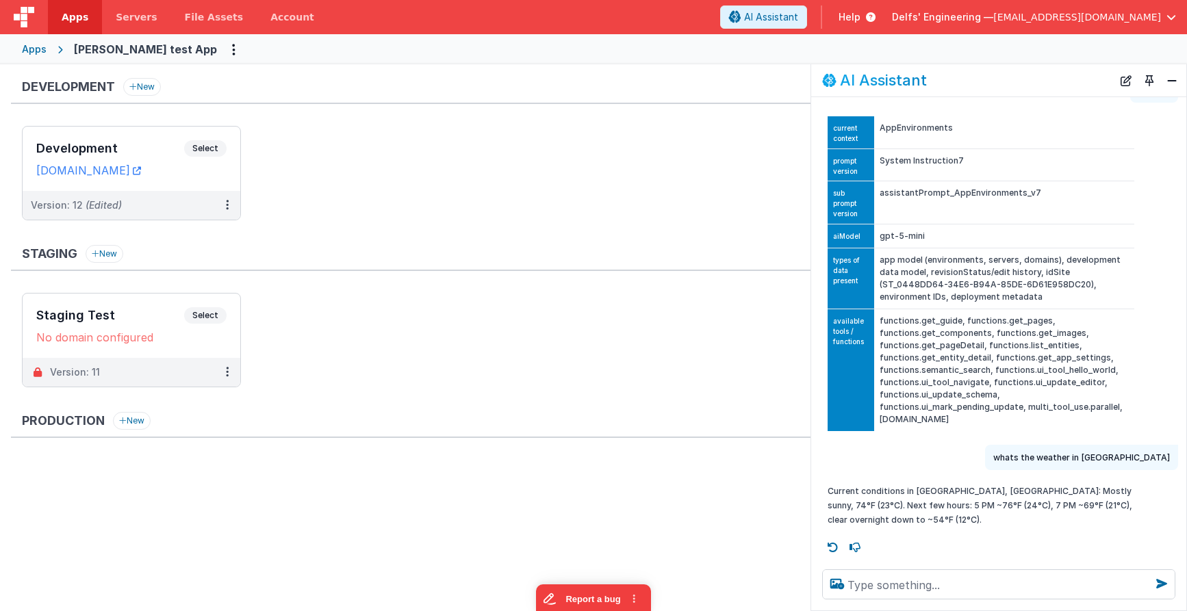
click at [1157, 83] on button "Toggle Pin" at bounding box center [1149, 80] width 19 height 19
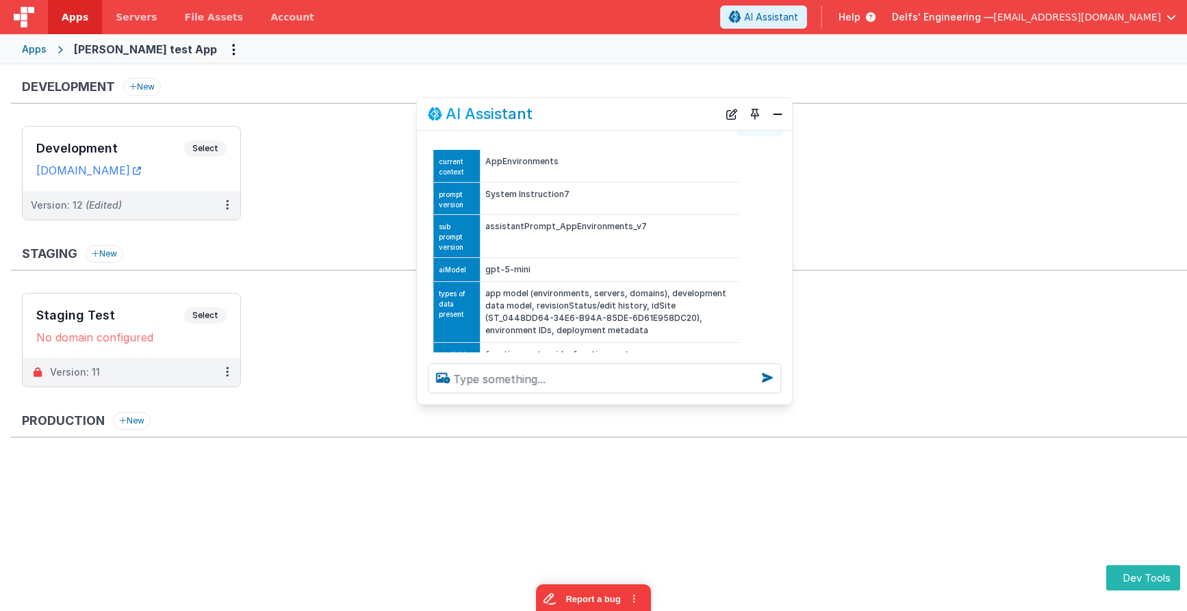
drag, startPoint x: 213, startPoint y: 307, endPoint x: 619, endPoint y: 110, distance: 452.1
click at [617, 109] on div "AI Assistant" at bounding box center [573, 113] width 290 height 16
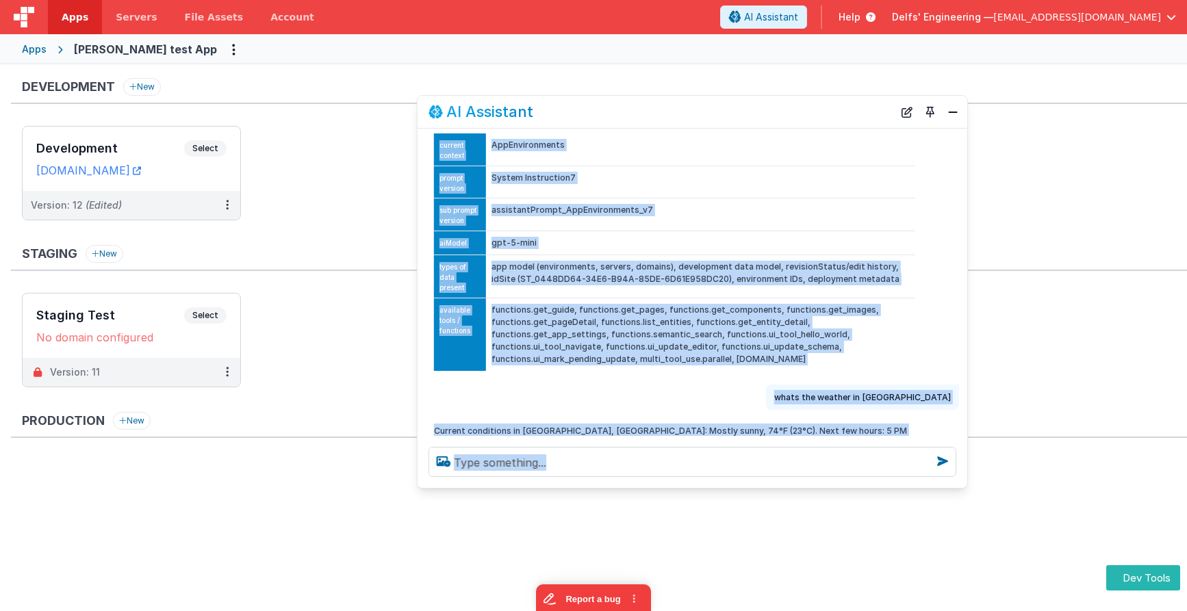
scroll to position [129, 0]
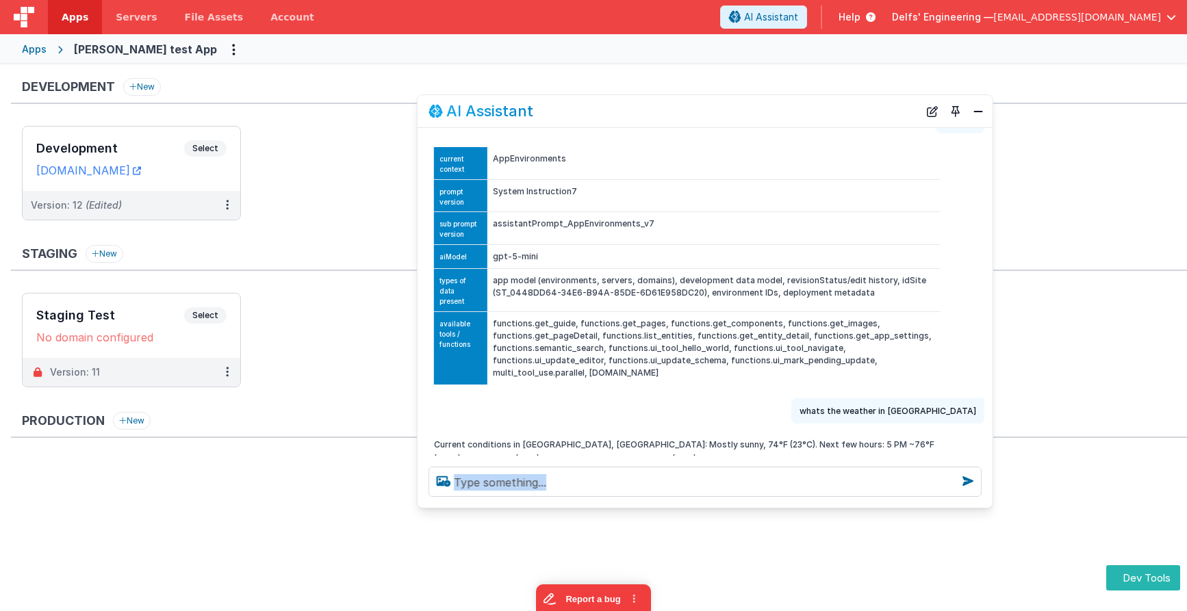
drag, startPoint x: 789, startPoint y: 401, endPoint x: 989, endPoint y: 507, distance: 226.0
click at [989, 507] on div at bounding box center [705, 482] width 575 height 52
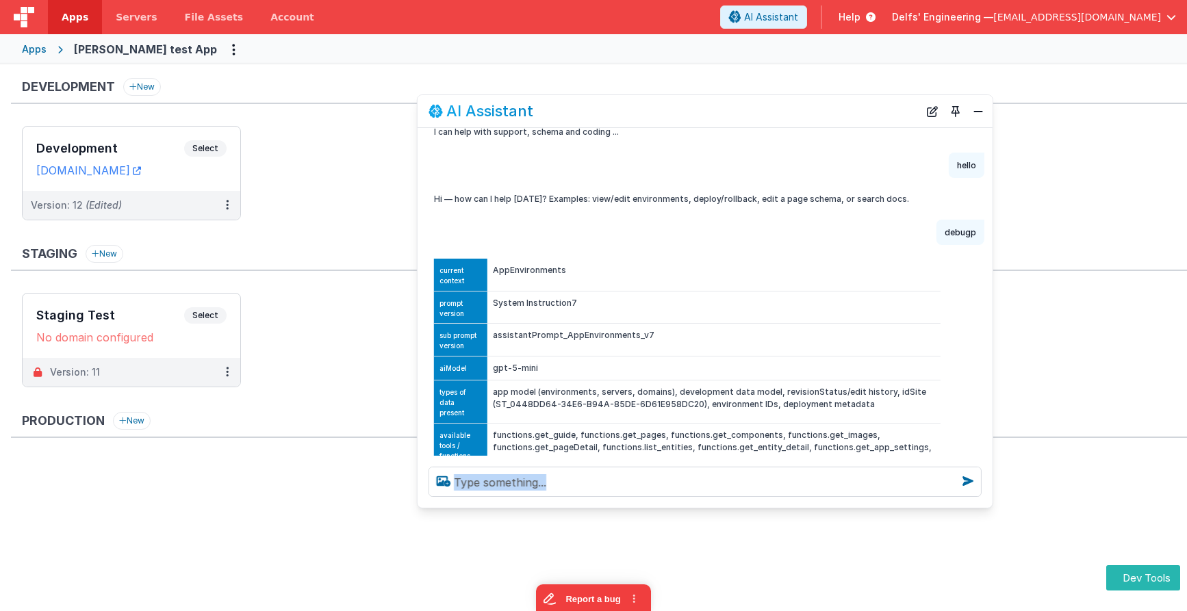
scroll to position [0, 0]
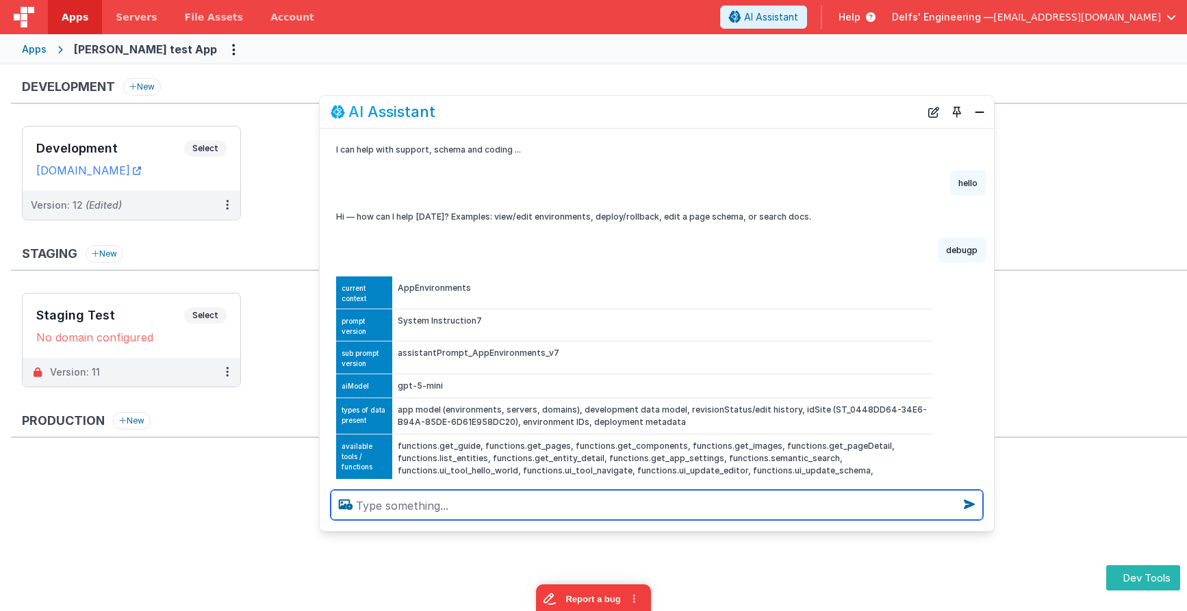
drag, startPoint x: 413, startPoint y: 507, endPoint x: 346, endPoint y: 517, distance: 67.9
click at [321, 528] on div at bounding box center [657, 505] width 674 height 52
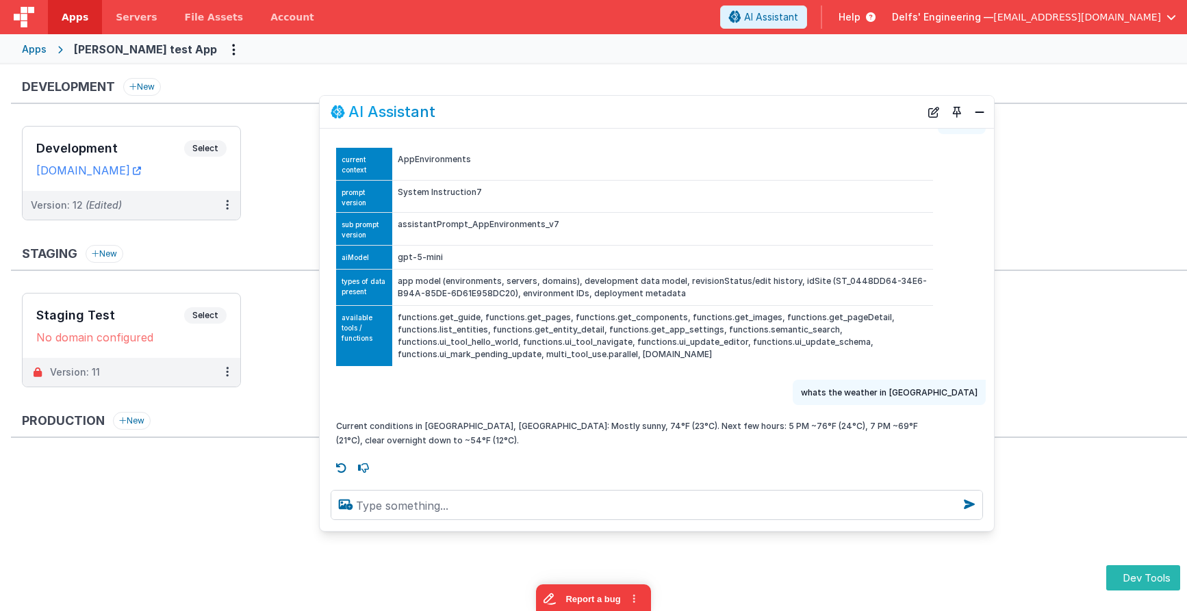
click at [667, 293] on td "app model (environments, servers, domains), development data model, revisionSta…" at bounding box center [662, 287] width 541 height 36
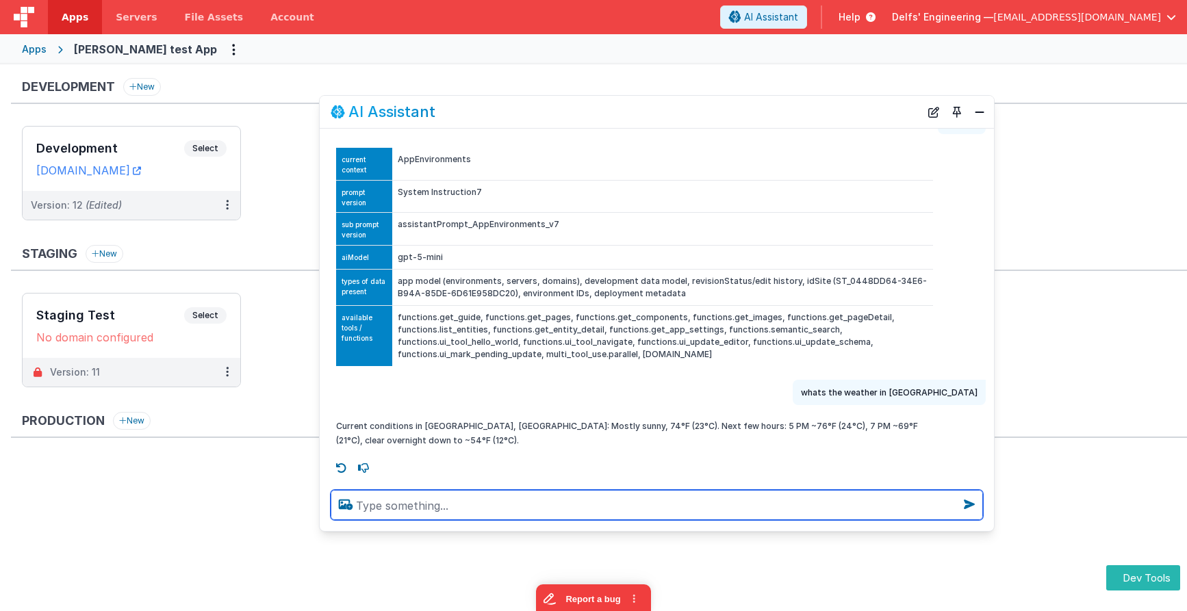
click at [504, 506] on textarea at bounding box center [657, 505] width 652 height 30
type textarea "t=list the tyles of add data present and a short few words to describe"
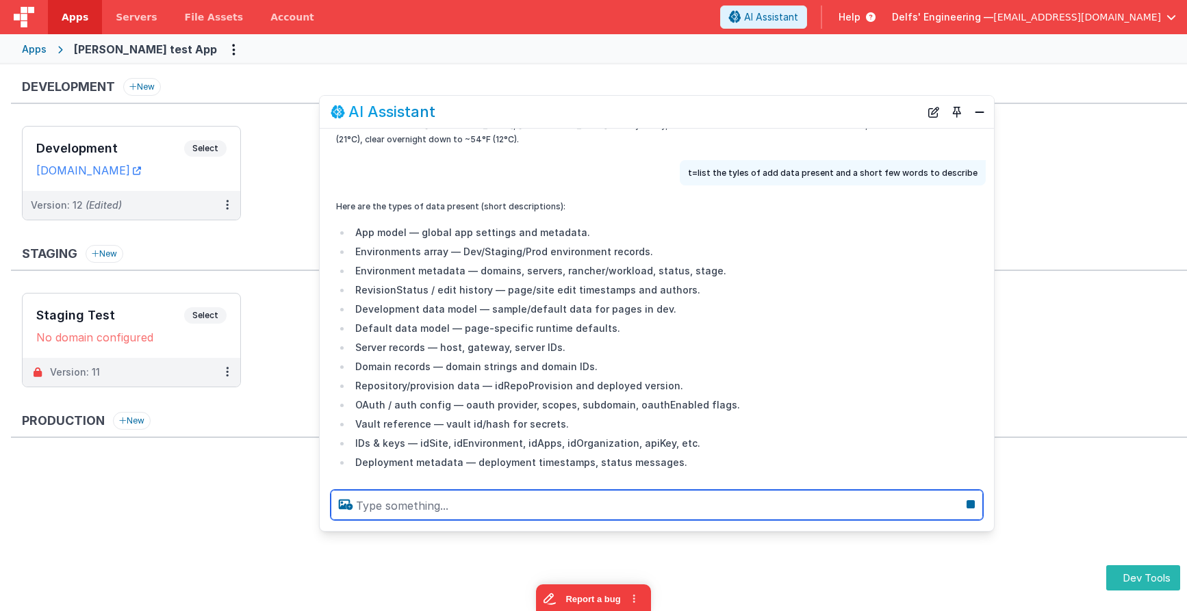
scroll to position [456, 0]
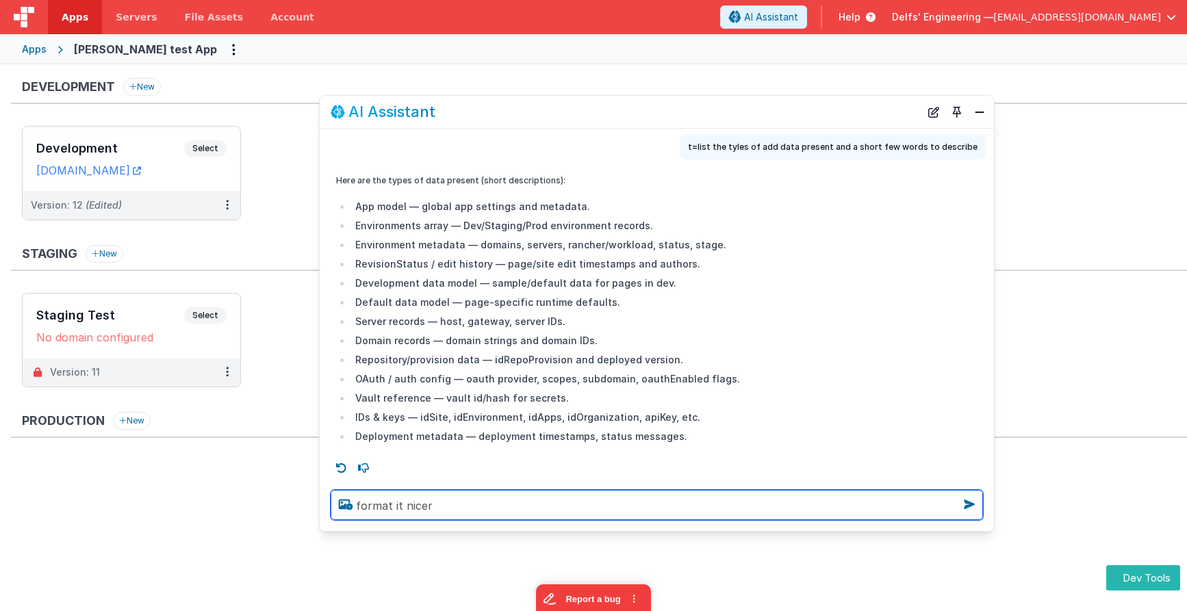
type textarea "format it nicer"
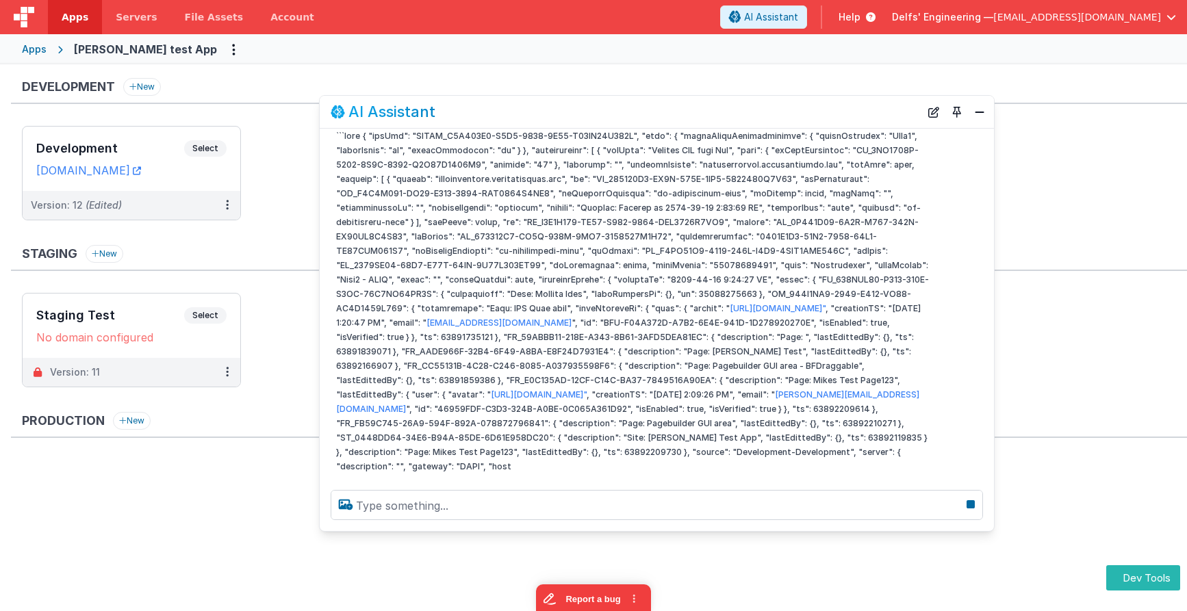
scroll to position [842, 0]
